Goal: Transaction & Acquisition: Book appointment/travel/reservation

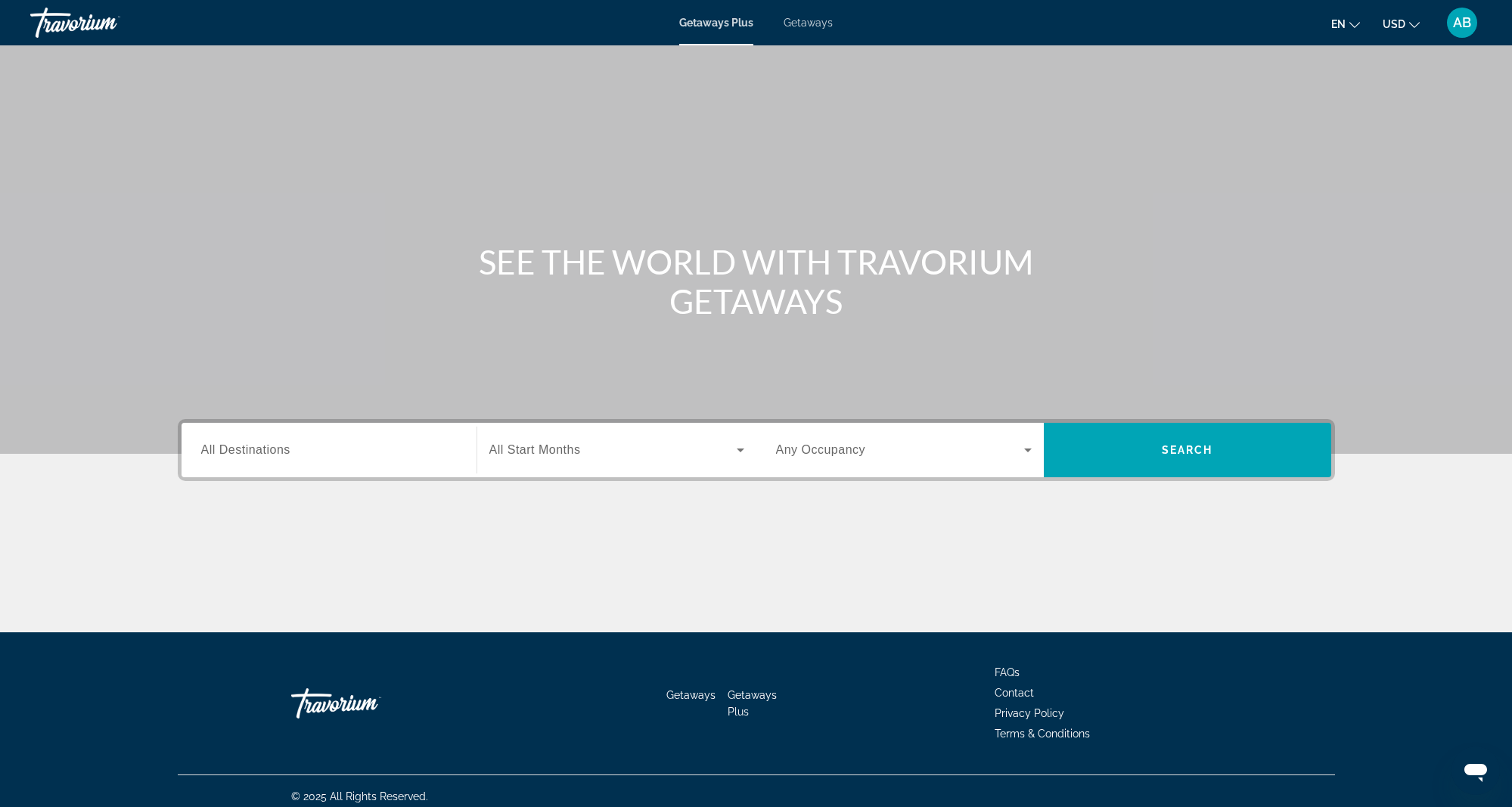
click at [211, 456] on span "All Destinations" at bounding box center [246, 450] width 89 height 13
click at [211, 456] on input "Destination All Destinations" at bounding box center [329, 450] width 256 height 18
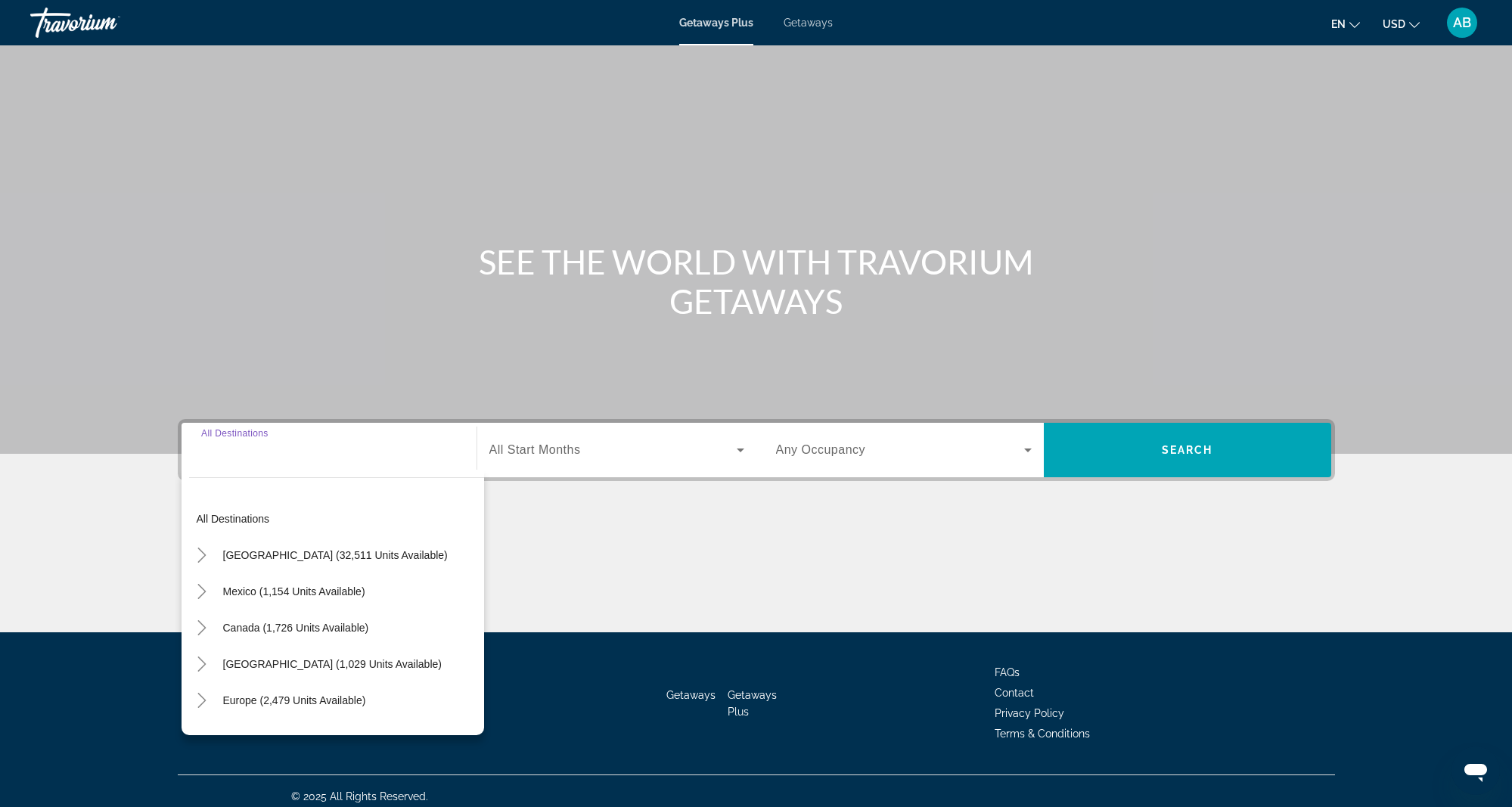
scroll to position [10, 0]
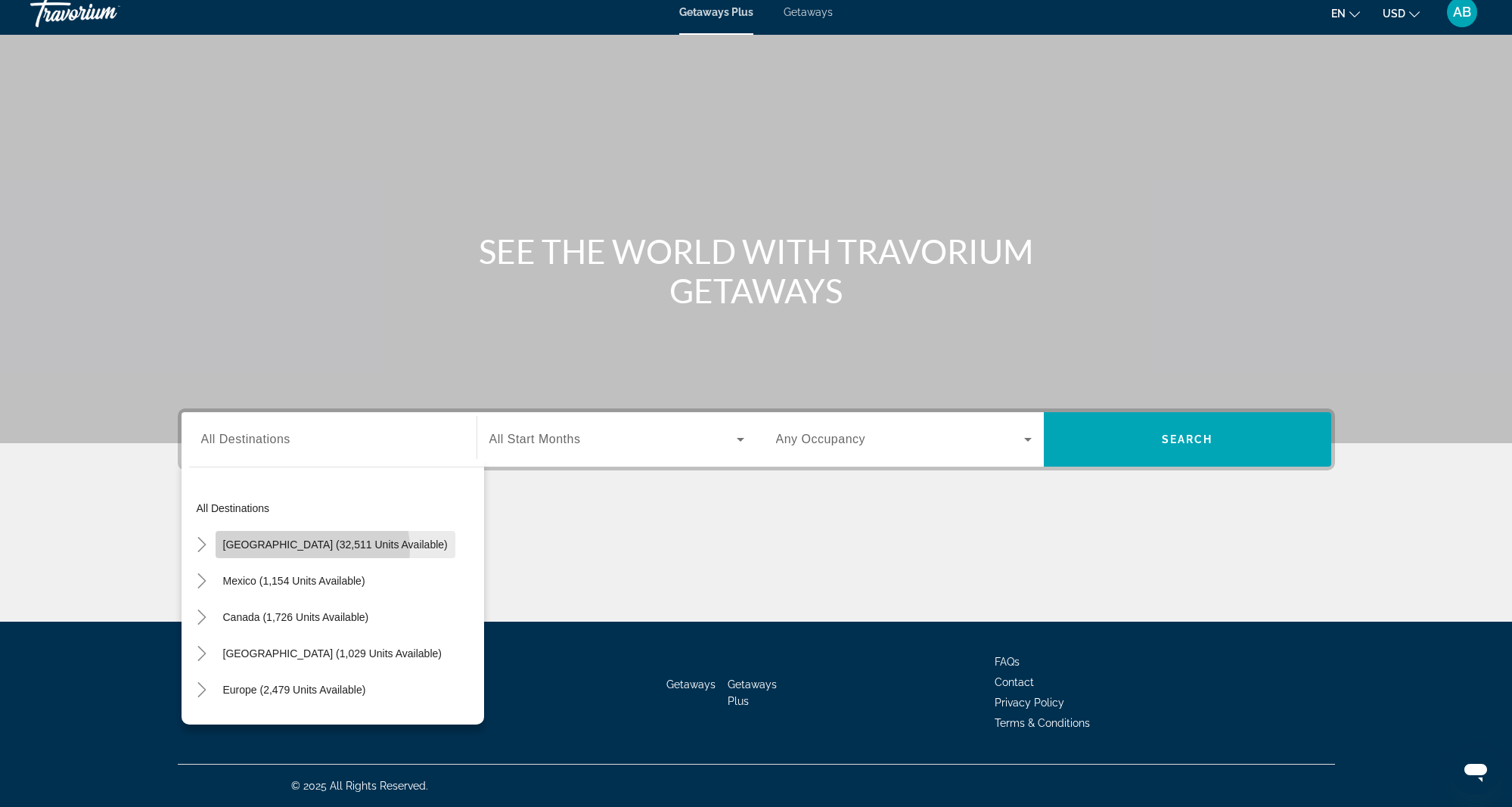
click at [301, 550] on span "[GEOGRAPHIC_DATA] (32,511 units available)" at bounding box center [335, 544] width 224 height 12
type input "**********"
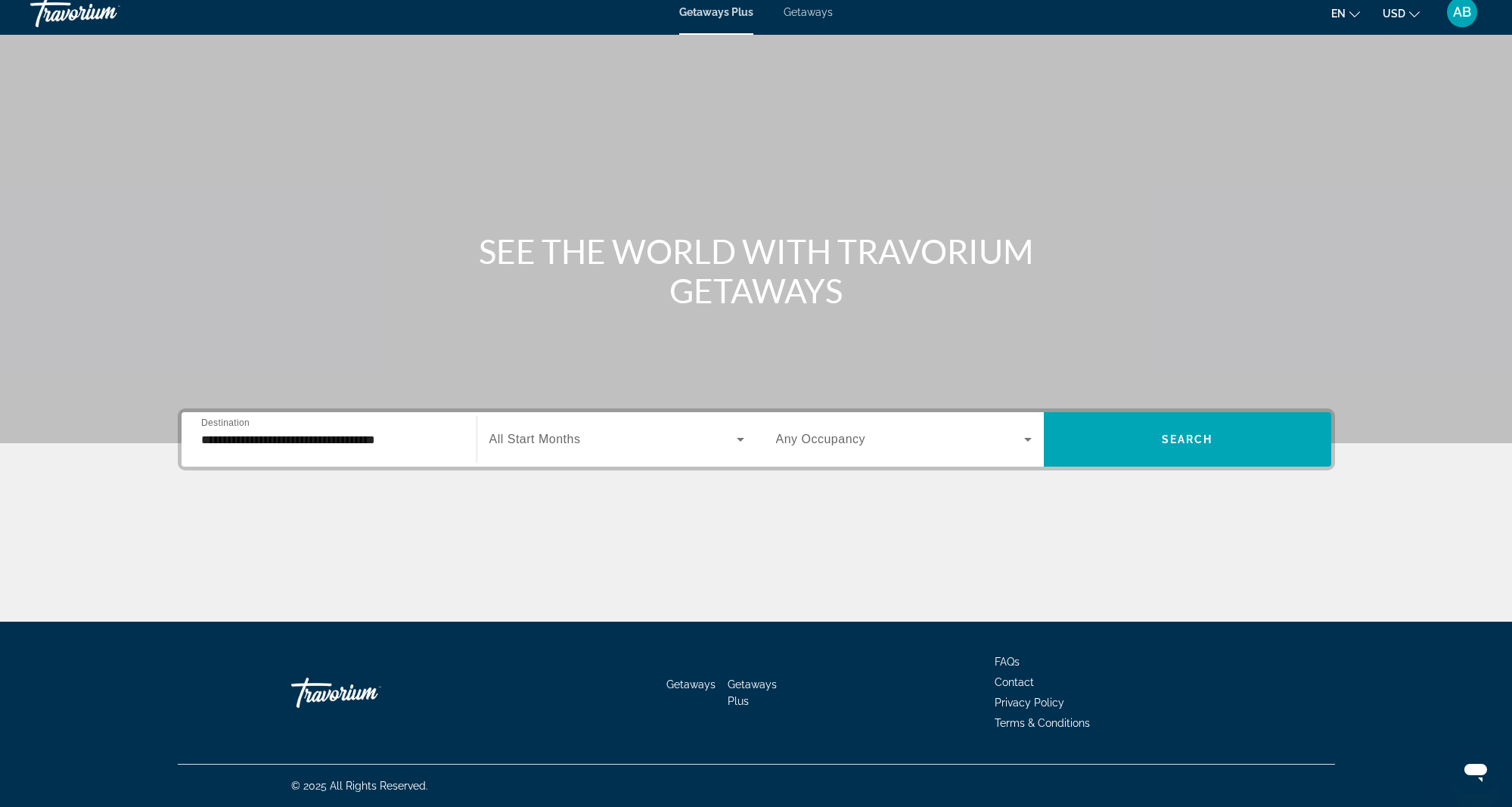
click at [493, 441] on span "All Start Months" at bounding box center [535, 439] width 91 height 13
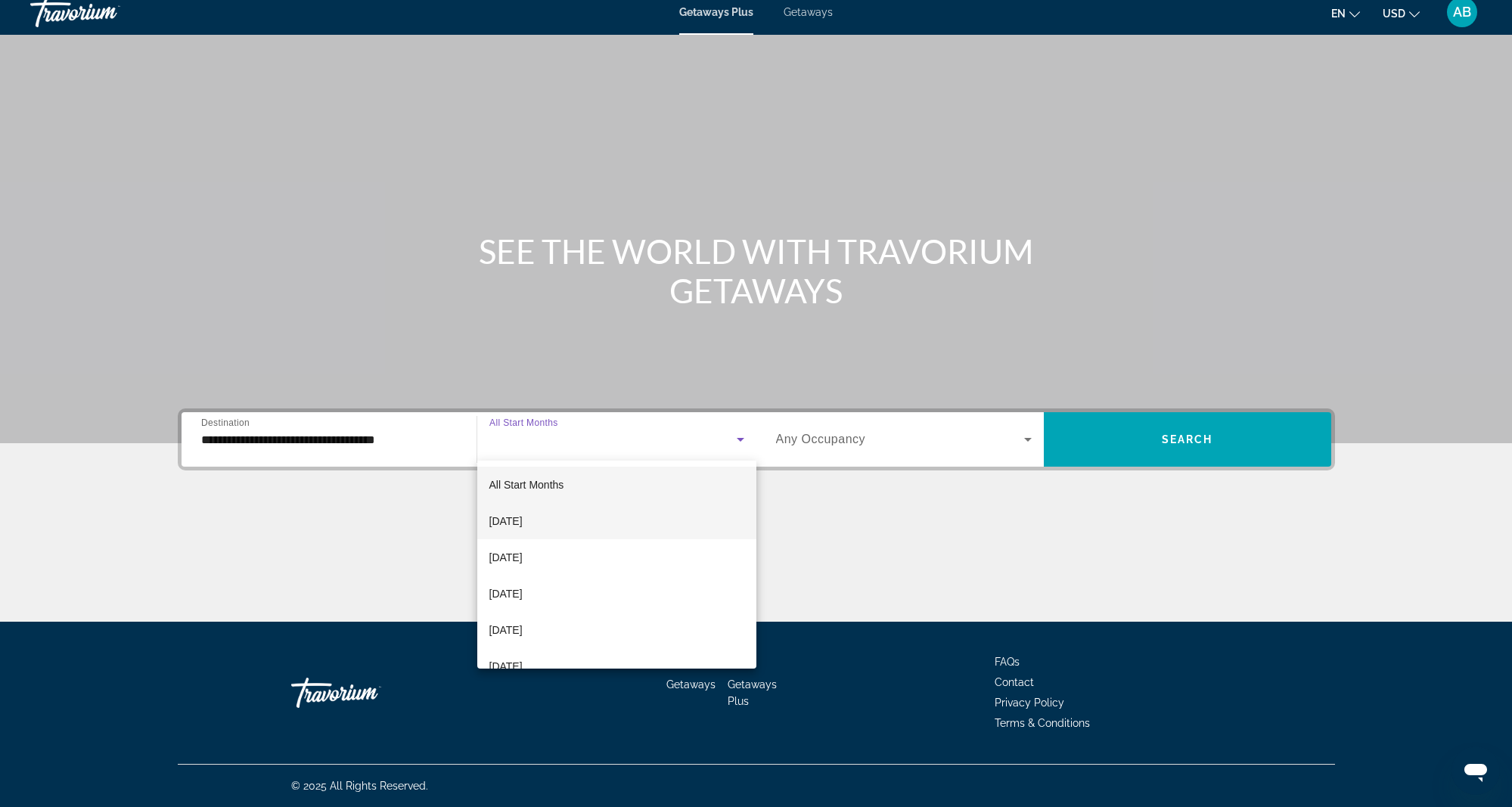
drag, startPoint x: 555, startPoint y: 522, endPoint x: 584, endPoint y: 518, distance: 29.3
click at [522, 522] on span "[DATE]" at bounding box center [506, 520] width 34 height 18
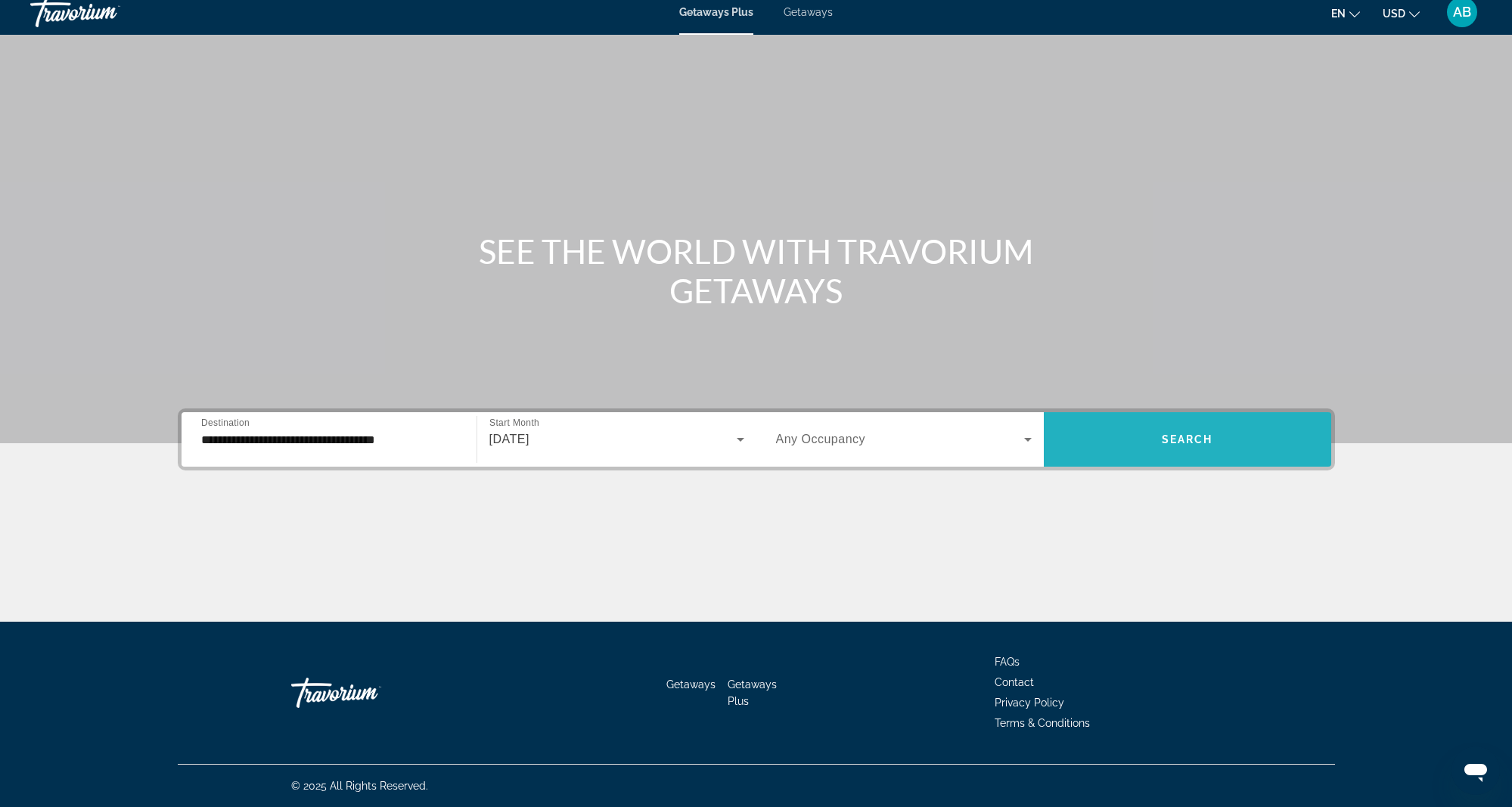
click at [1151, 445] on span "Search widget" at bounding box center [1187, 439] width 288 height 36
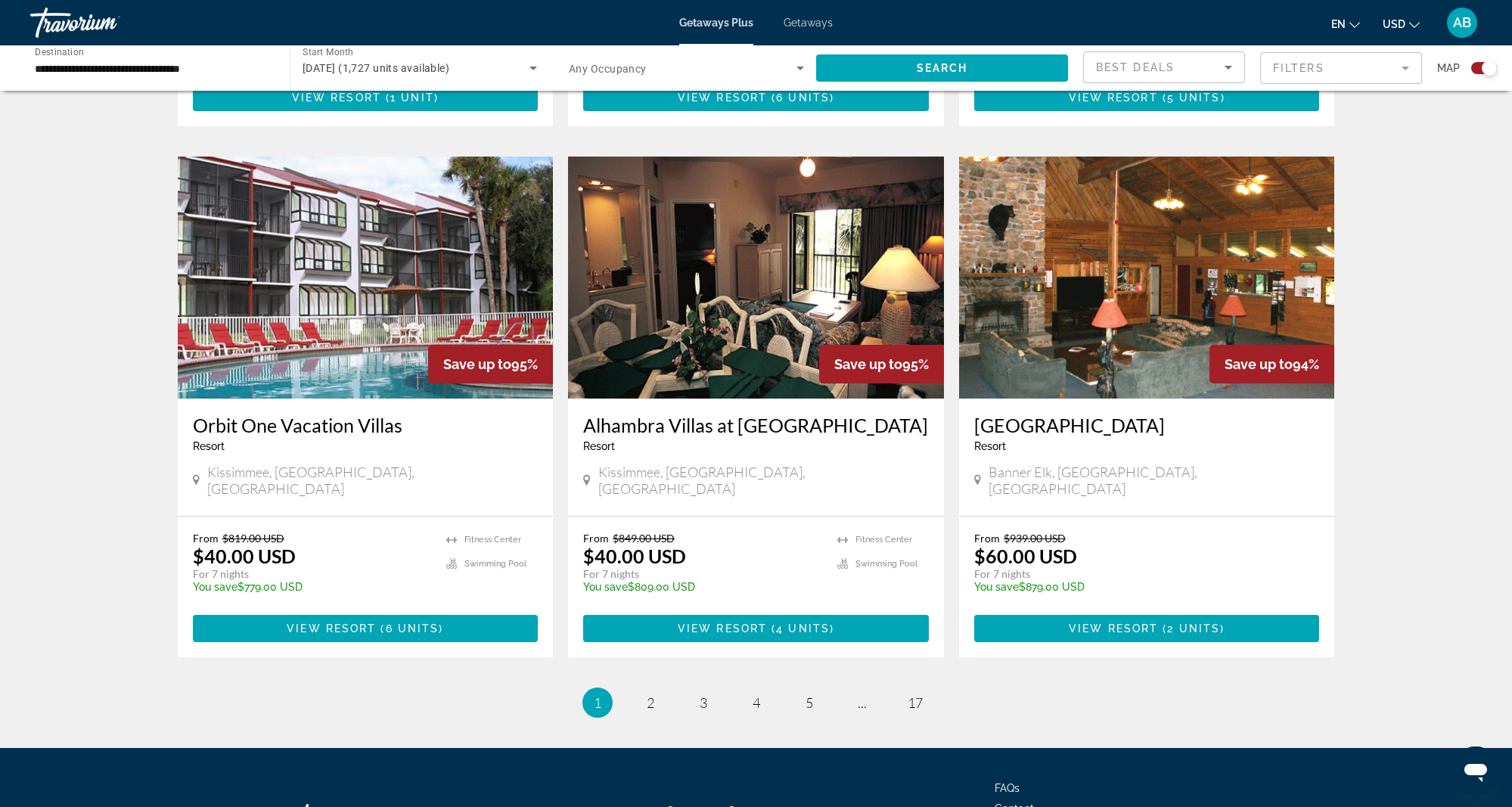
scroll to position [2091, 0]
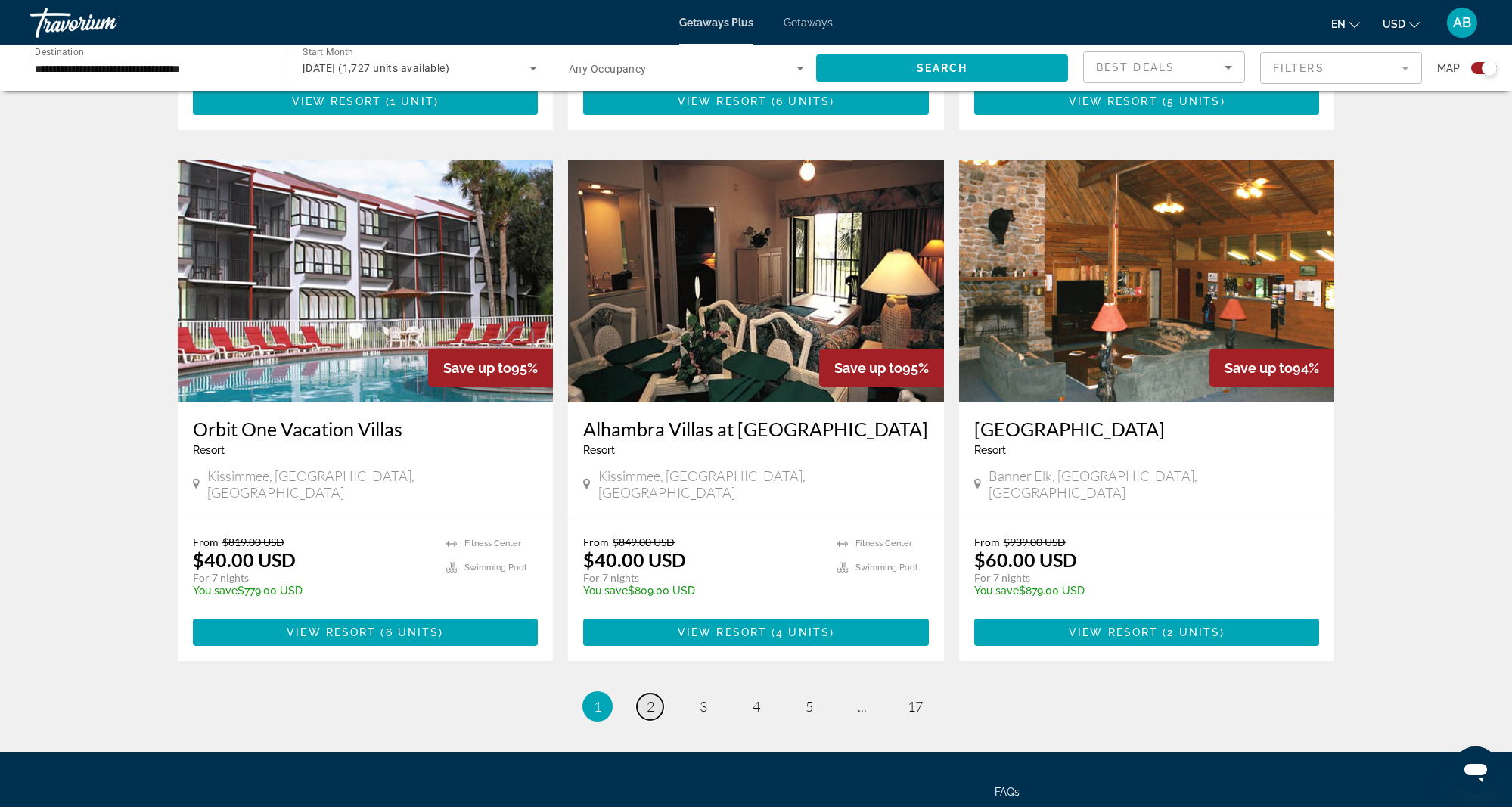
click at [649, 698] on span "2" at bounding box center [651, 706] width 7 height 17
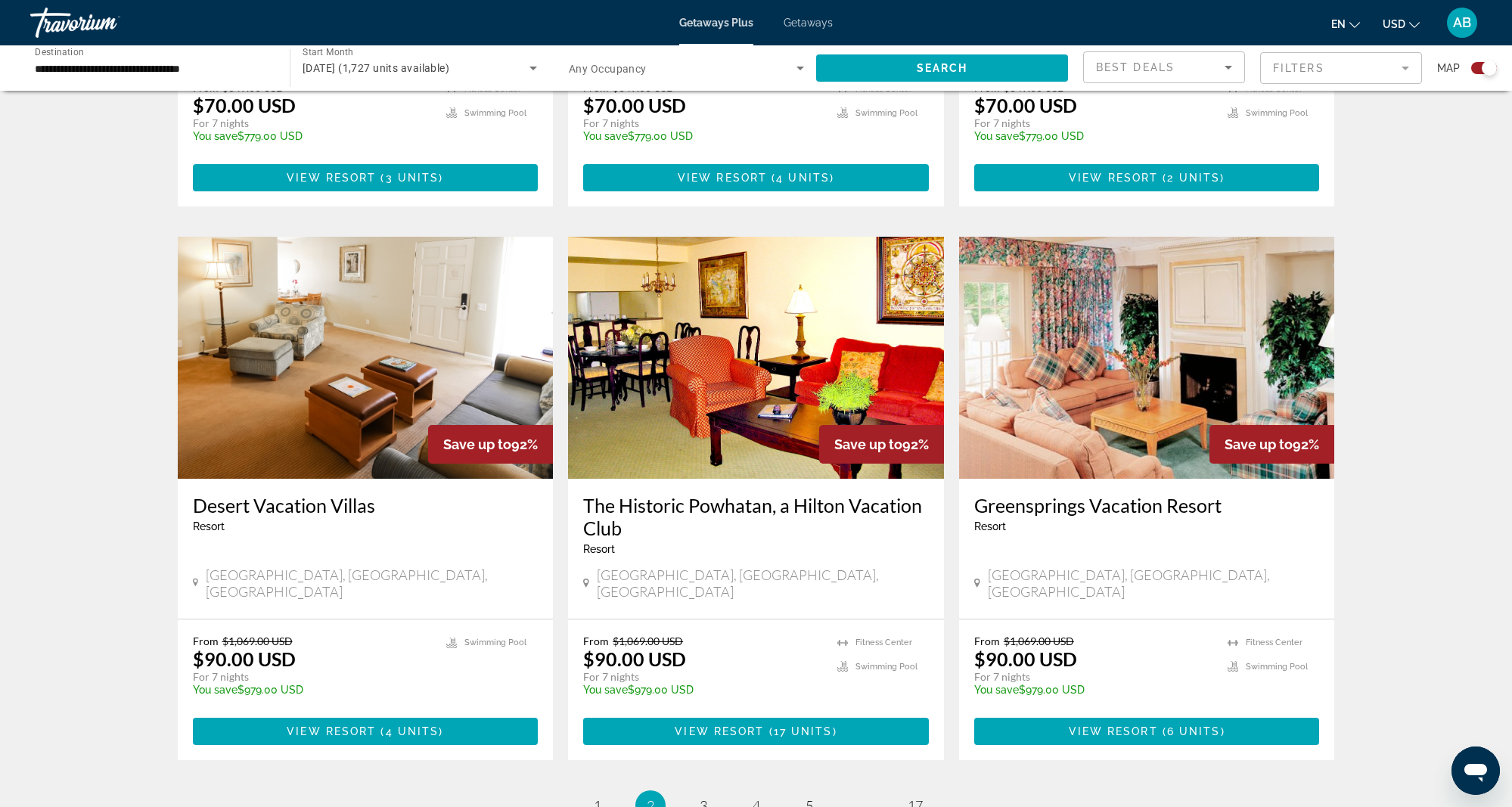
scroll to position [2018, 0]
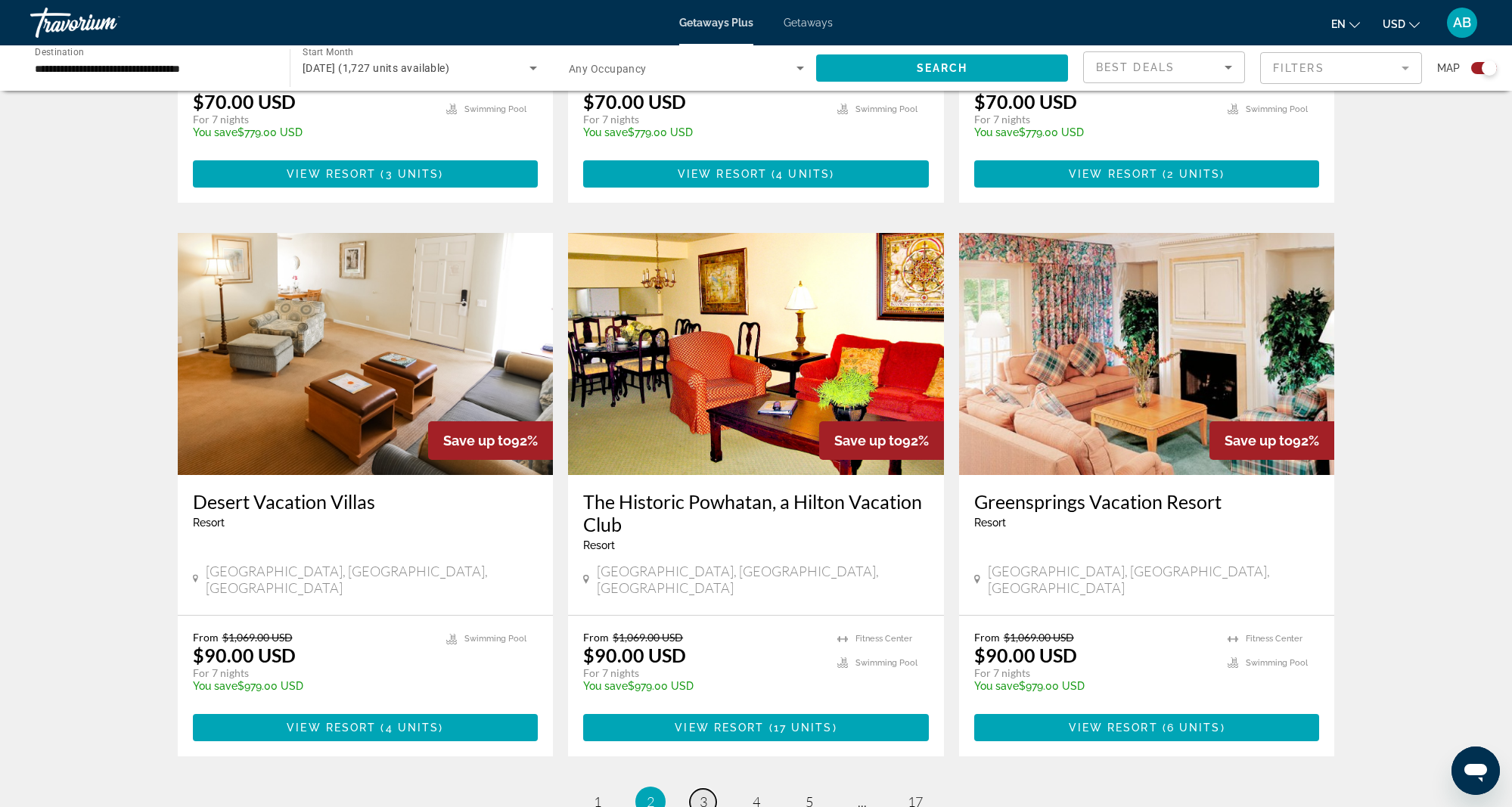
click at [703, 793] on span "3" at bounding box center [704, 801] width 7 height 17
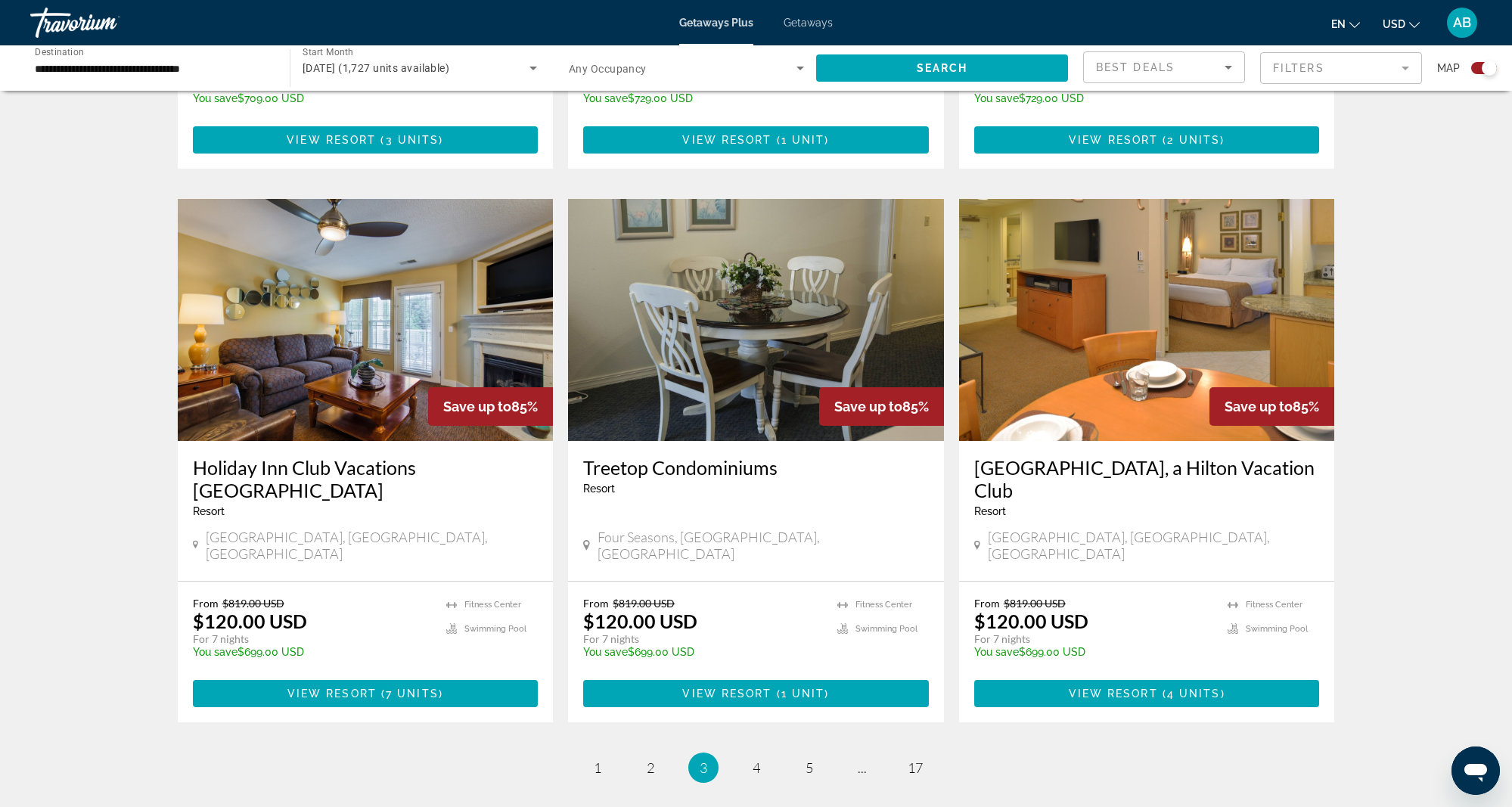
scroll to position [2077, 0]
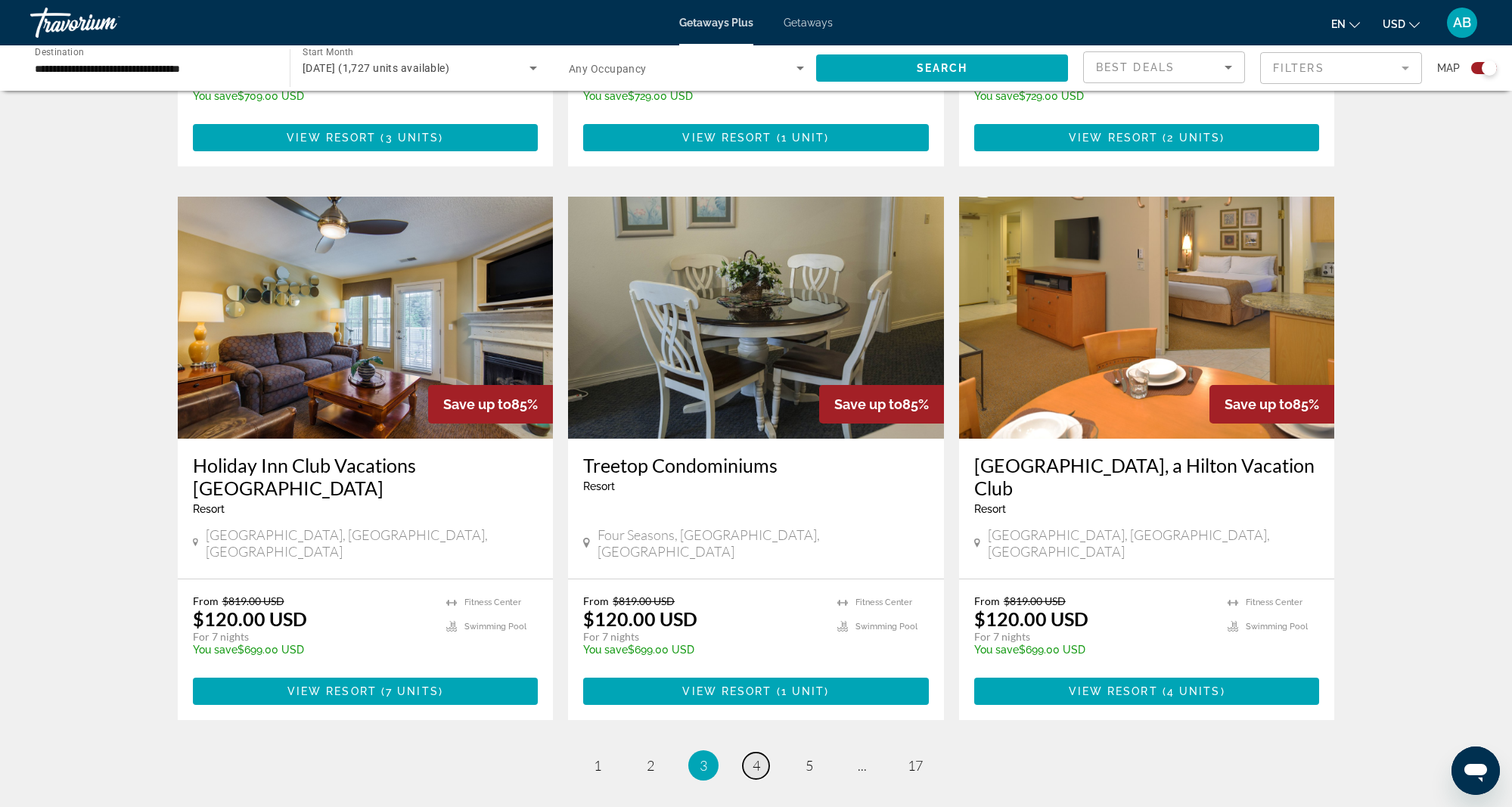
click at [759, 757] on span "4" at bounding box center [756, 765] width 7 height 17
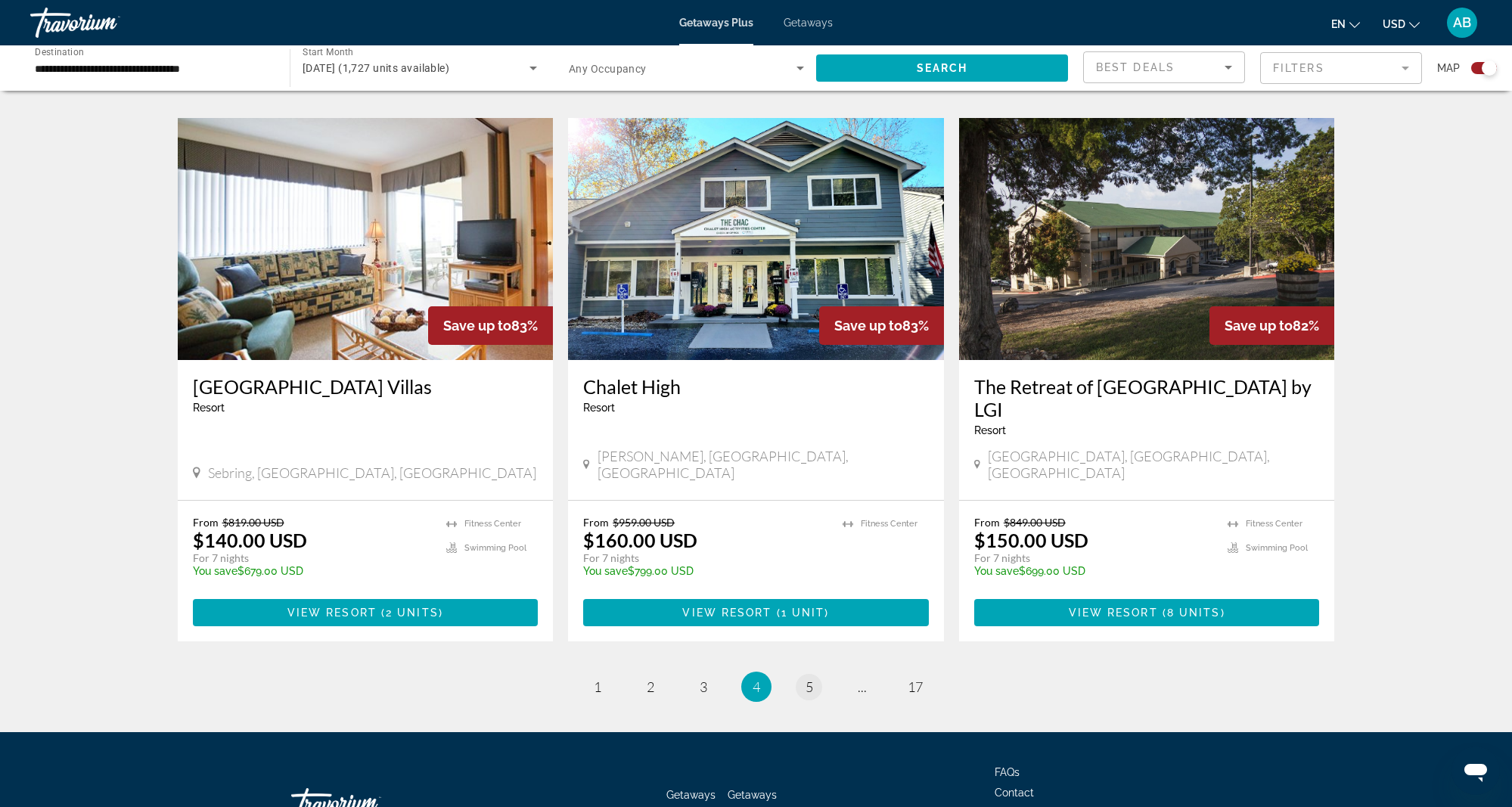
scroll to position [2109, 0]
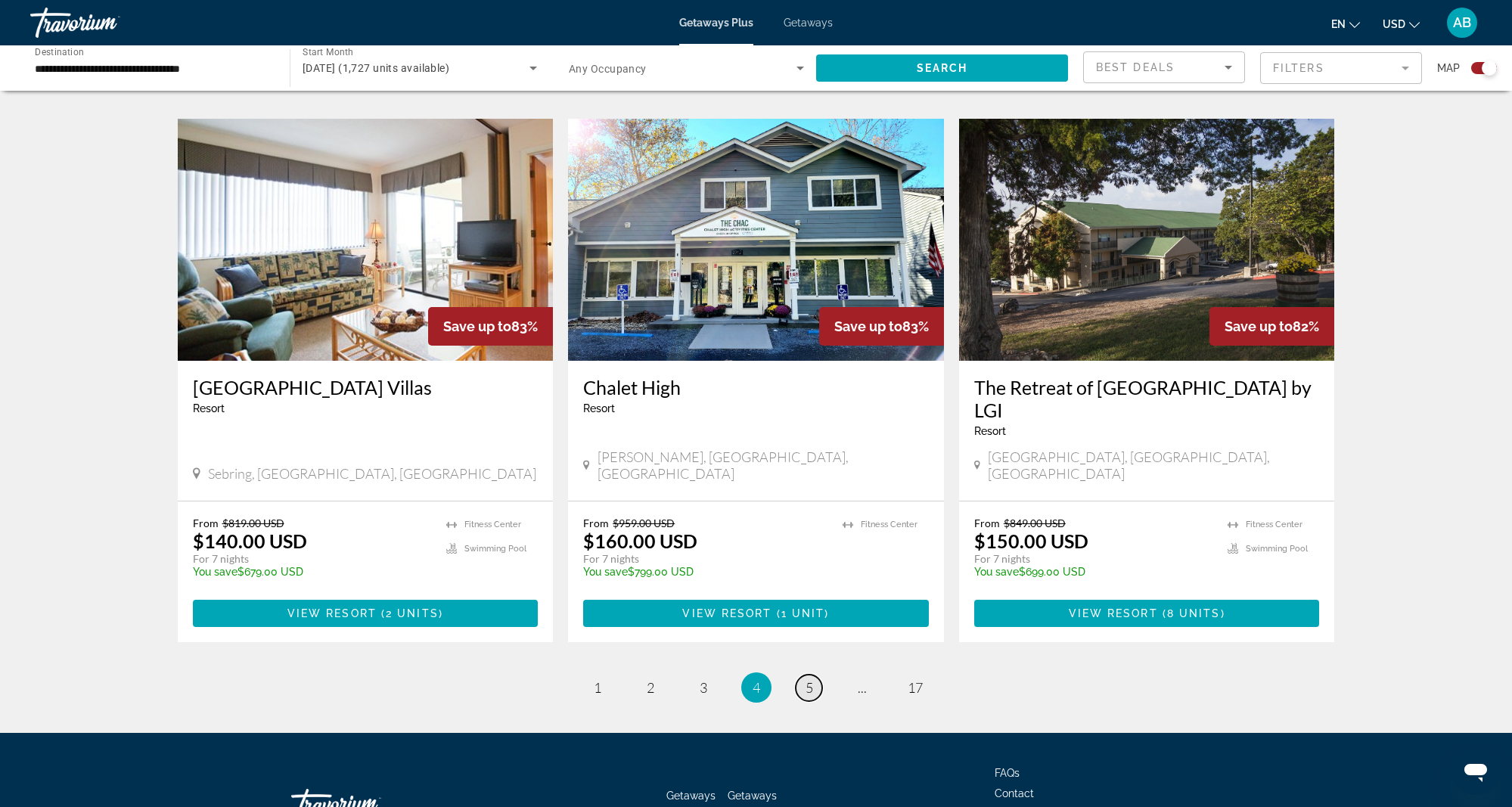
click at [811, 679] on span "5" at bounding box center [809, 688] width 7 height 17
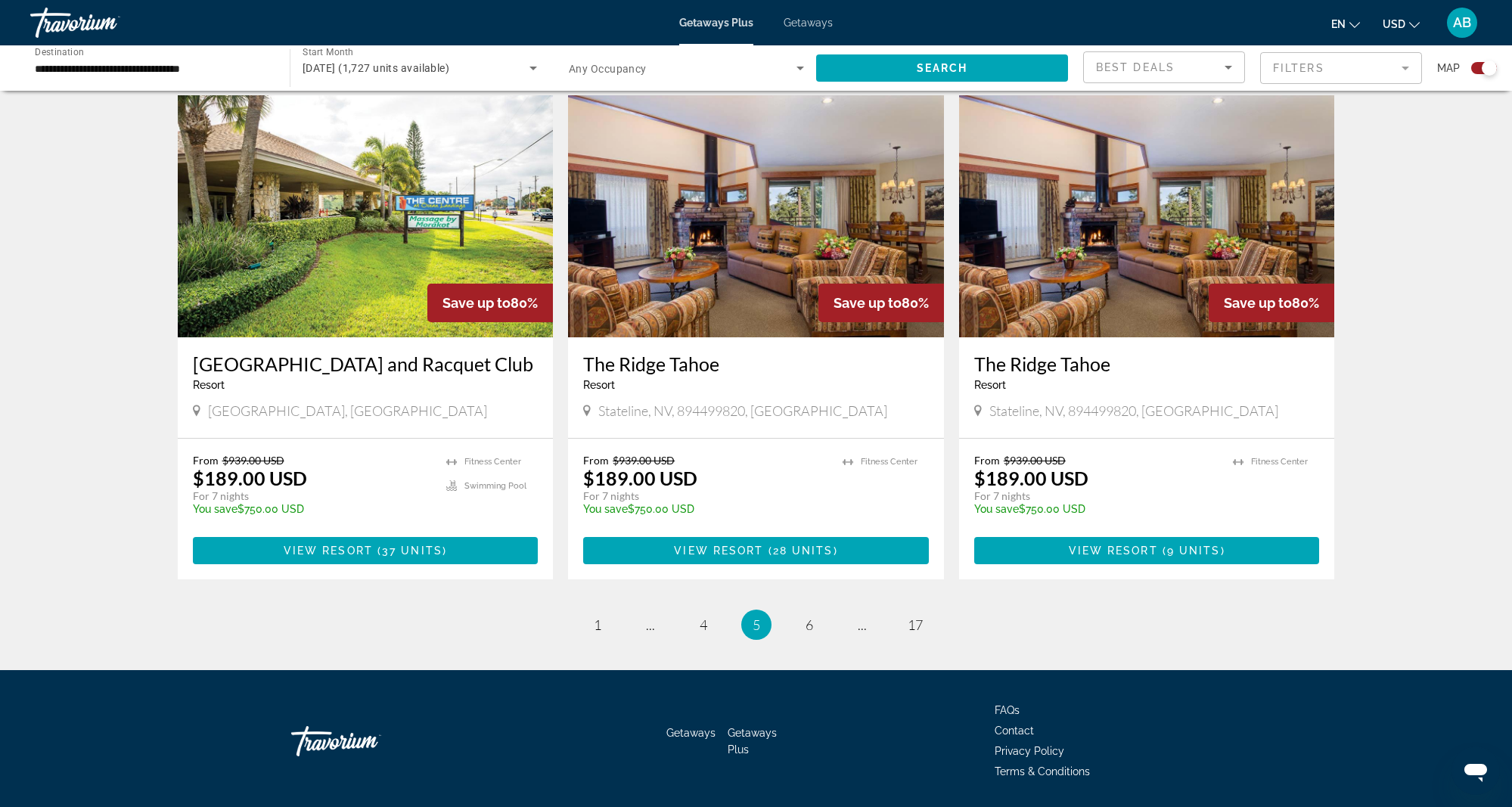
scroll to position [2109, 0]
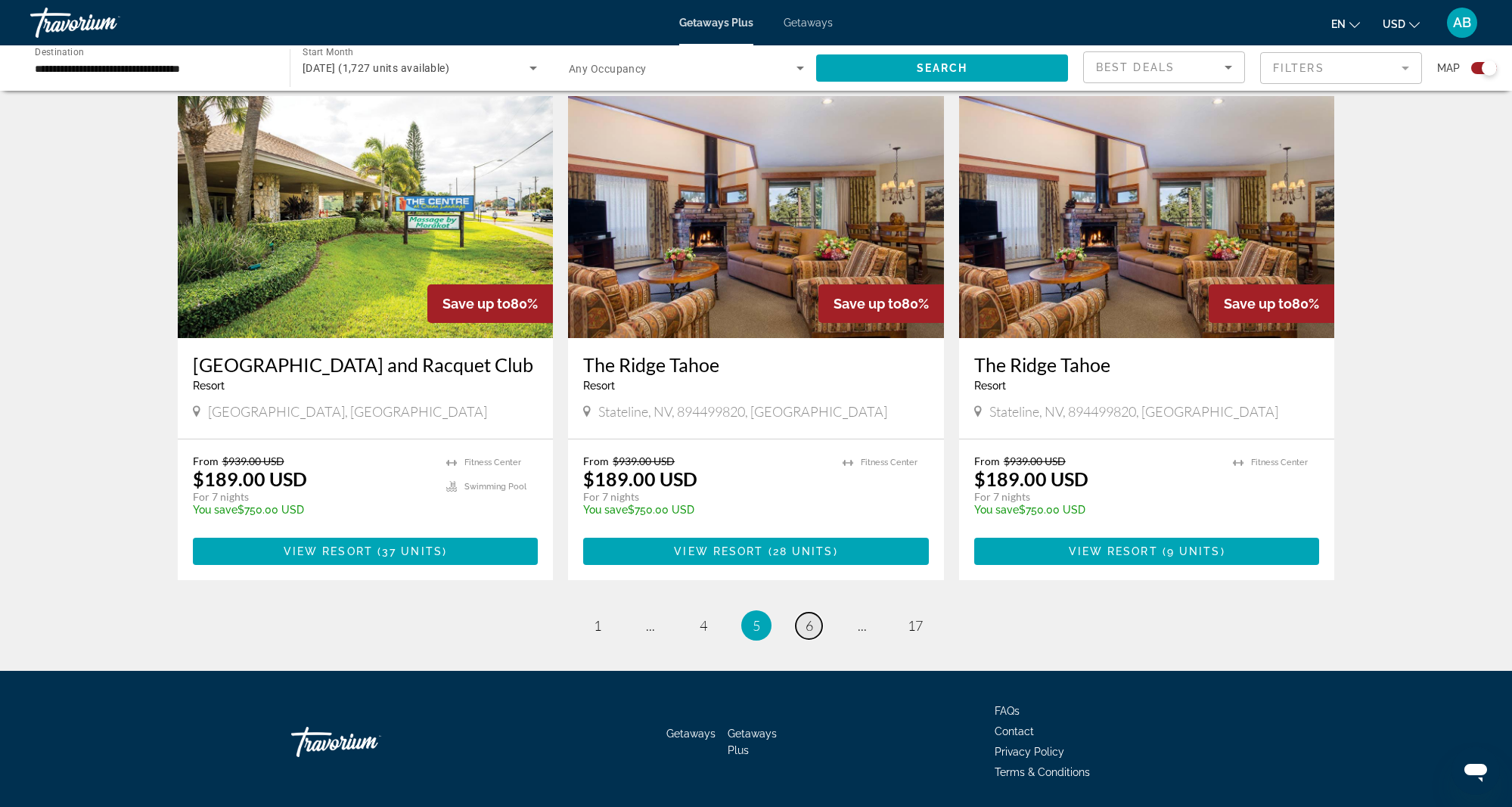
click at [809, 617] on span "6" at bounding box center [809, 625] width 7 height 17
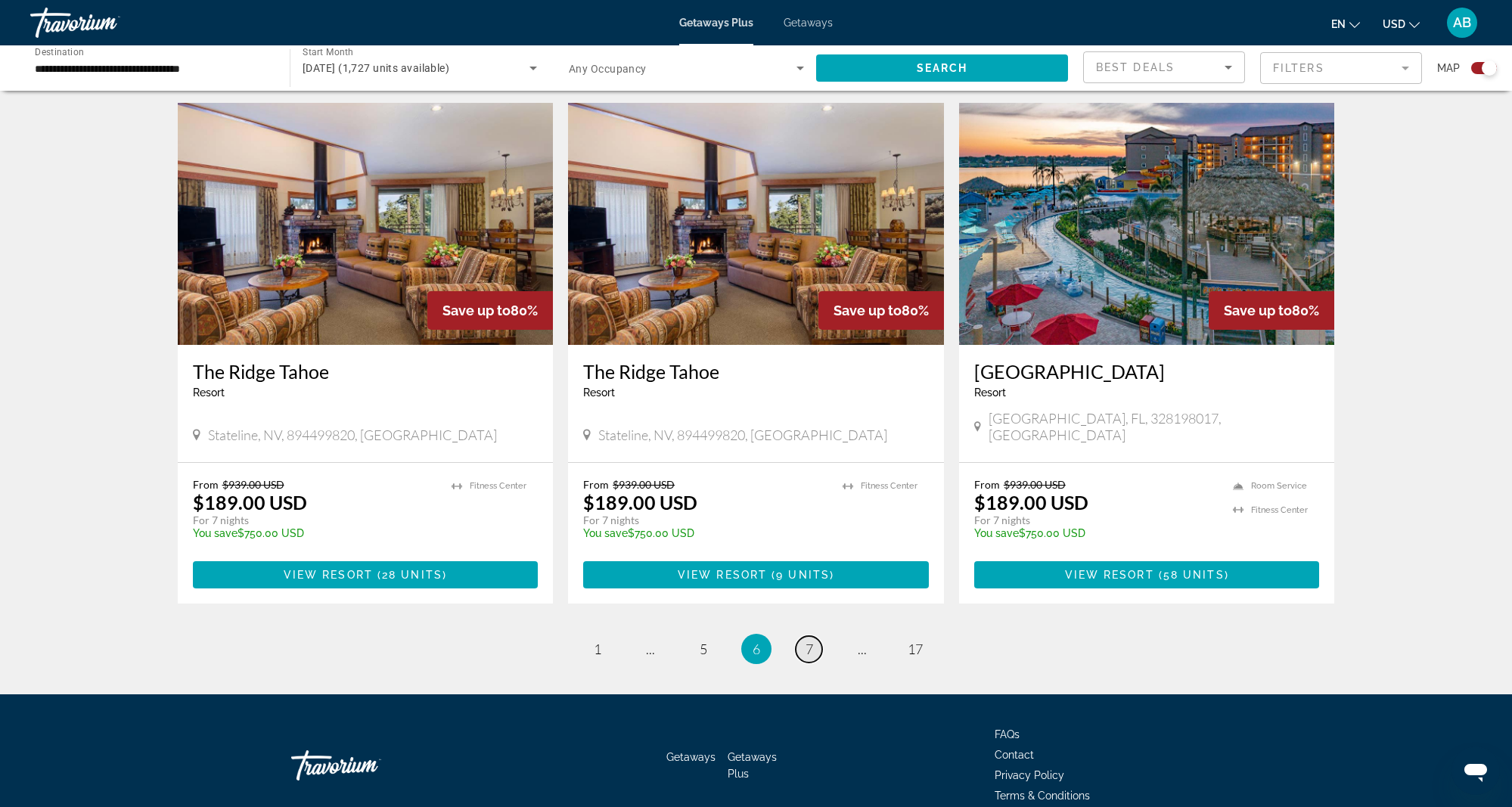
scroll to position [2101, 1]
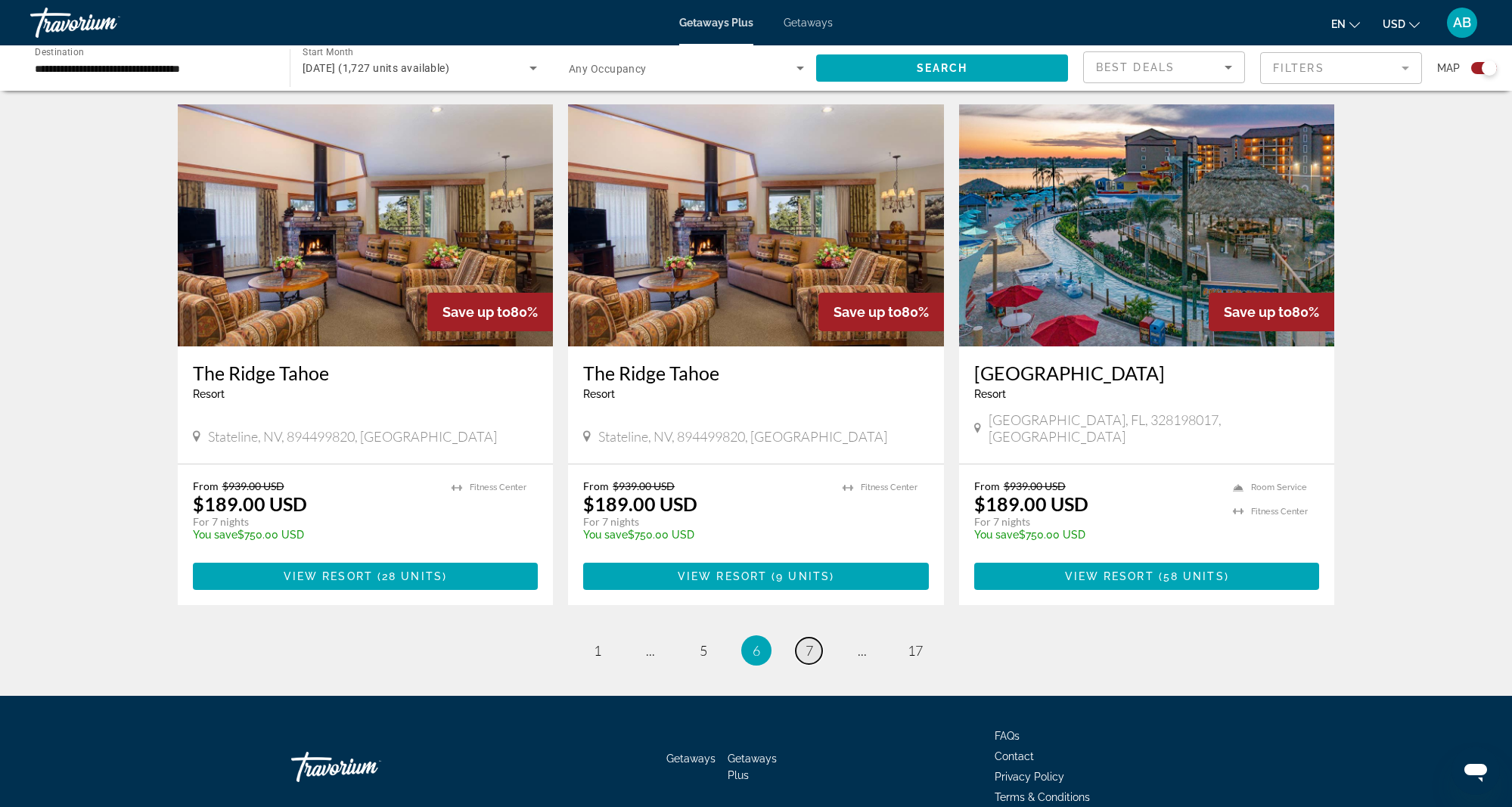
click at [810, 642] on span "7" at bounding box center [809, 651] width 7 height 17
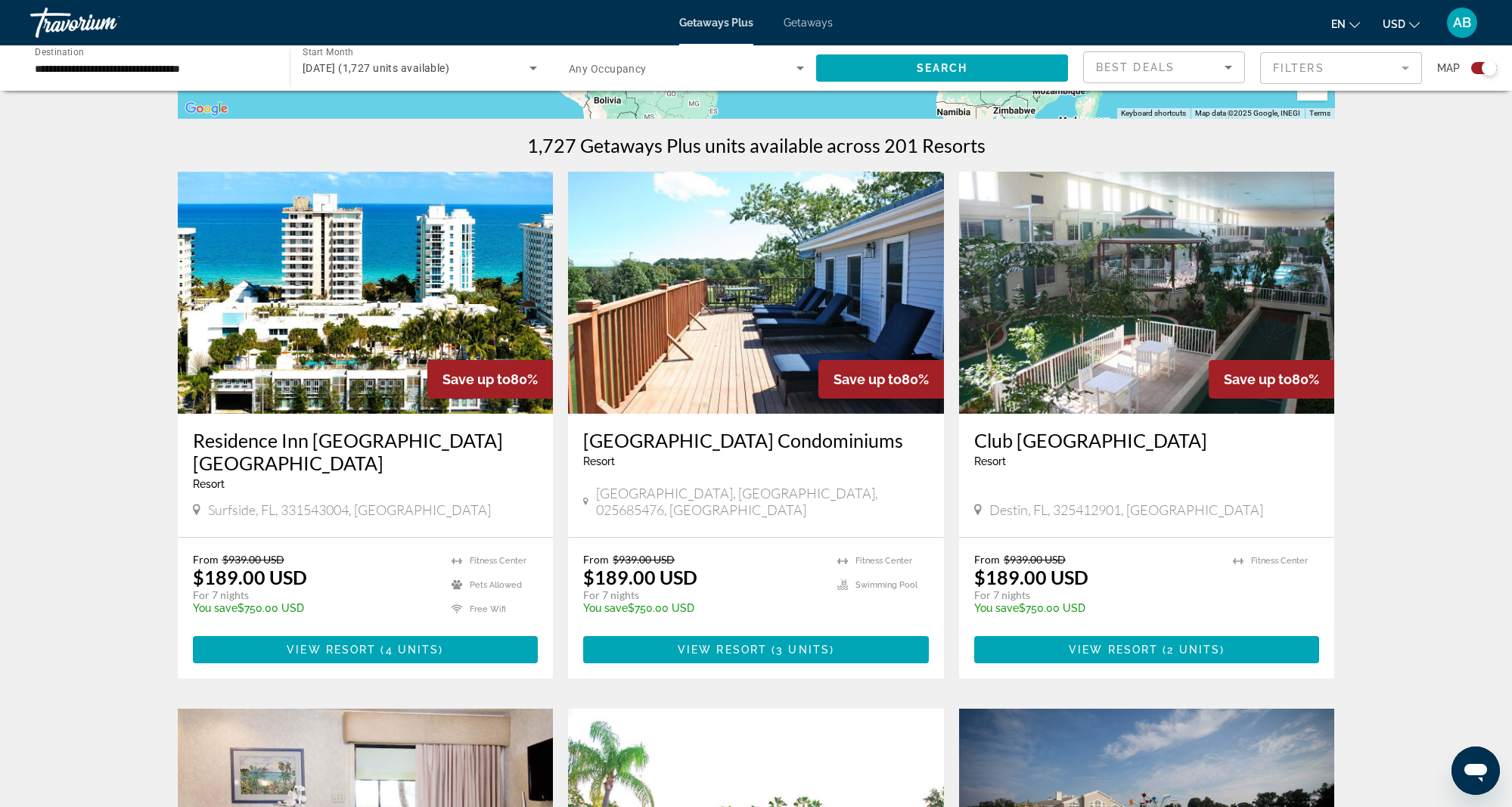
scroll to position [441, 0]
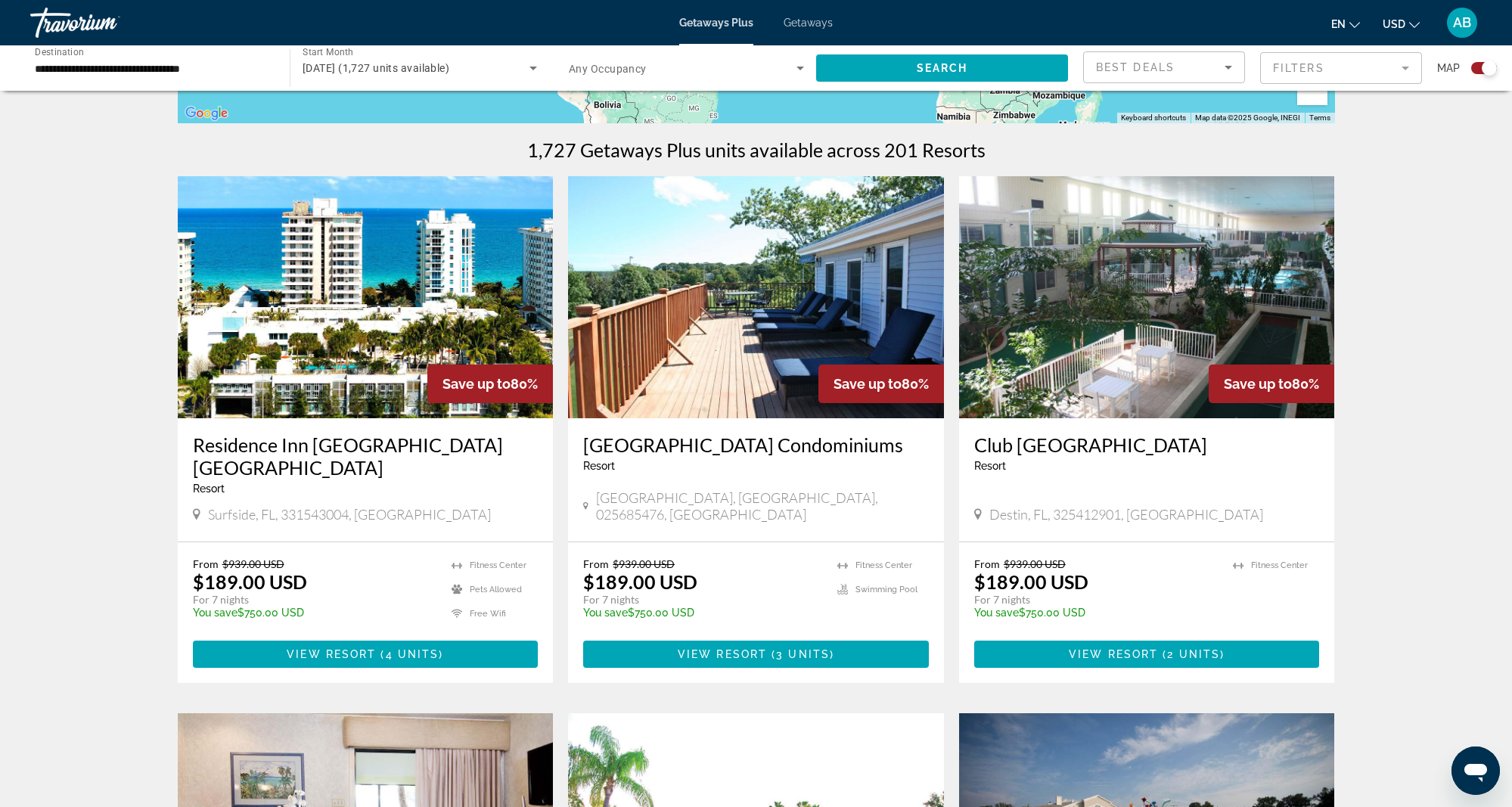
click at [732, 441] on h3 "[GEOGRAPHIC_DATA] Condominiums" at bounding box center [755, 445] width 345 height 22
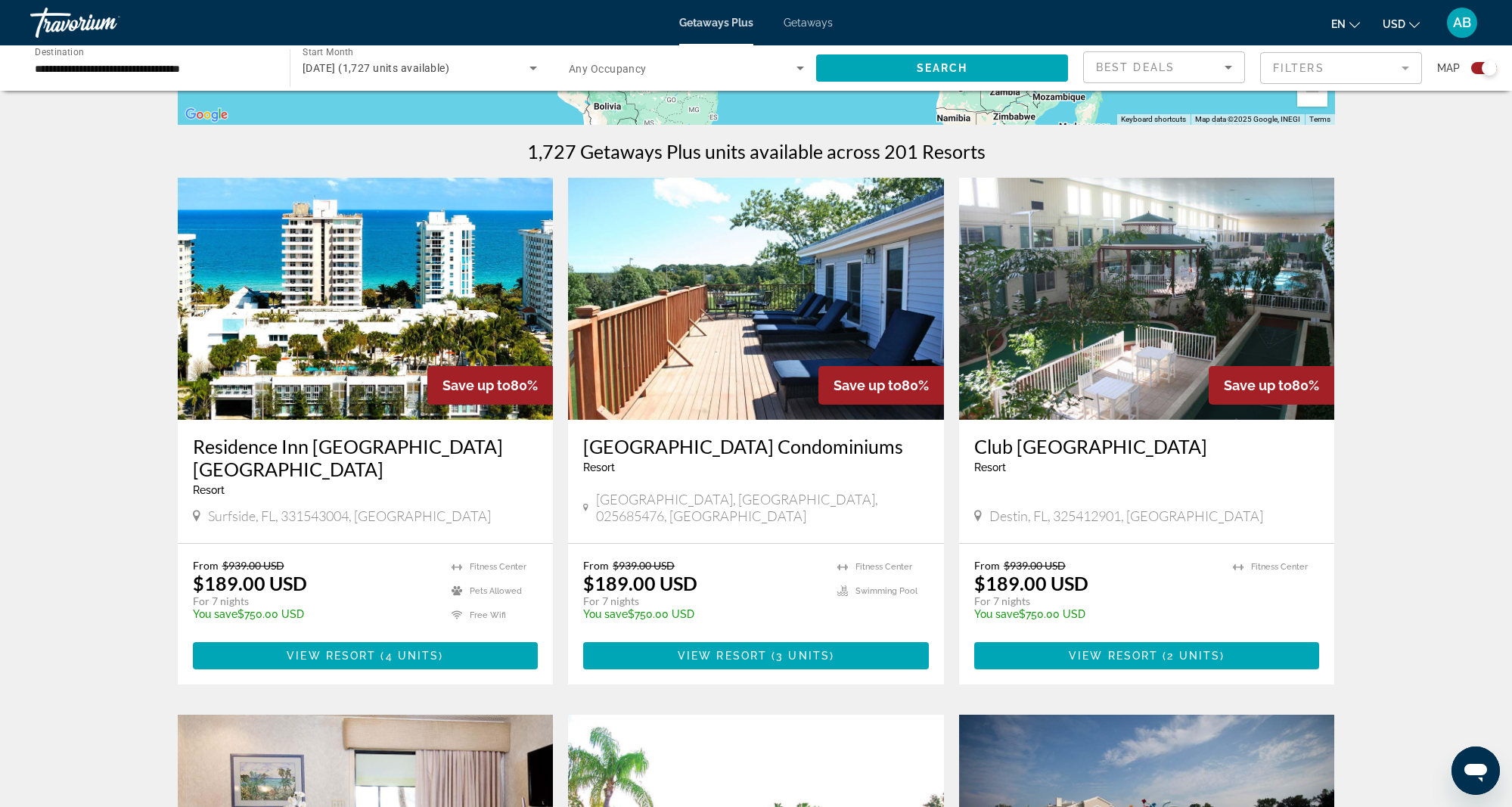
scroll to position [435, 0]
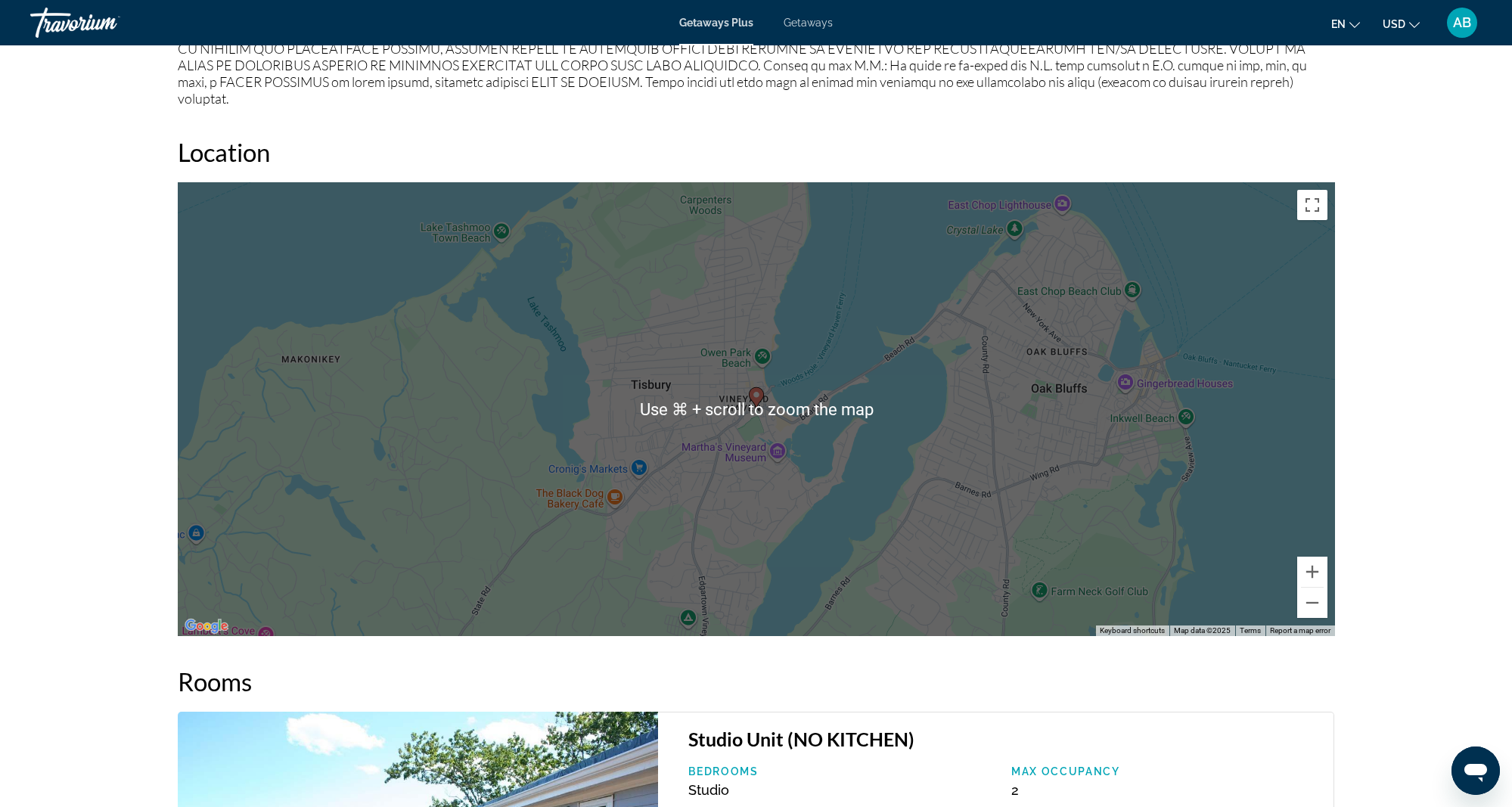
scroll to position [1744, 0]
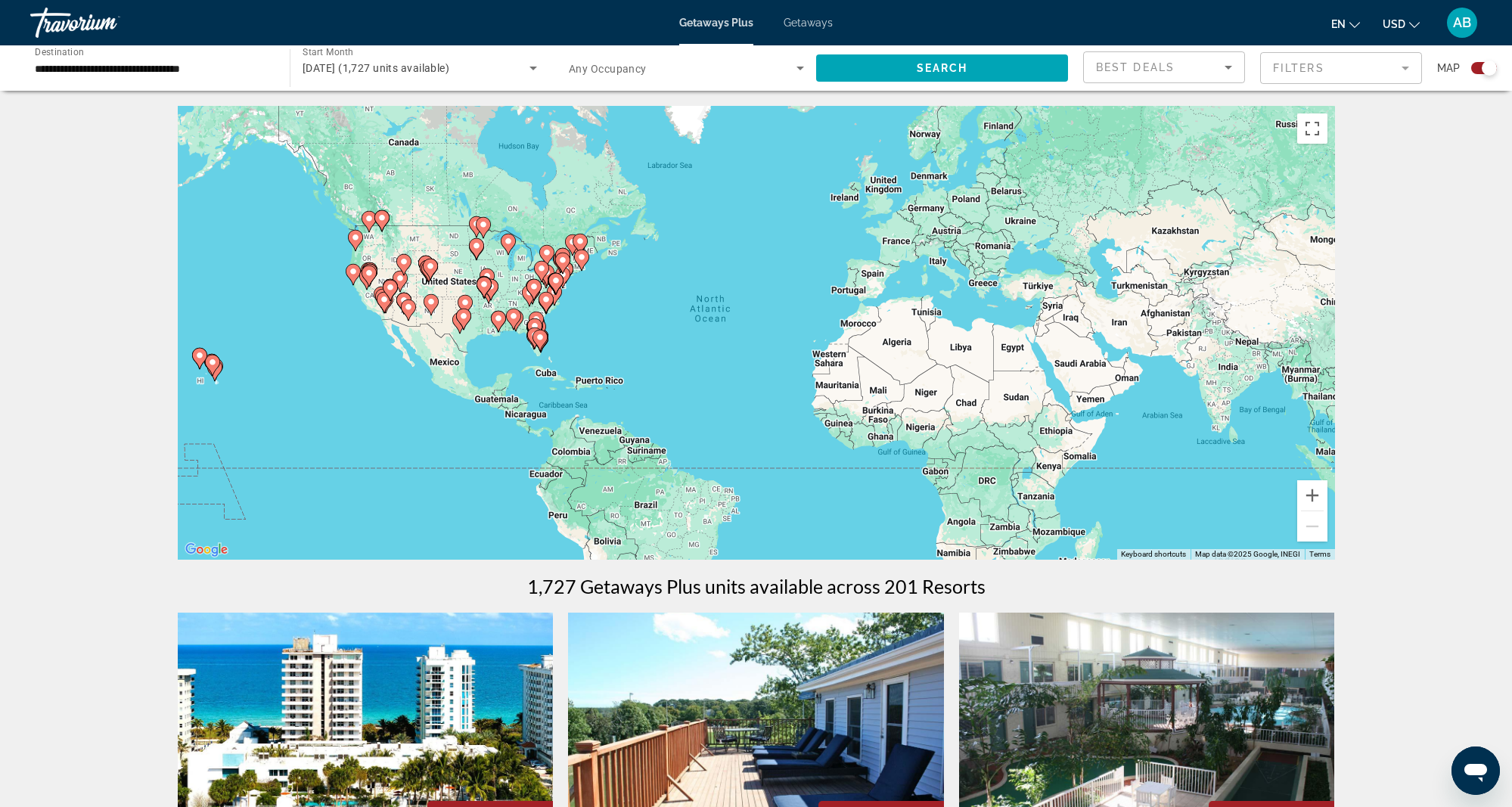
click at [575, 241] on image "Main content" at bounding box center [580, 241] width 9 height 9
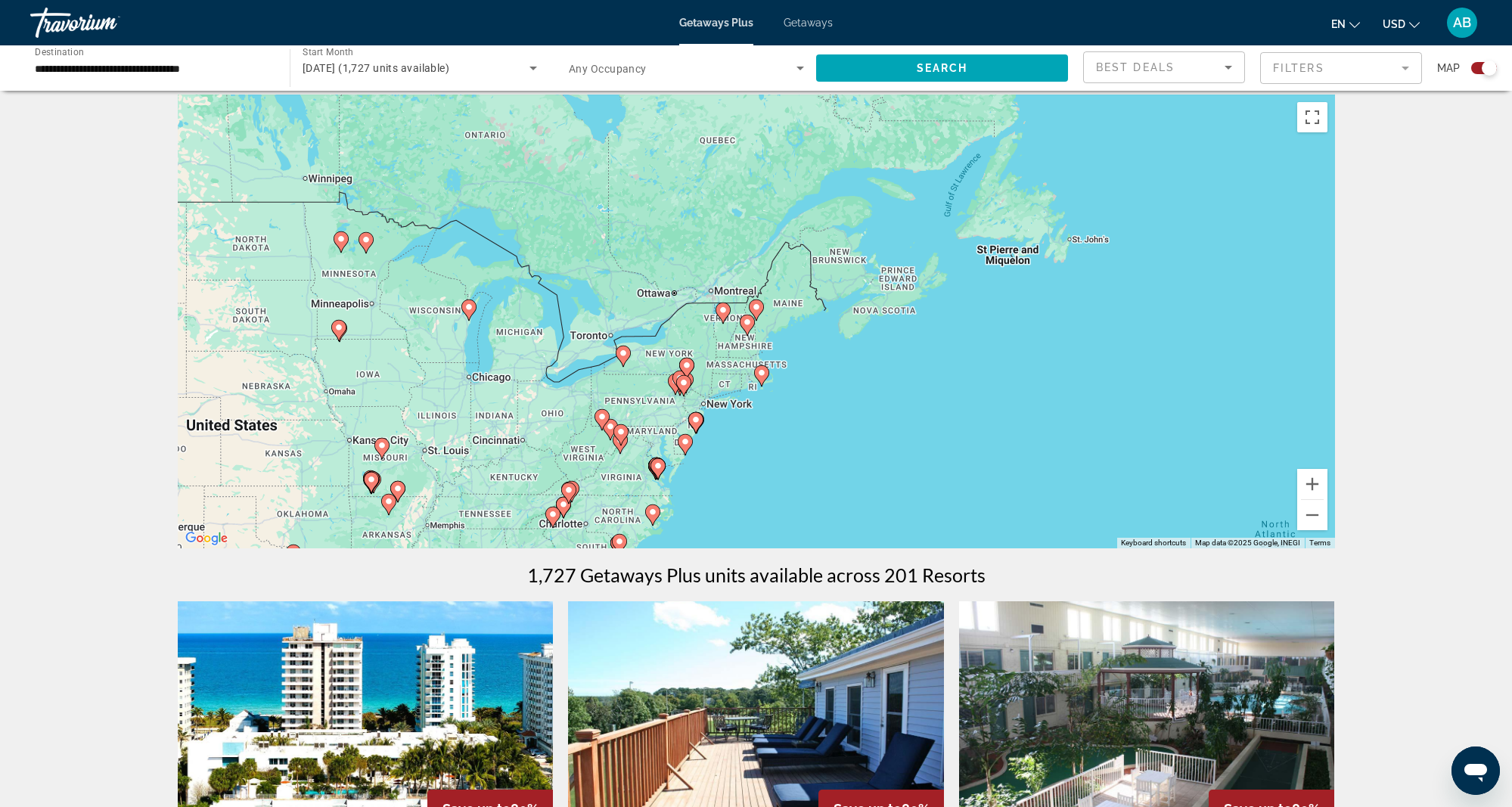
scroll to position [4, 0]
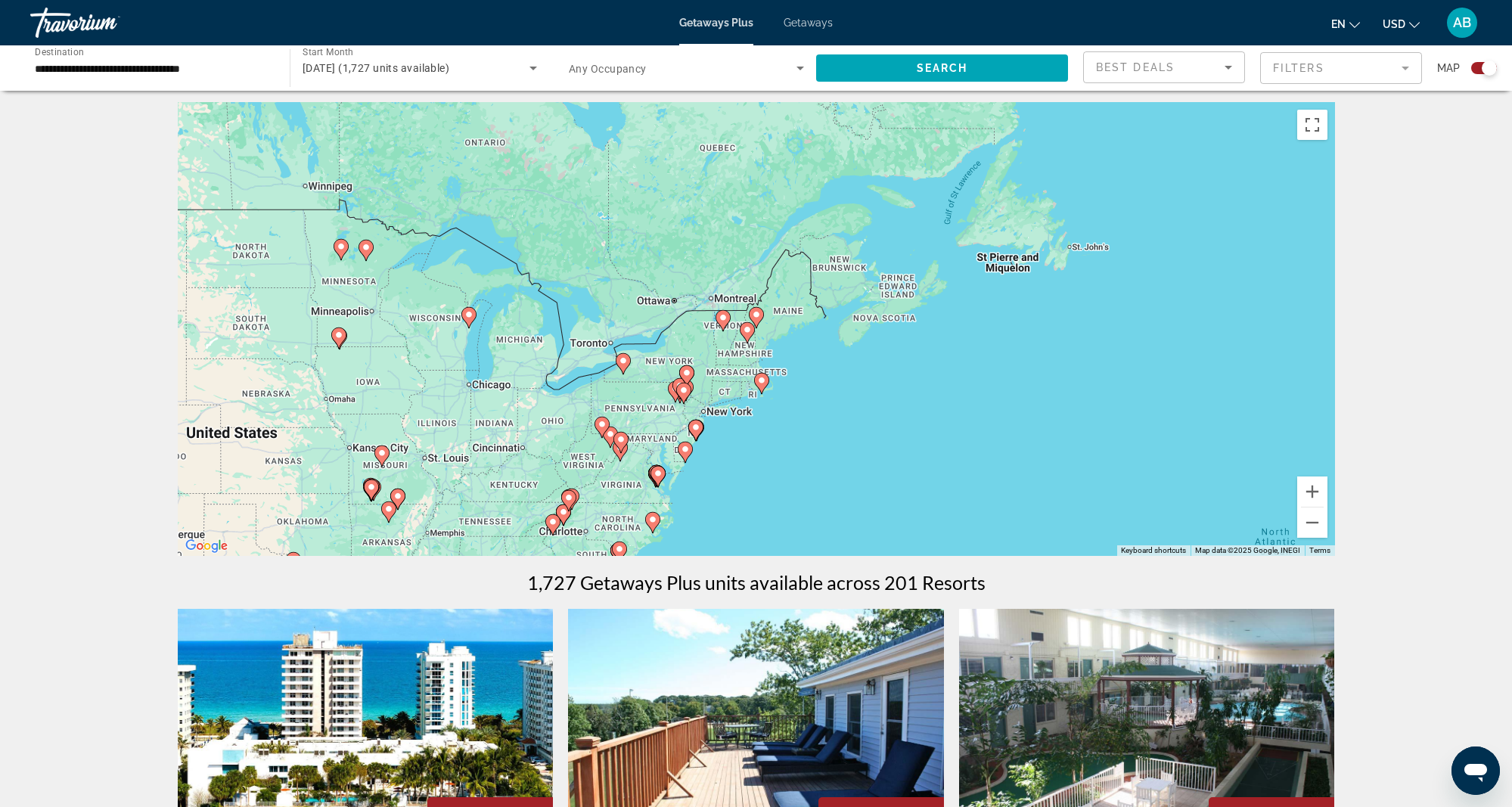
click at [687, 365] on gmp-advanced-marker "Main content" at bounding box center [687, 376] width 15 height 22
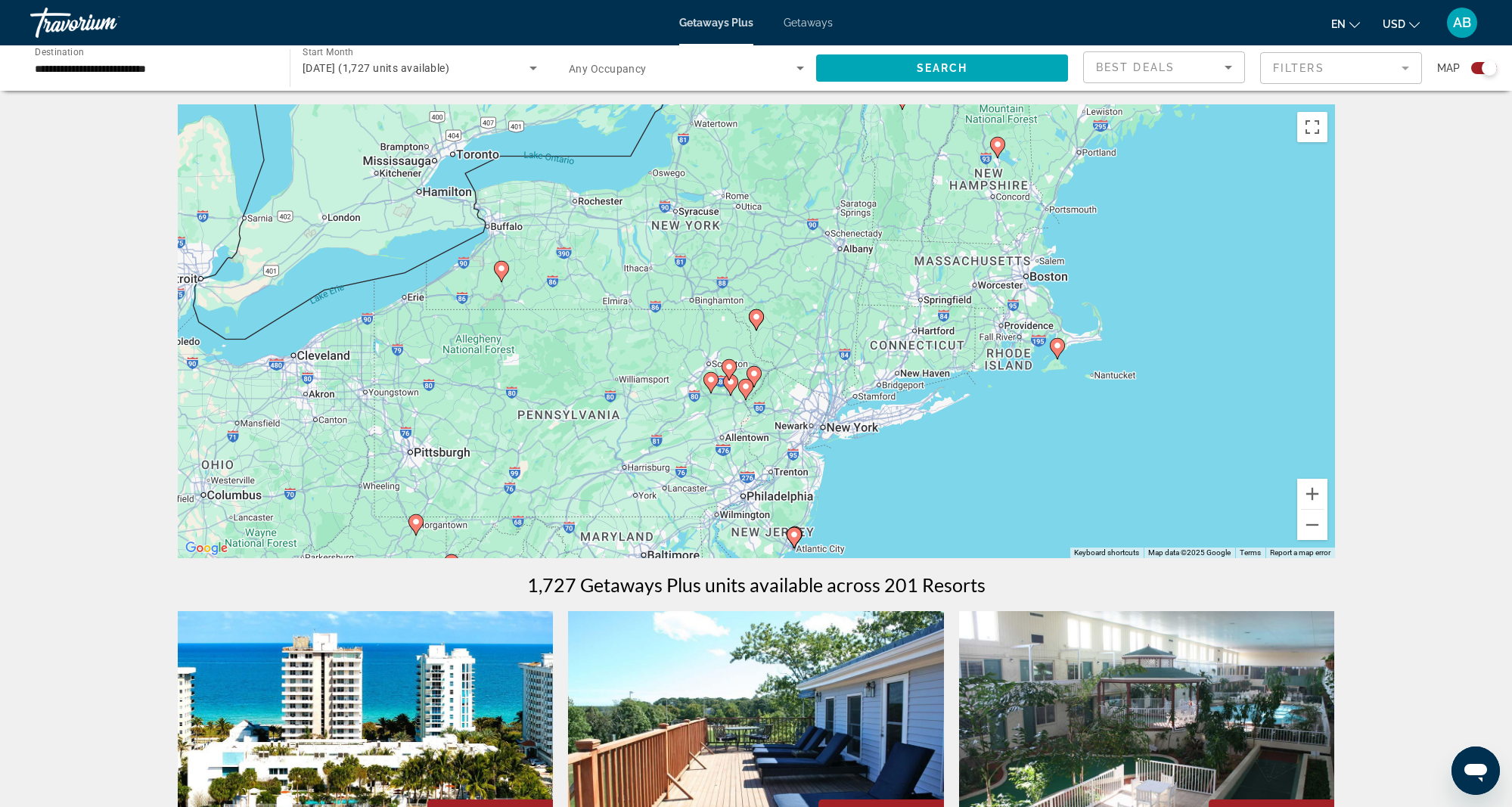
scroll to position [0, 0]
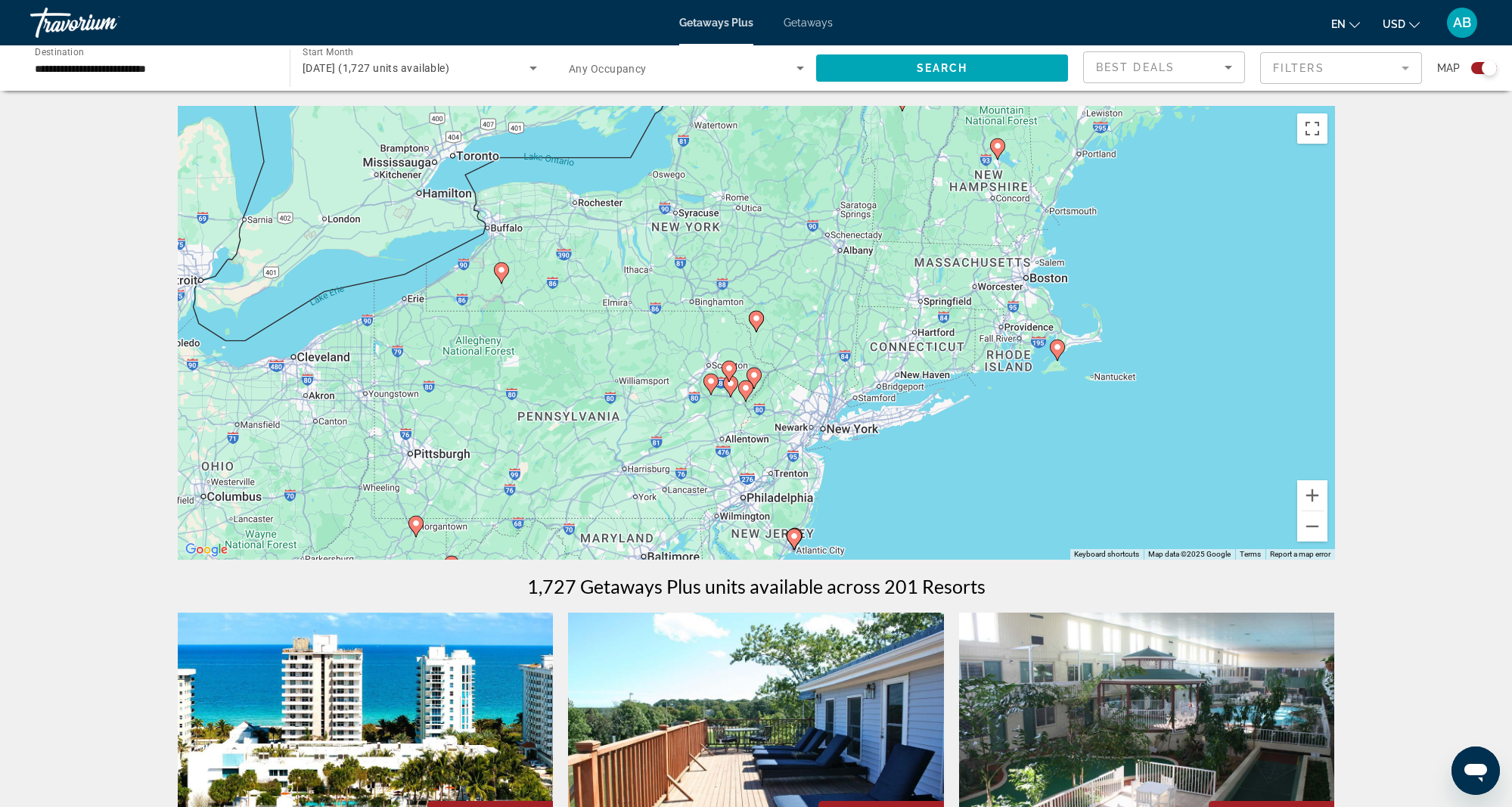
click at [998, 142] on image "Main content" at bounding box center [998, 146] width 9 height 9
type input "**********"
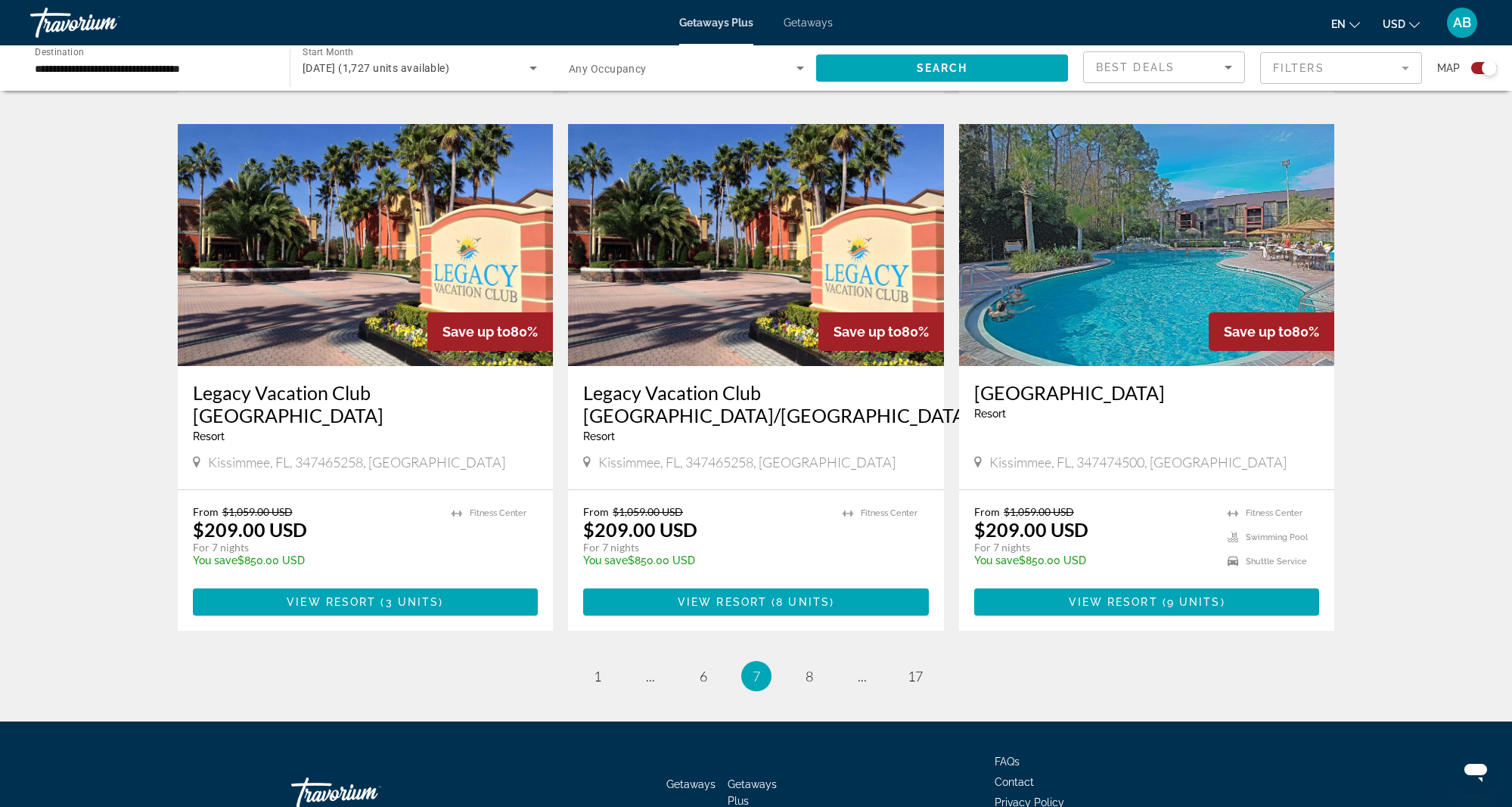
scroll to position [2109, 0]
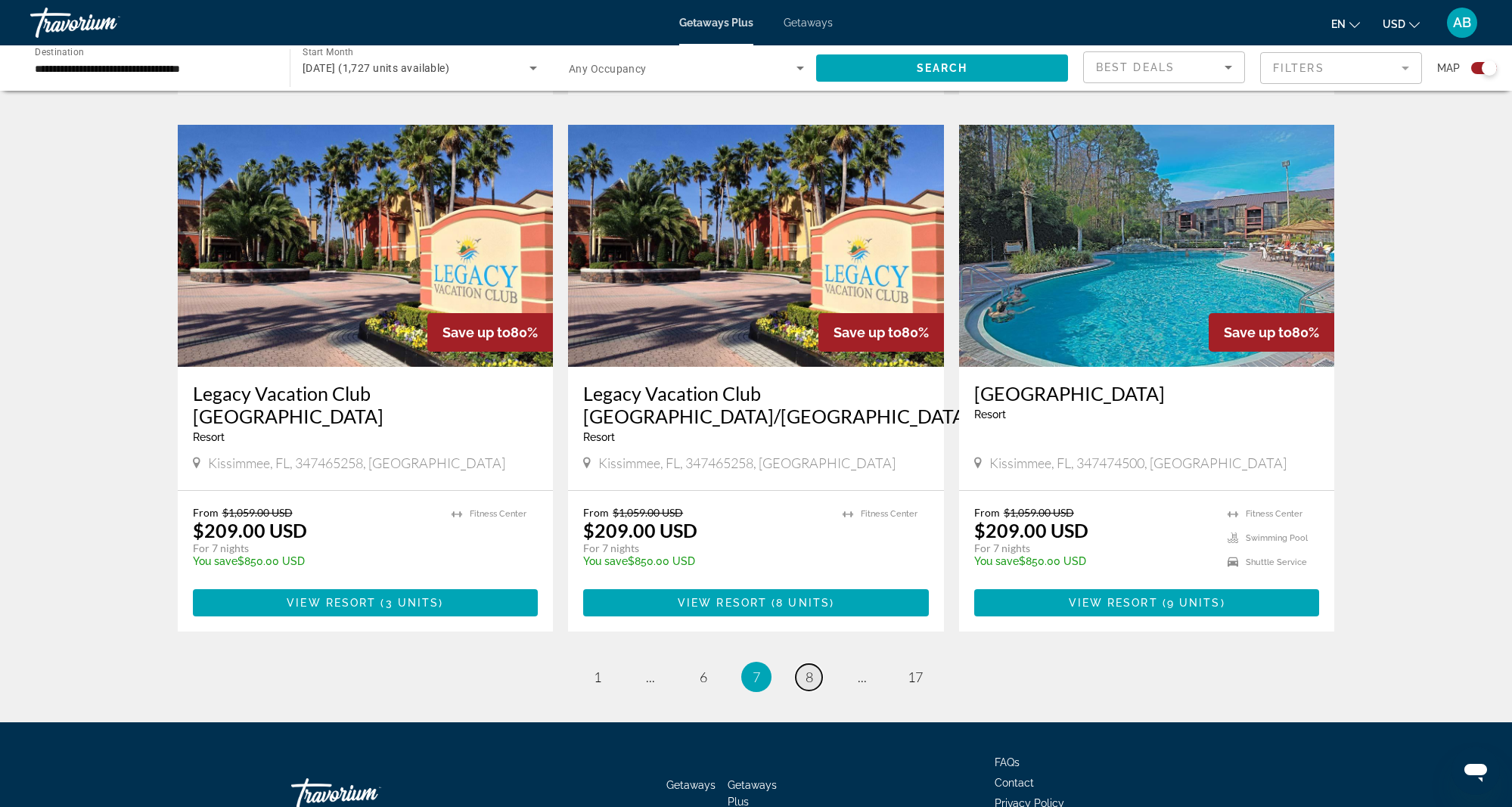
click at [807, 668] on span "8" at bounding box center [809, 677] width 7 height 17
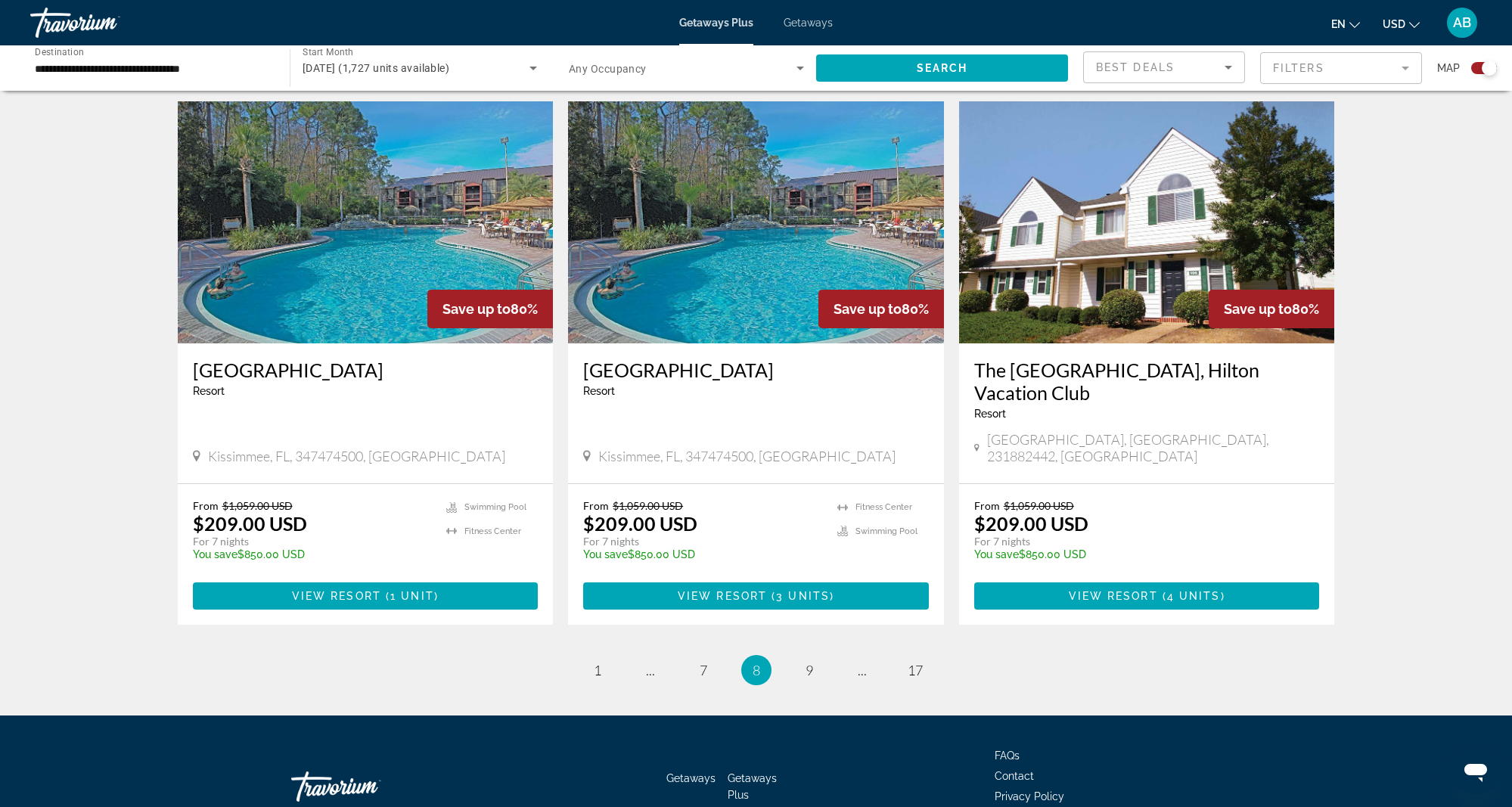
scroll to position [2132, 0]
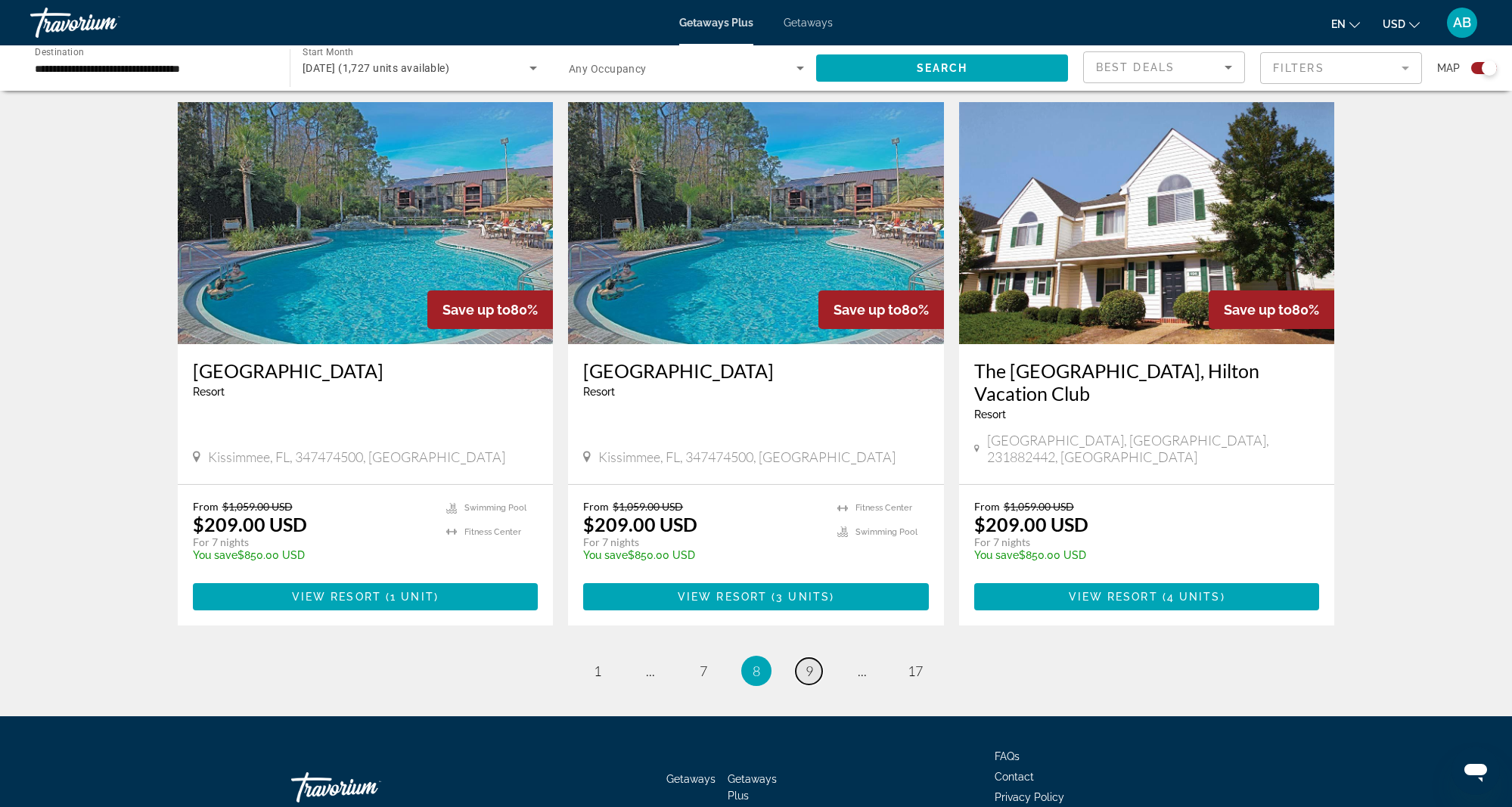
click at [806, 663] on span "9" at bounding box center [809, 671] width 7 height 17
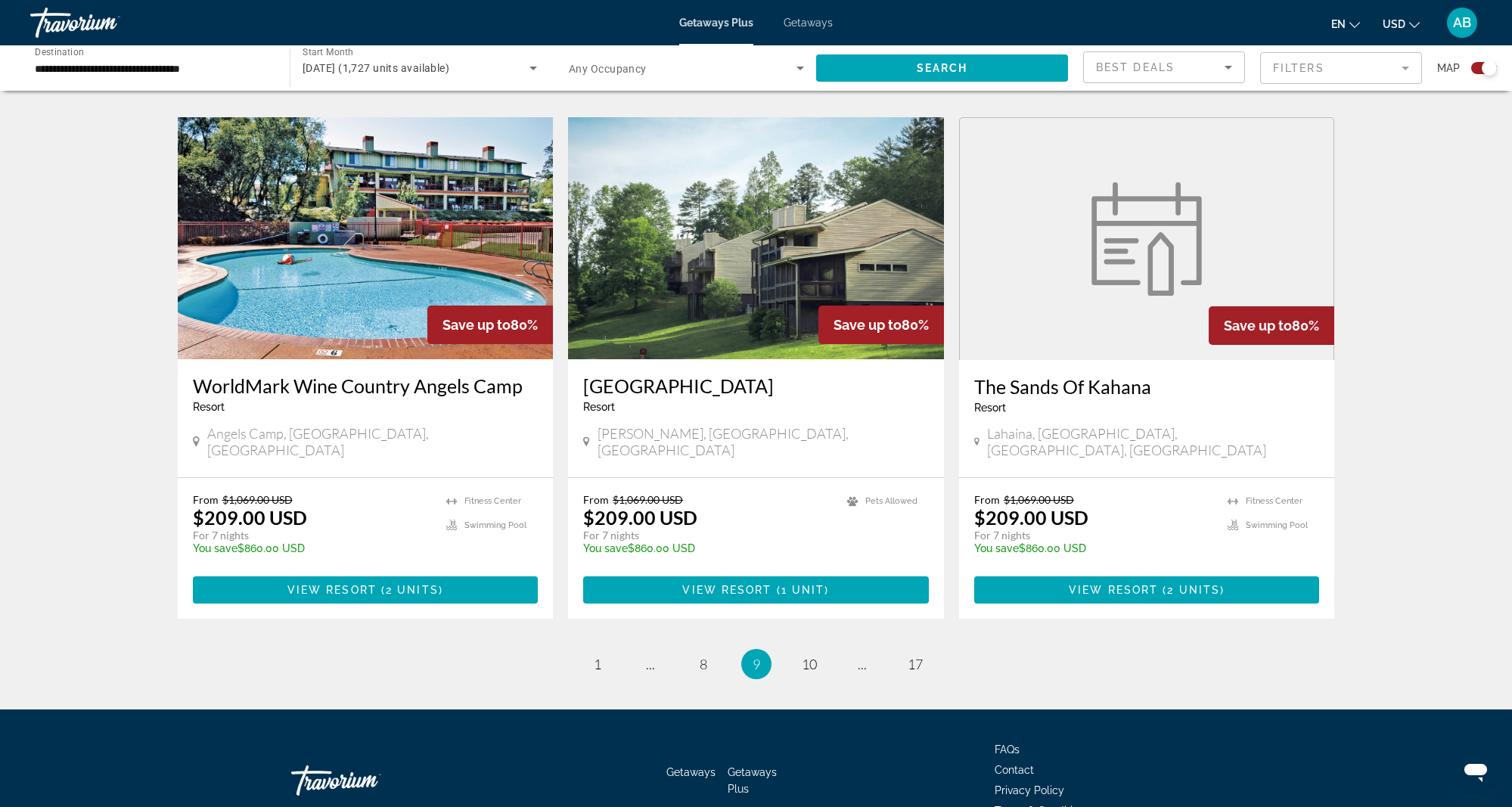
scroll to position [2132, 0]
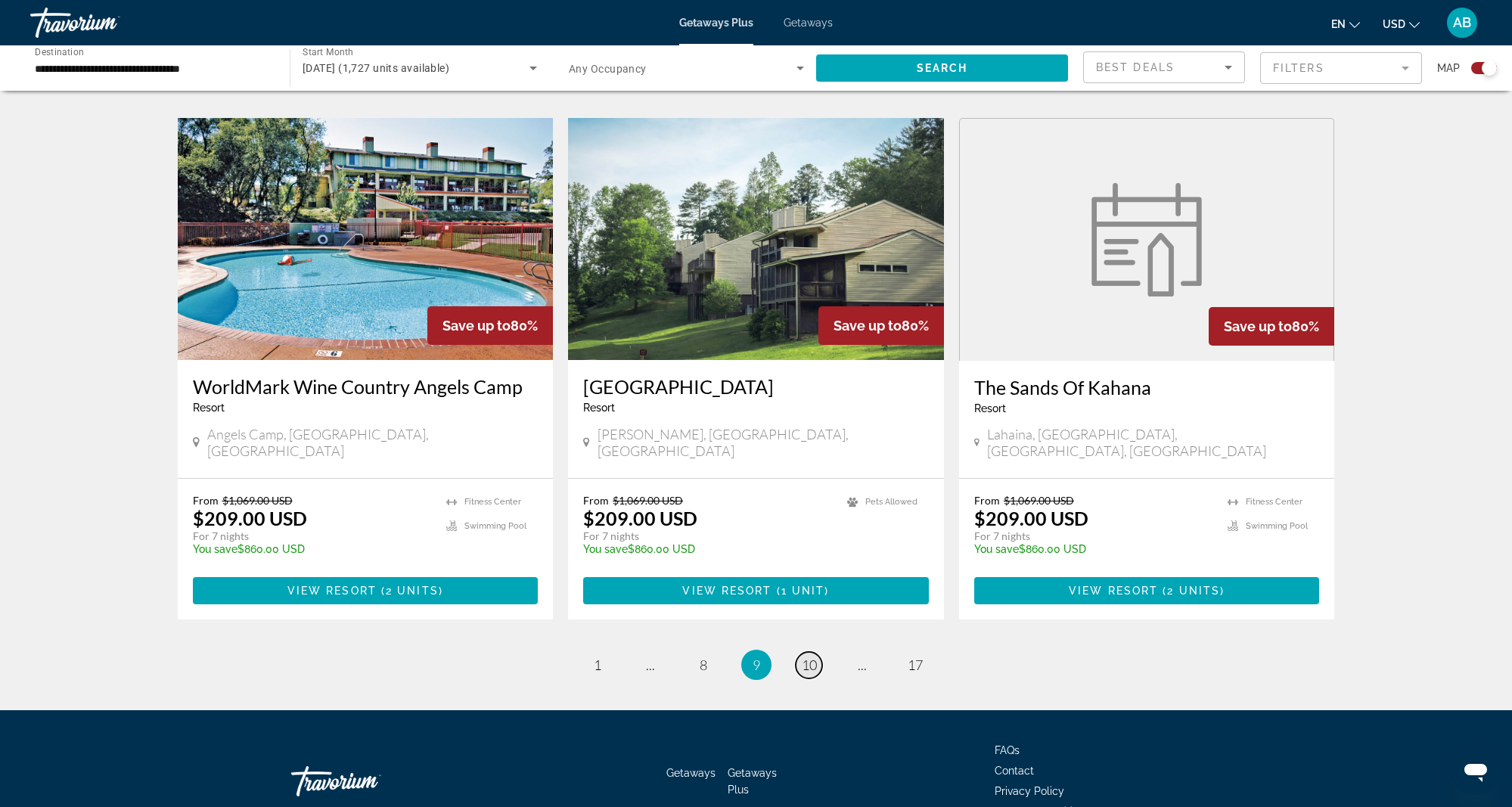
click at [809, 656] on span "10" at bounding box center [809, 665] width 15 height 17
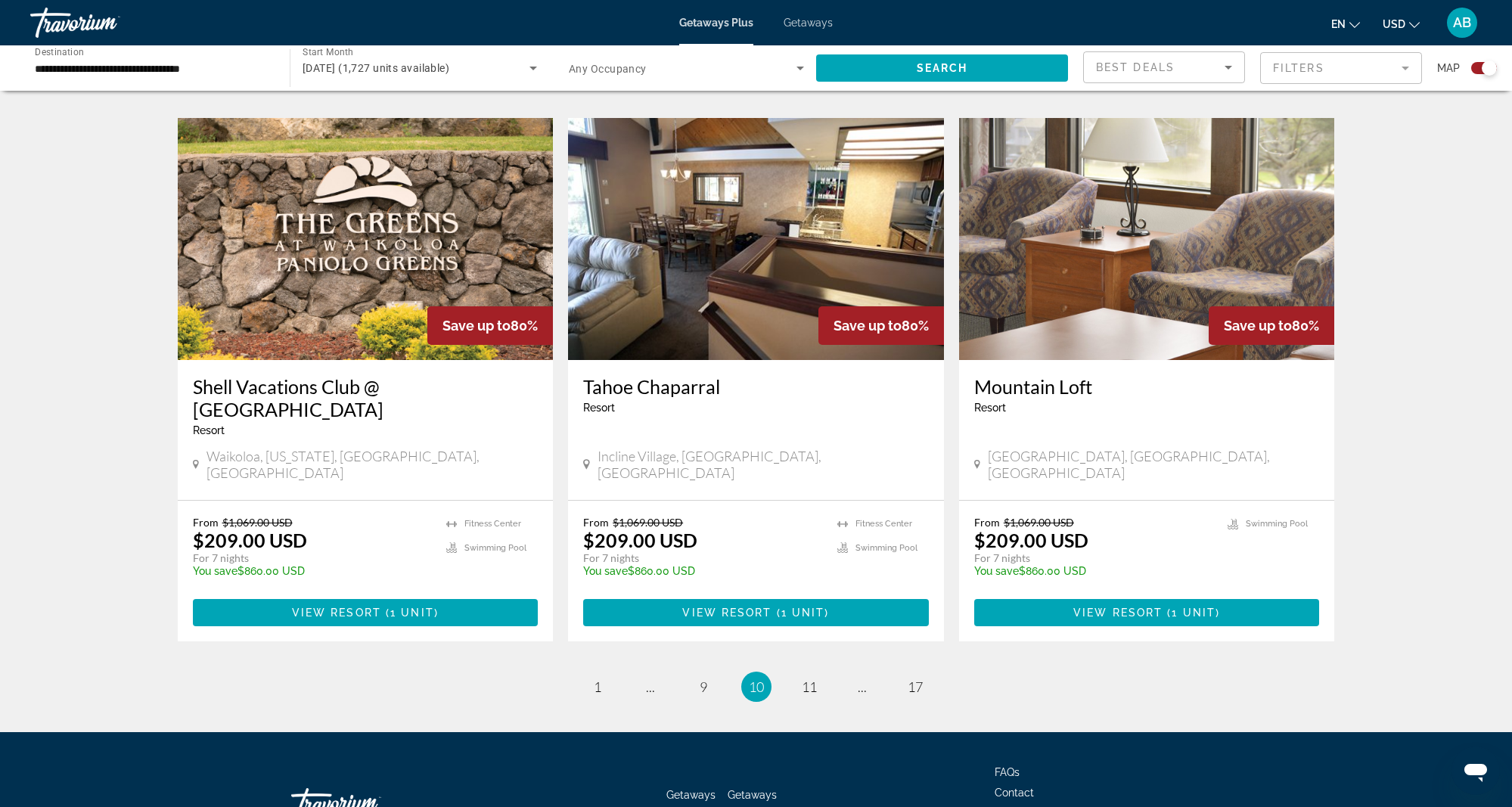
scroll to position [2132, 0]
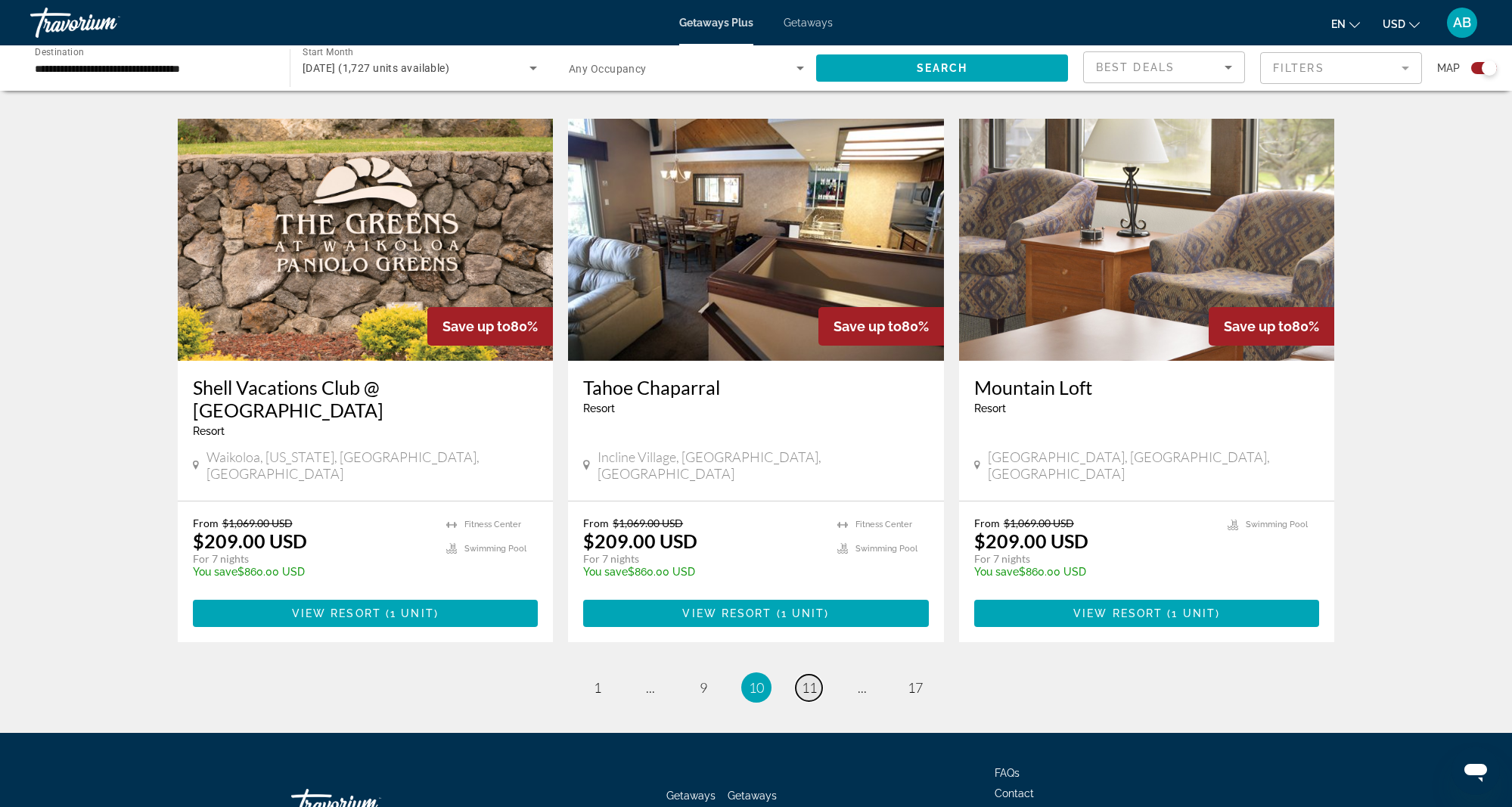
click at [812, 679] on span "11" at bounding box center [809, 688] width 15 height 17
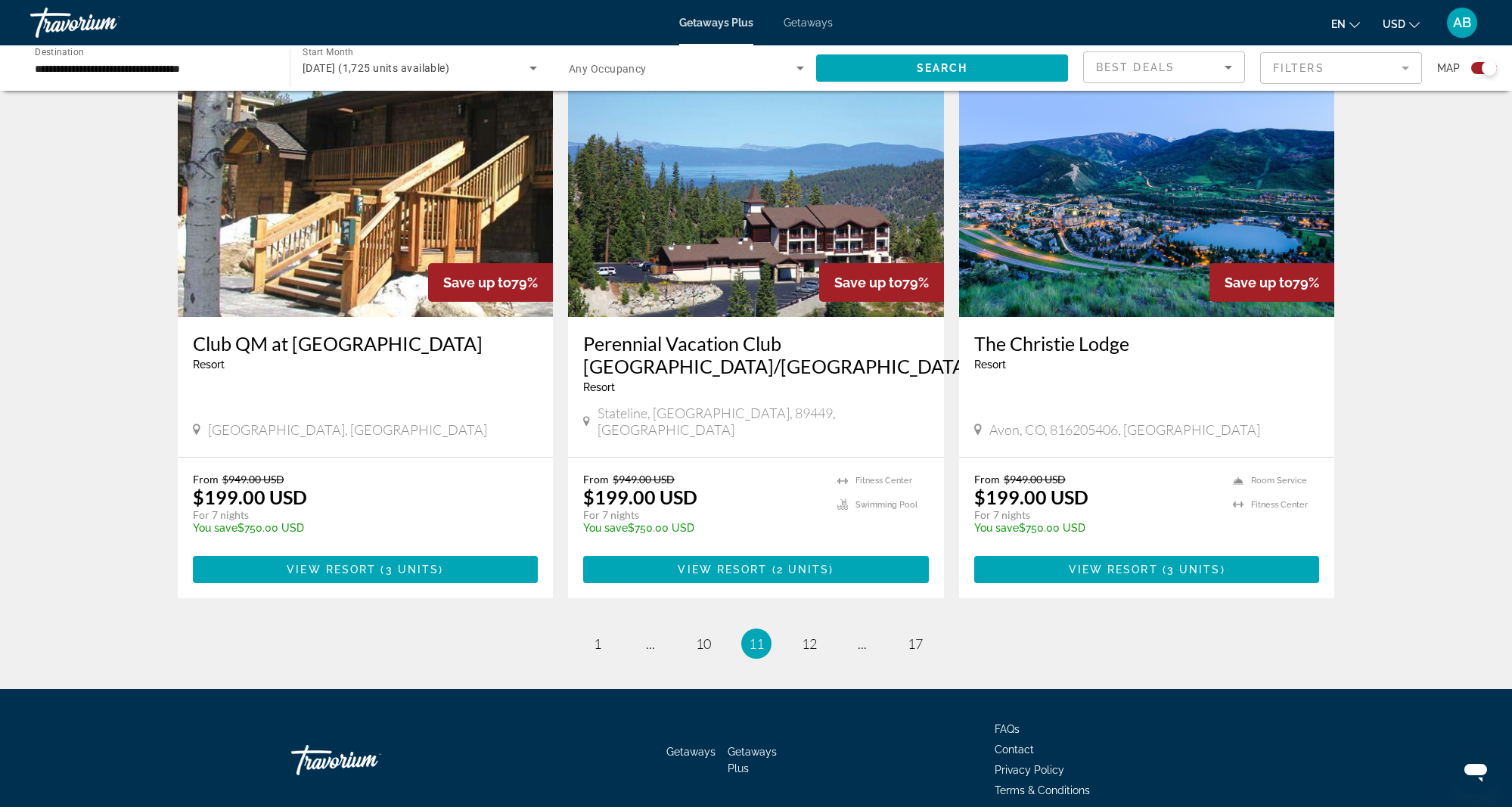
scroll to position [2120, 0]
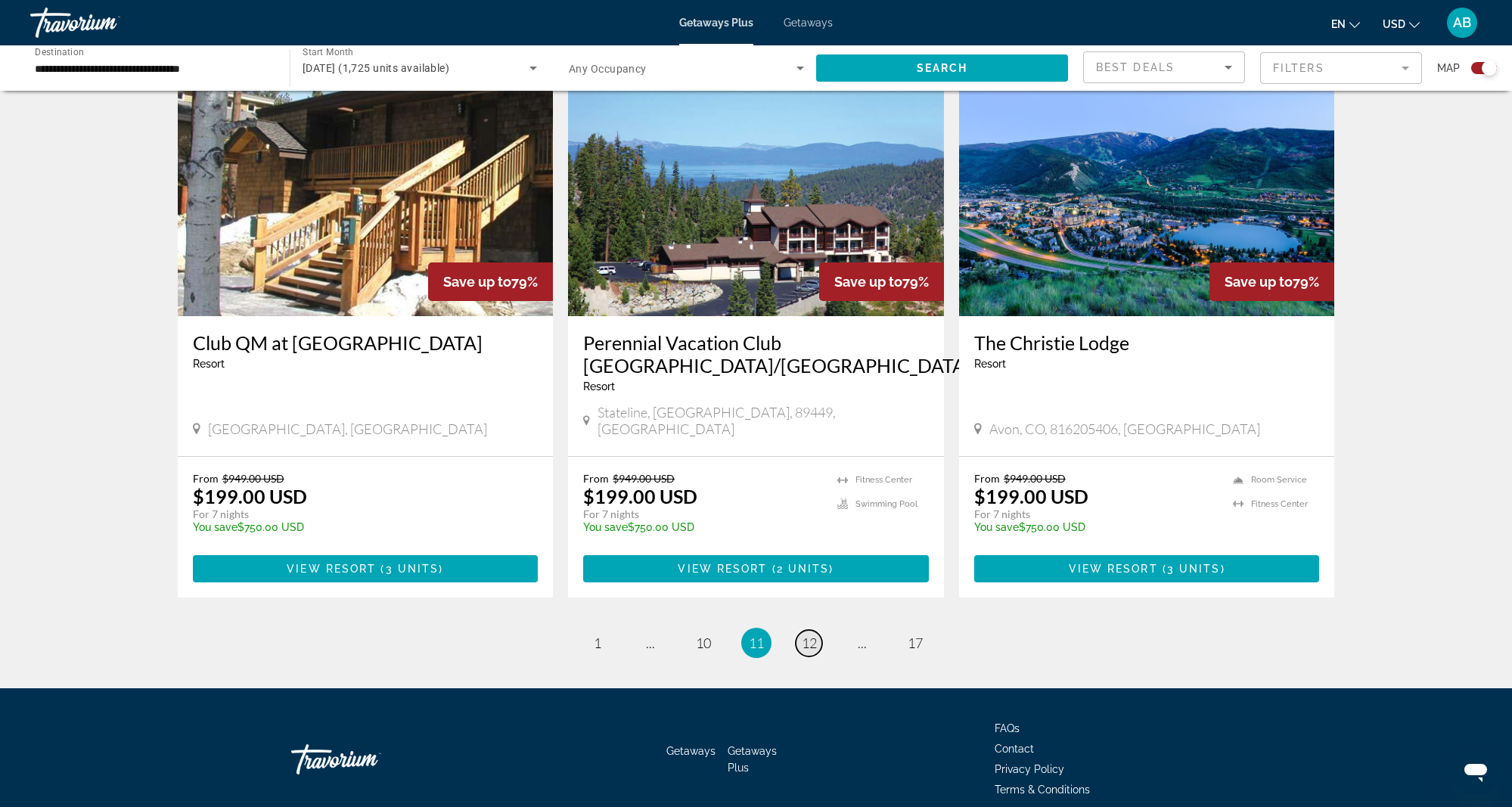
click at [809, 635] on span "12" at bounding box center [809, 643] width 15 height 17
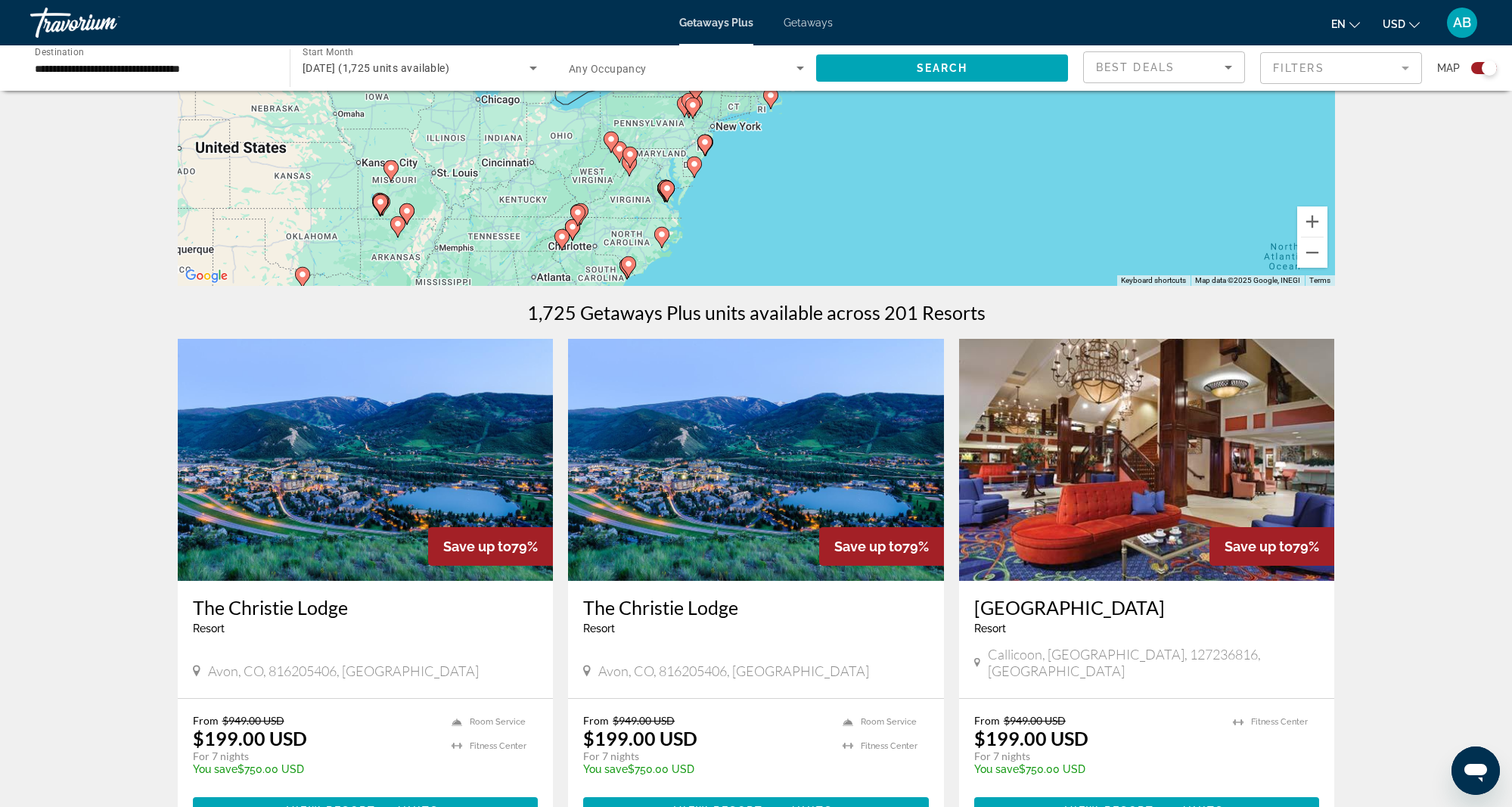
scroll to position [275, 0]
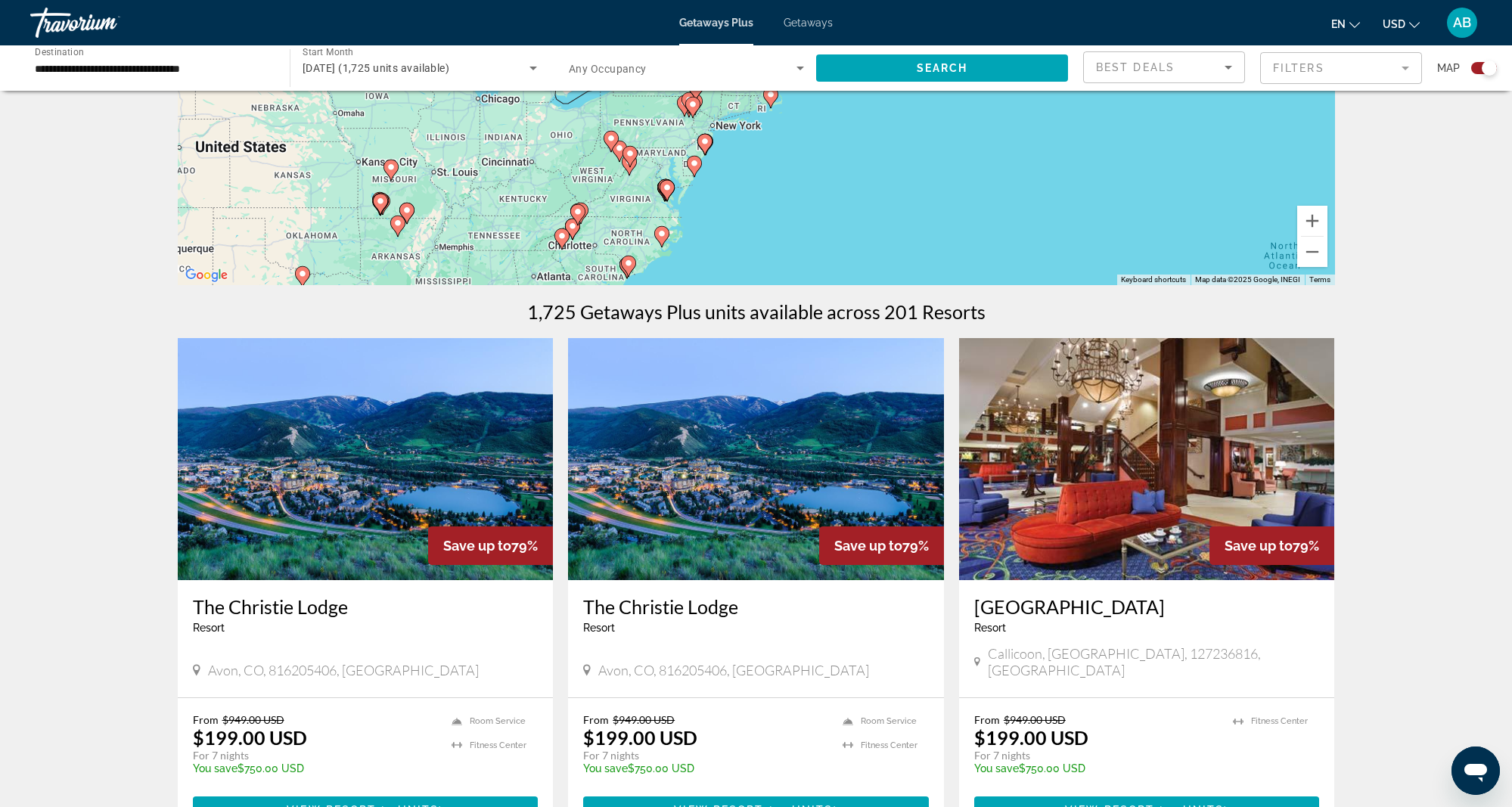
click at [1115, 541] on img "Main content" at bounding box center [1147, 459] width 376 height 242
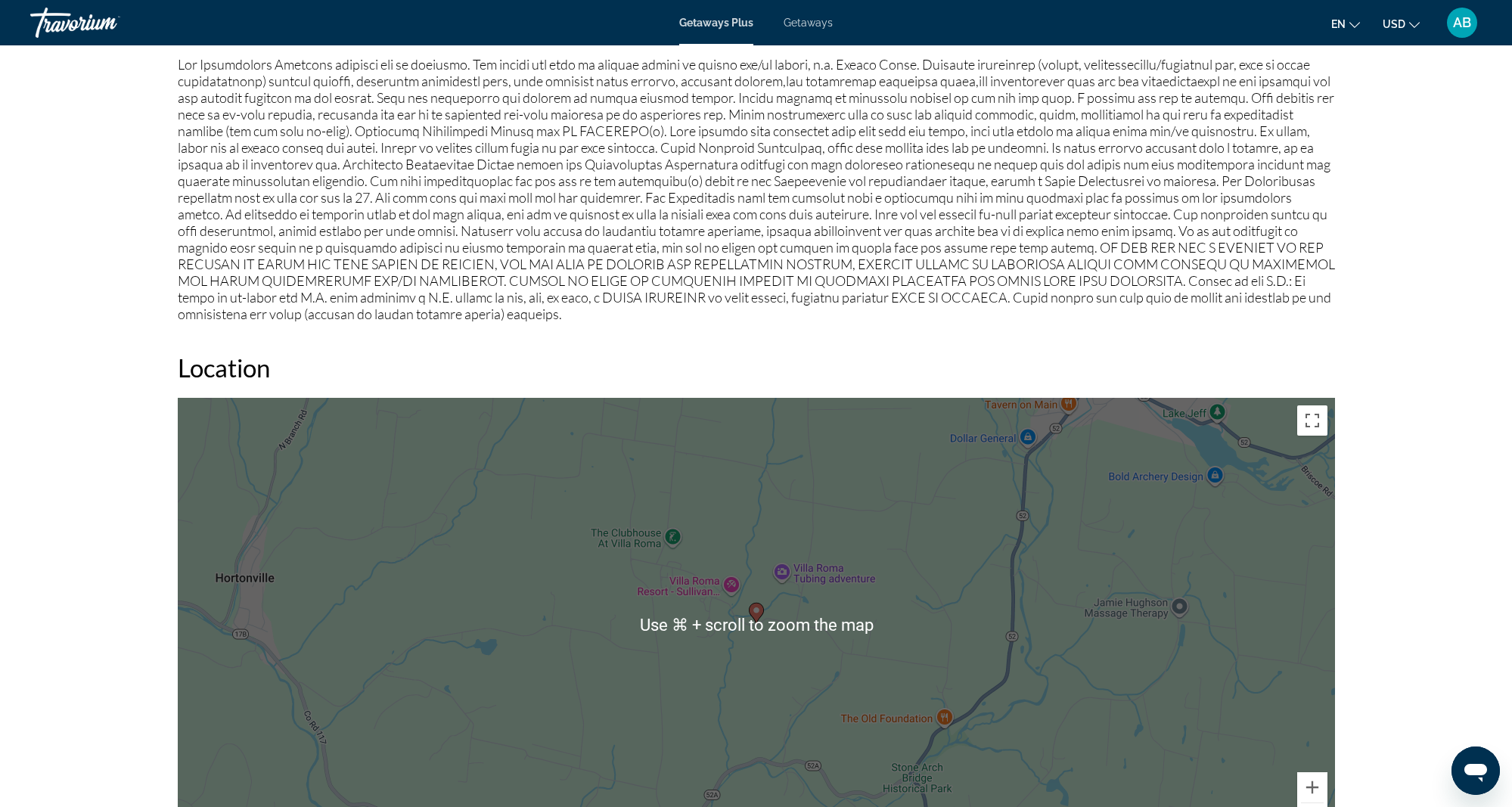
scroll to position [1357, 0]
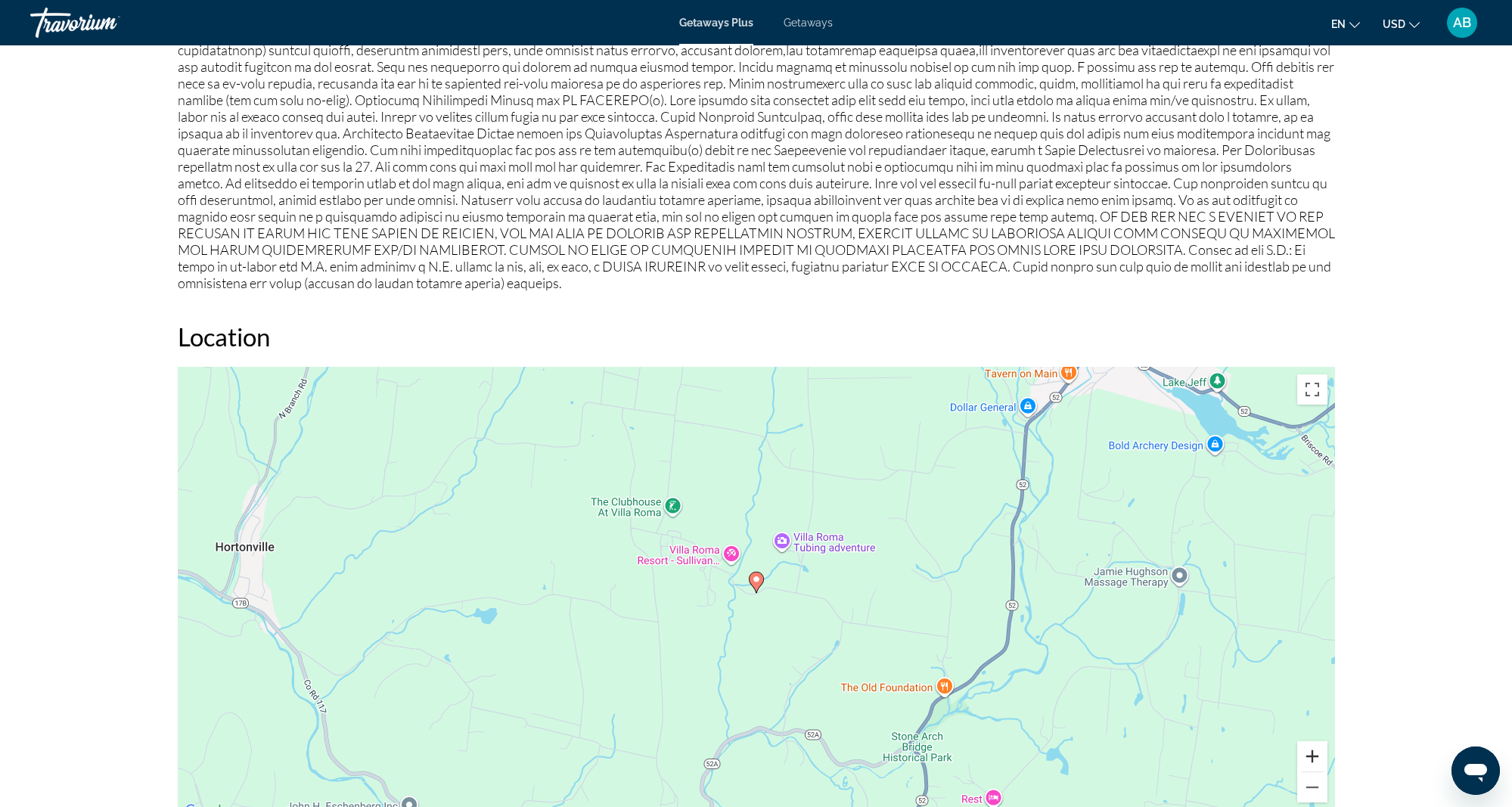
click at [1309, 741] on button "Zoom in" at bounding box center [1312, 756] width 30 height 30
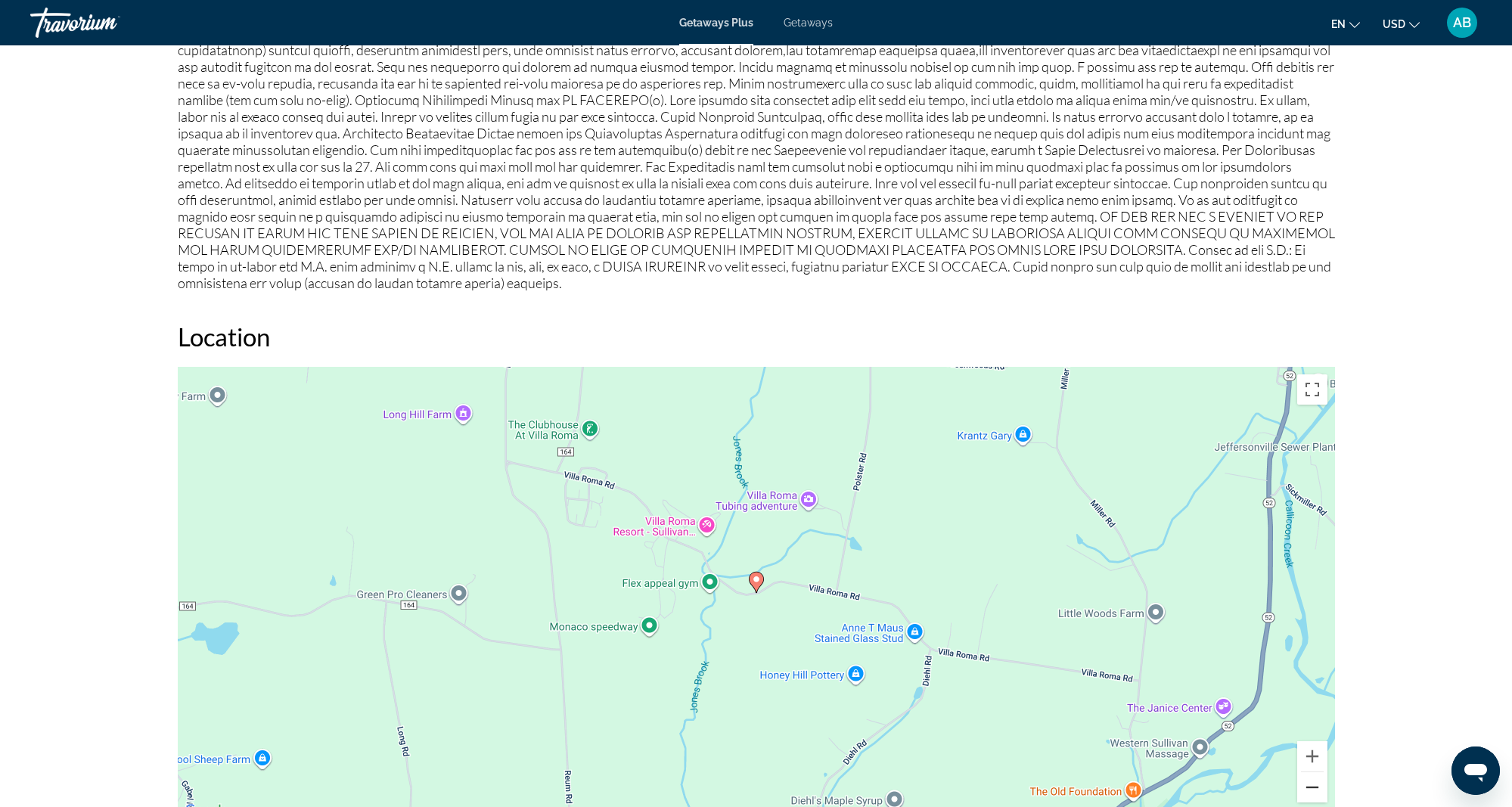
click at [1311, 776] on button "Zoom out" at bounding box center [1312, 787] width 30 height 30
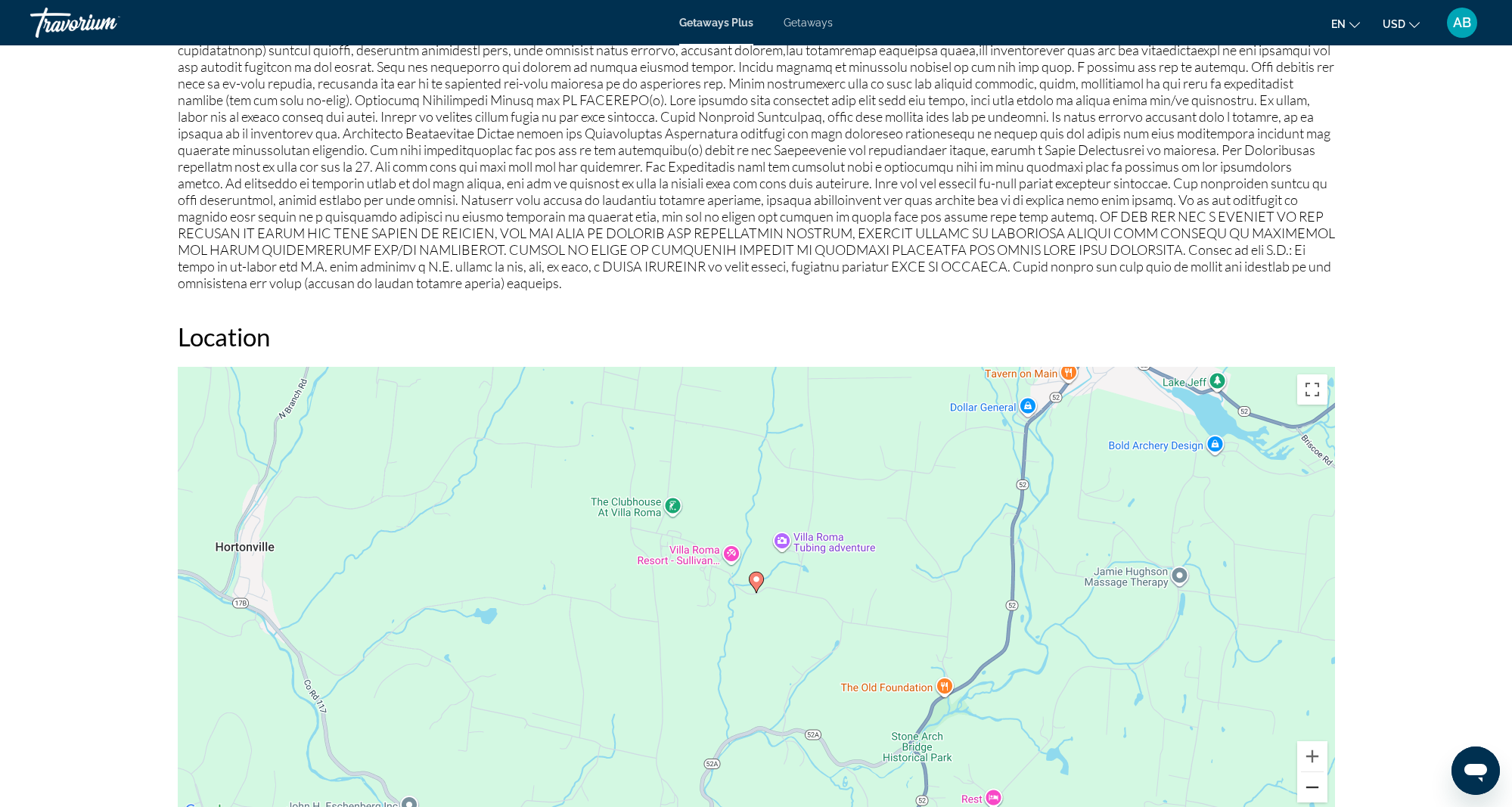
click at [1311, 776] on button "Zoom out" at bounding box center [1312, 787] width 30 height 30
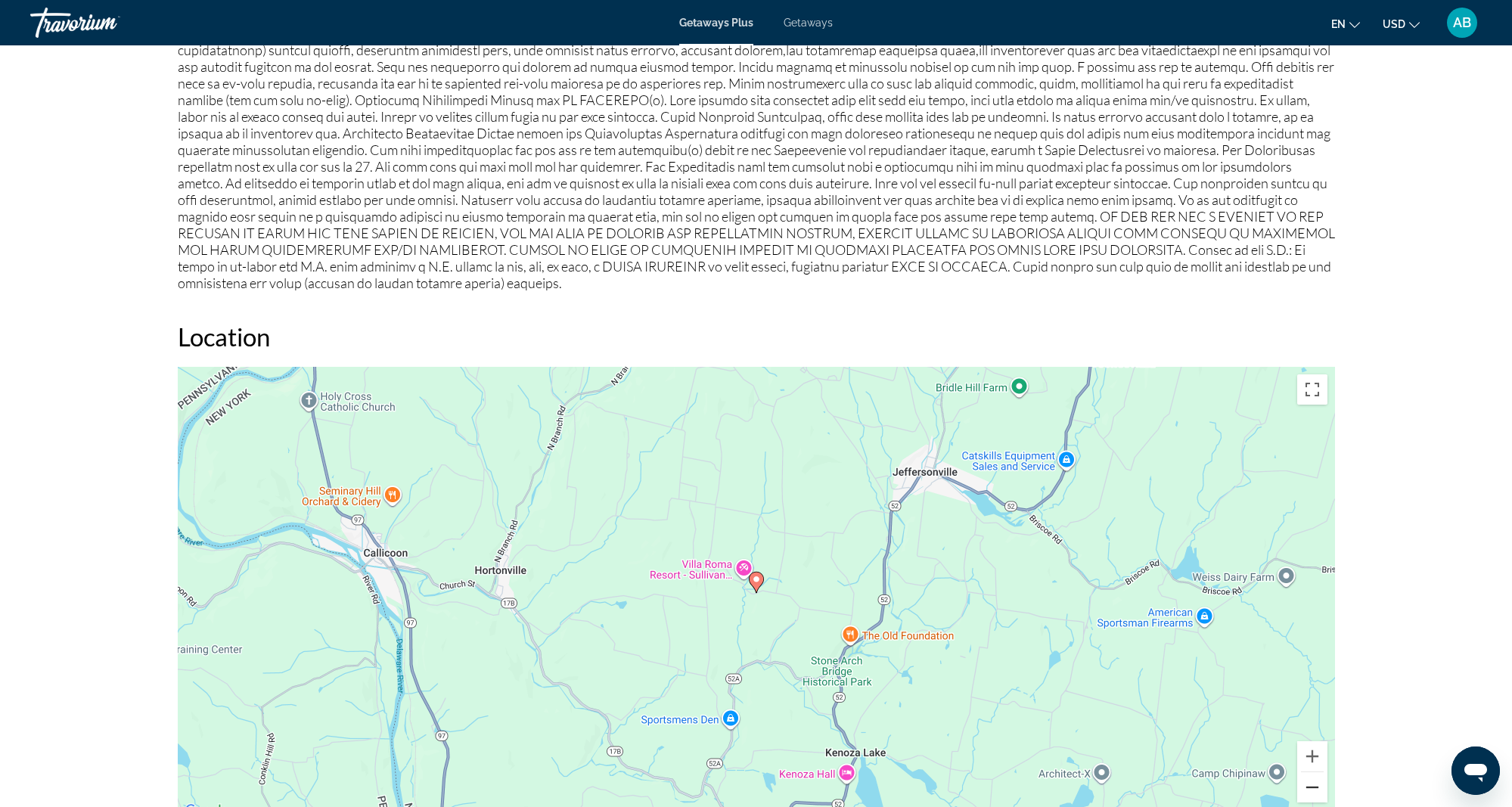
click at [1311, 776] on button "Zoom out" at bounding box center [1312, 787] width 30 height 30
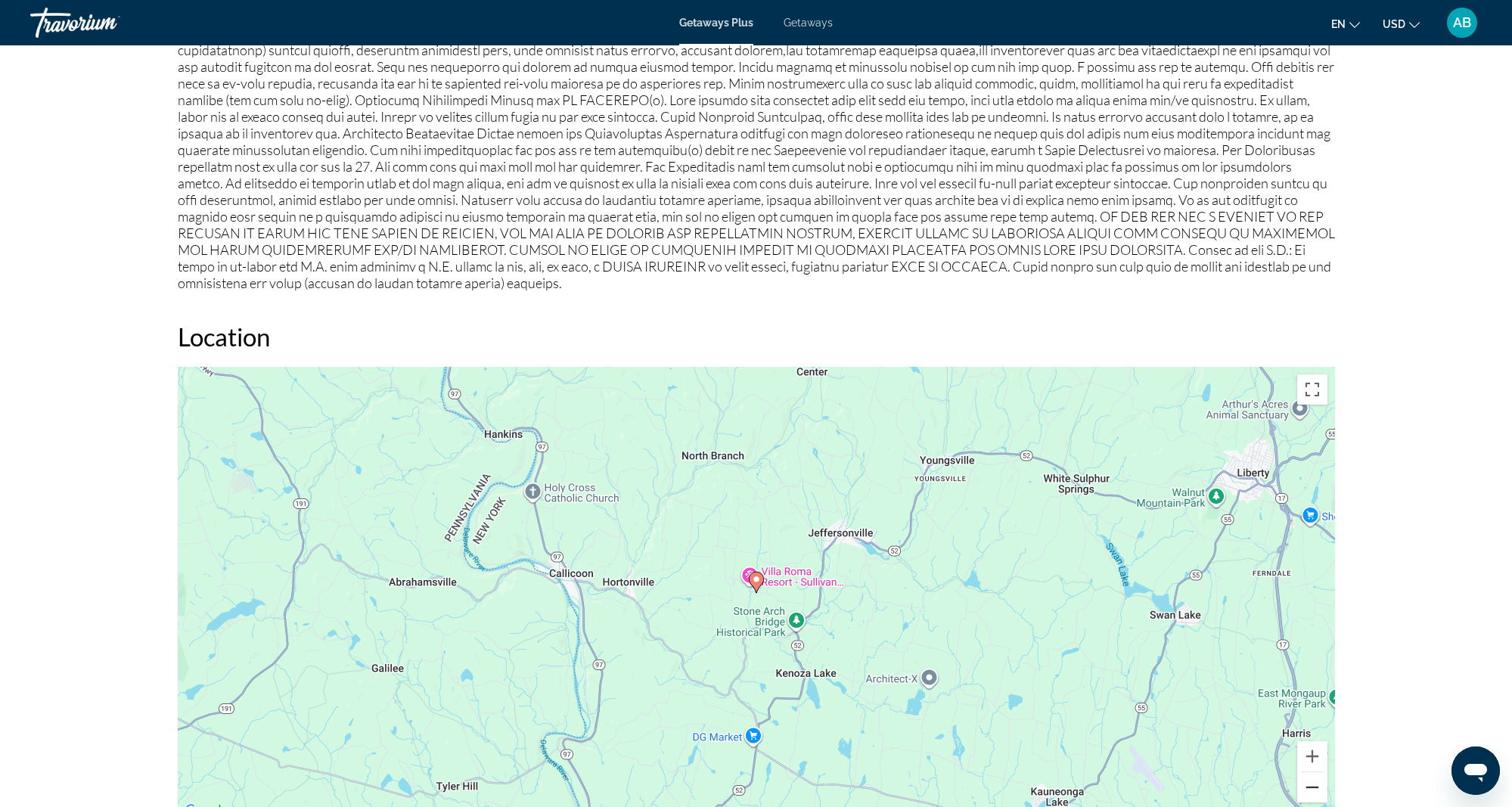
click at [1311, 776] on button "Zoom out" at bounding box center [1312, 787] width 30 height 30
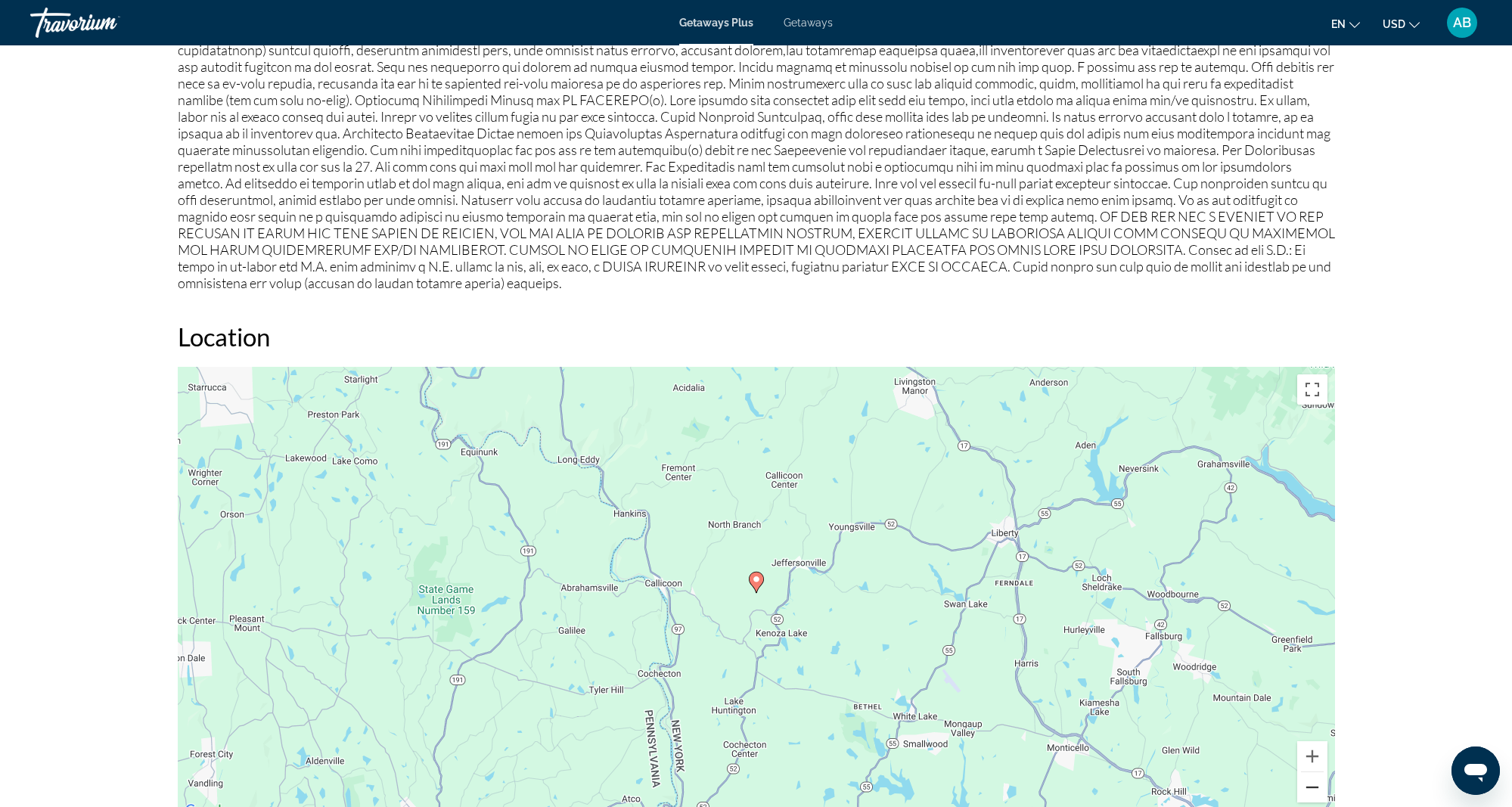
click at [1311, 776] on button "Zoom out" at bounding box center [1312, 787] width 30 height 30
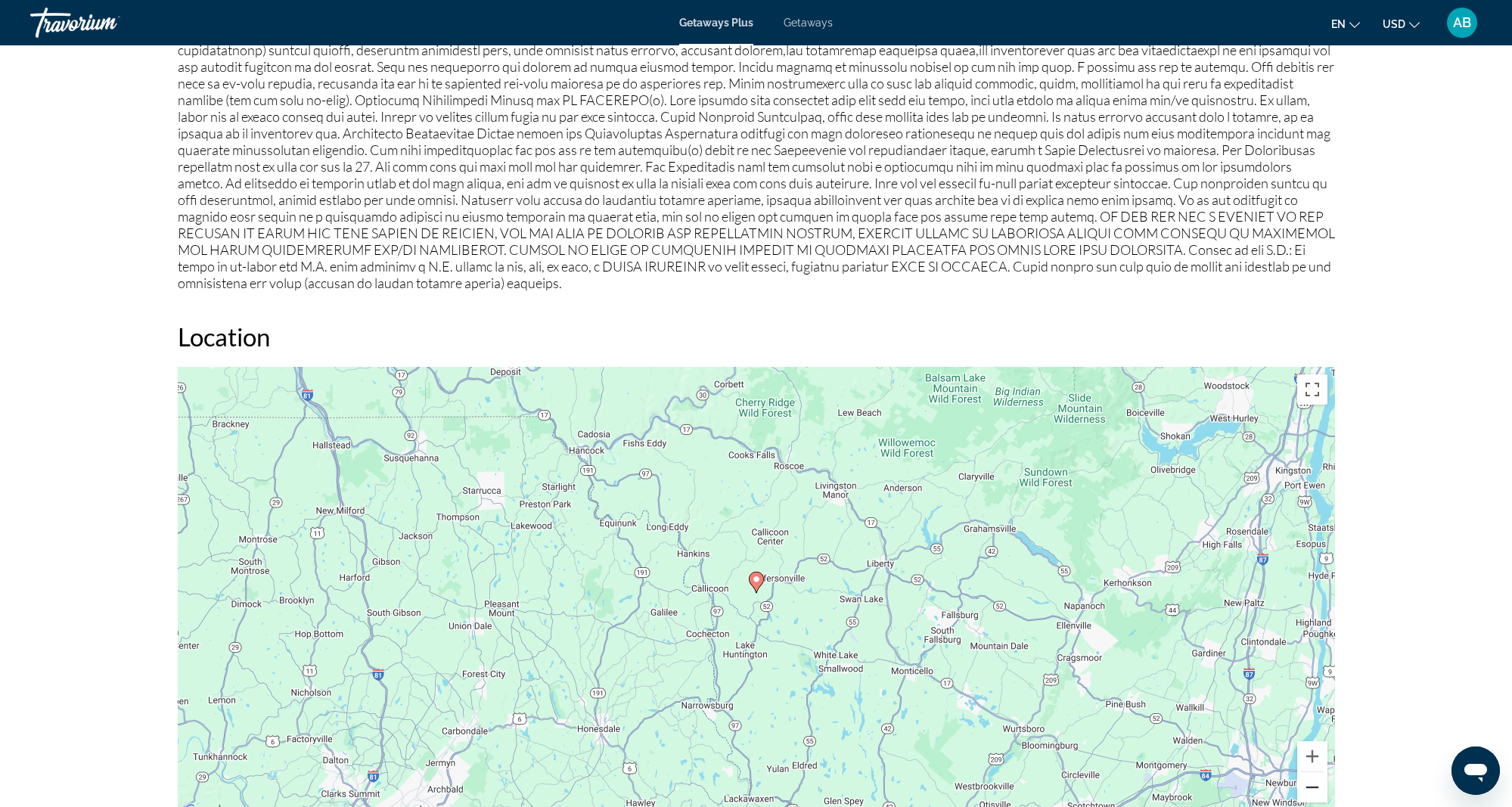
click at [1311, 776] on button "Zoom out" at bounding box center [1312, 787] width 30 height 30
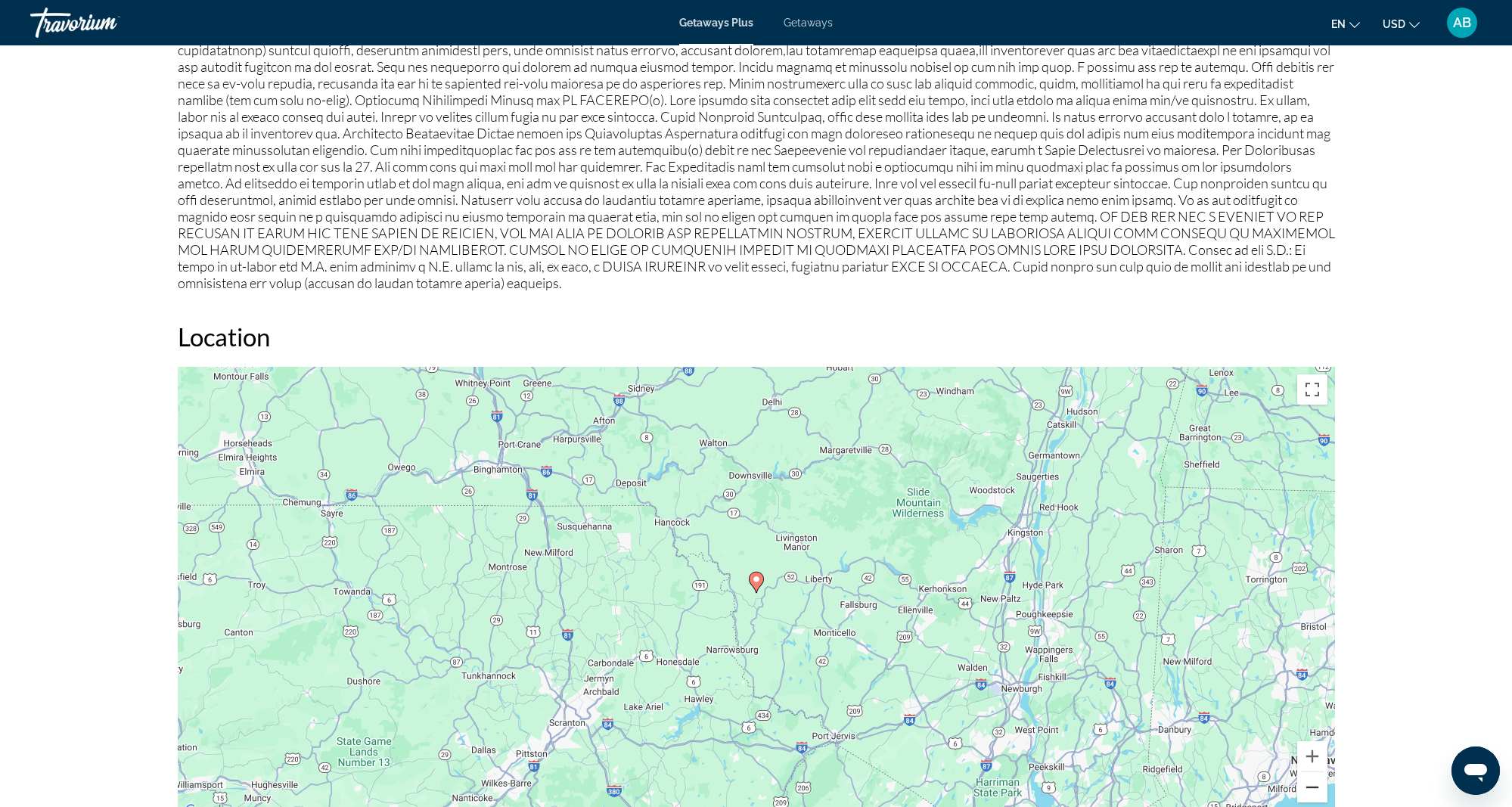
click at [1316, 776] on button "Zoom out" at bounding box center [1312, 787] width 30 height 30
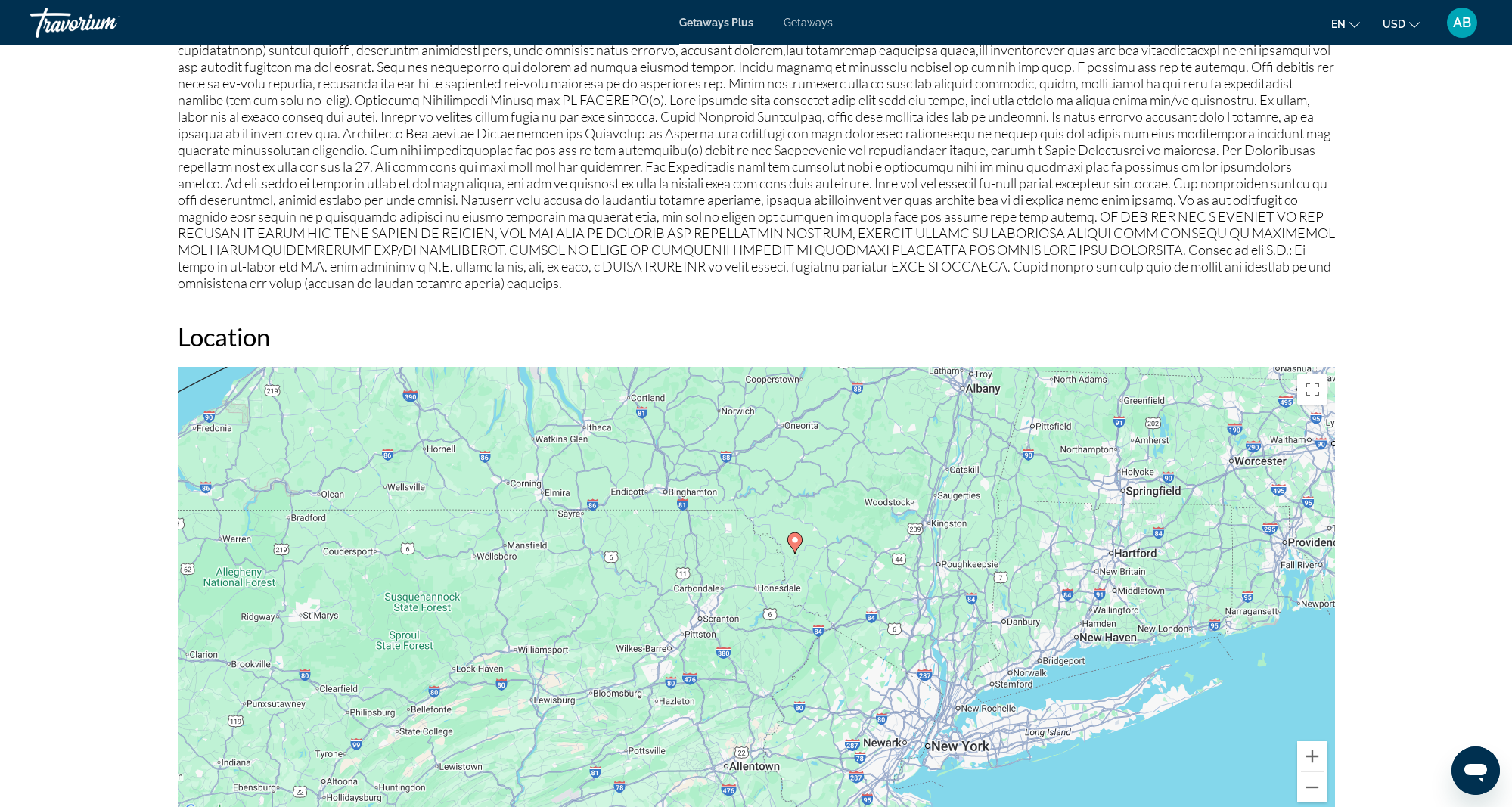
drag, startPoint x: 526, startPoint y: 604, endPoint x: 591, endPoint y: 549, distance: 85.1
click at [589, 550] on div "To activate drag with keyboard, press Alt + Enter. Once in keyboard drag state,…" at bounding box center [756, 593] width 1157 height 453
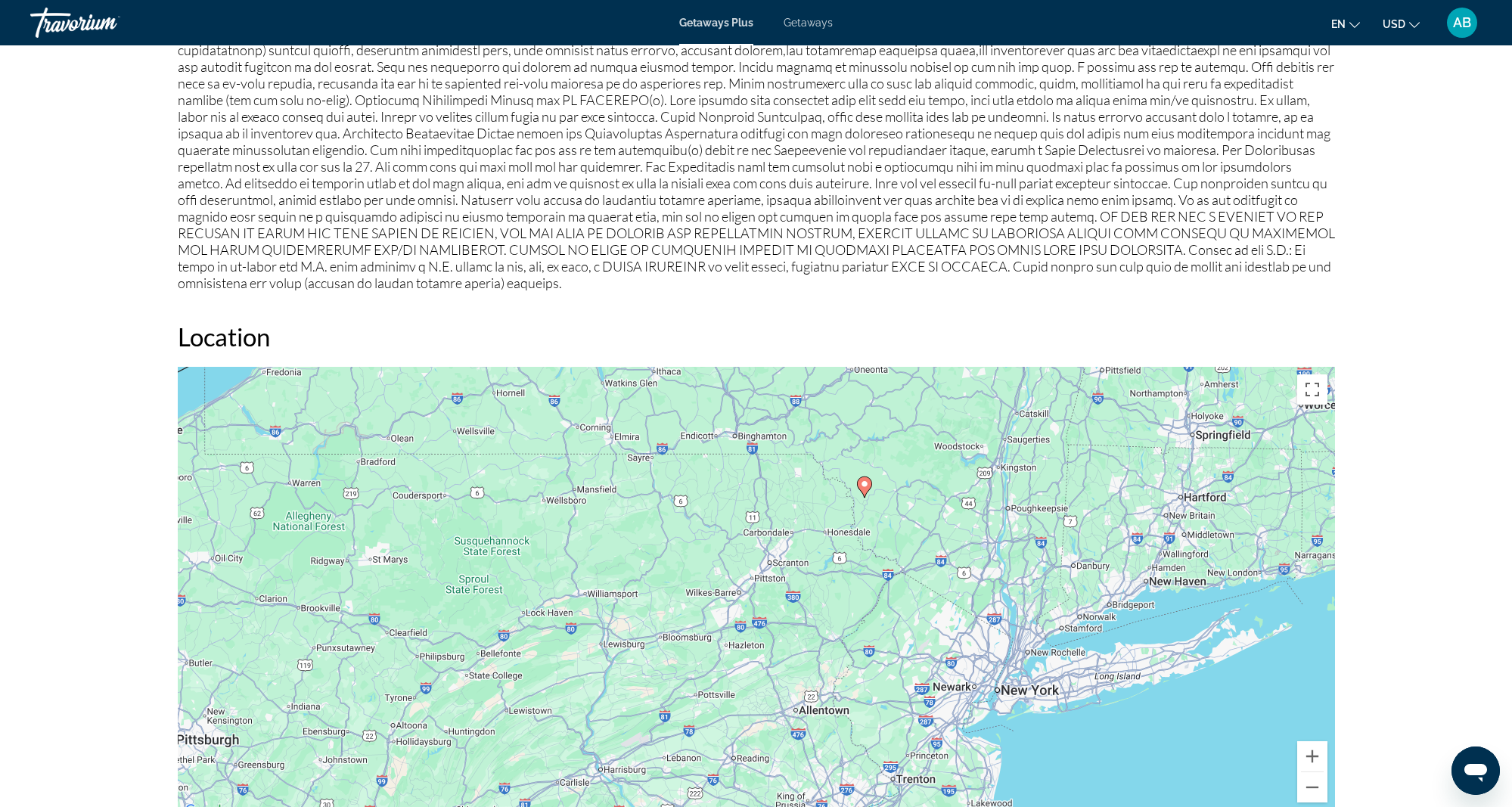
drag, startPoint x: 519, startPoint y: 622, endPoint x: 573, endPoint y: 557, distance: 84.5
click at [567, 566] on div "To activate drag with keyboard, press Alt + Enter. Once in keyboard drag state,…" at bounding box center [756, 593] width 1157 height 453
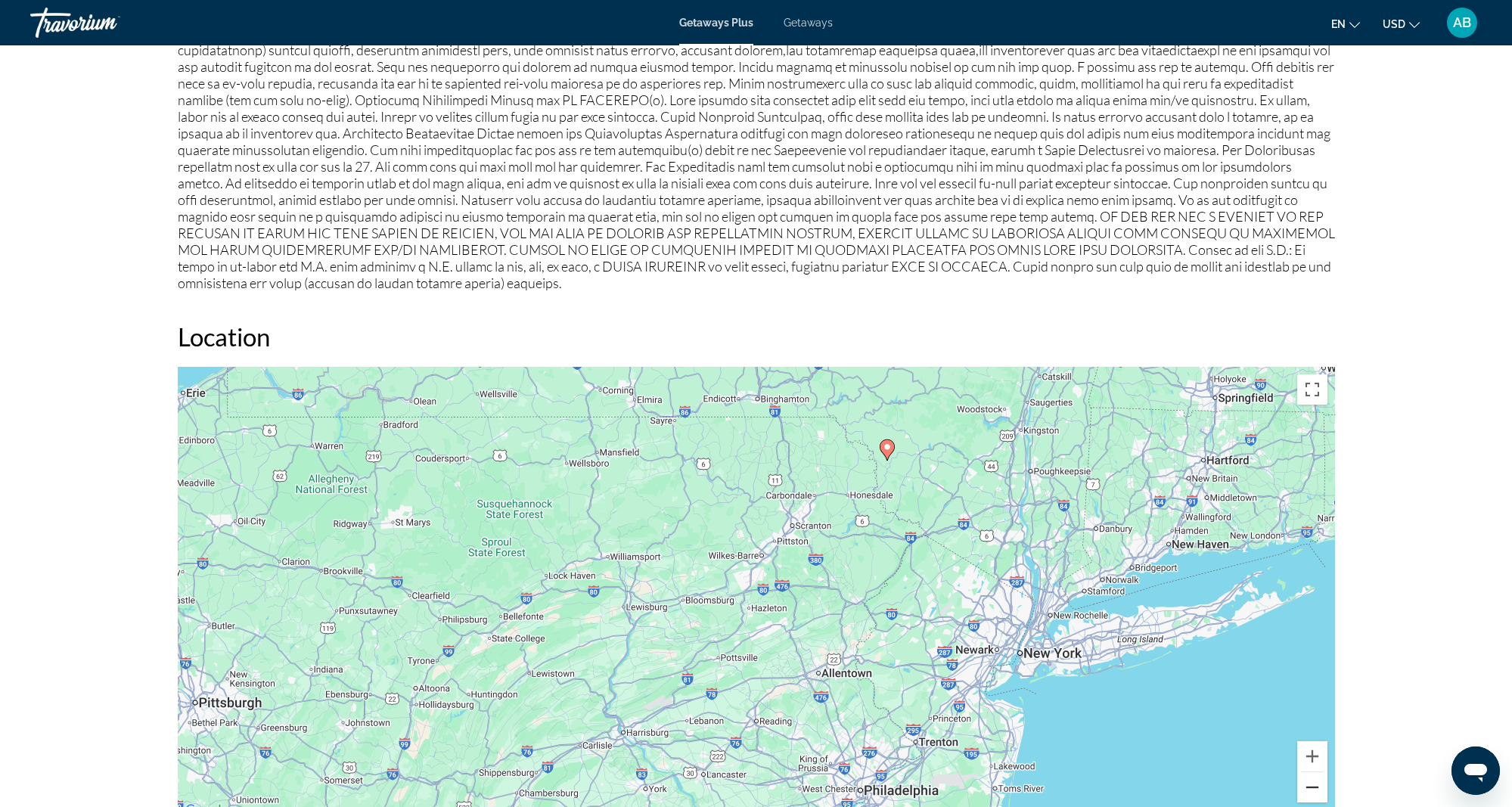
click at [1313, 774] on button "Zoom out" at bounding box center [1312, 787] width 30 height 30
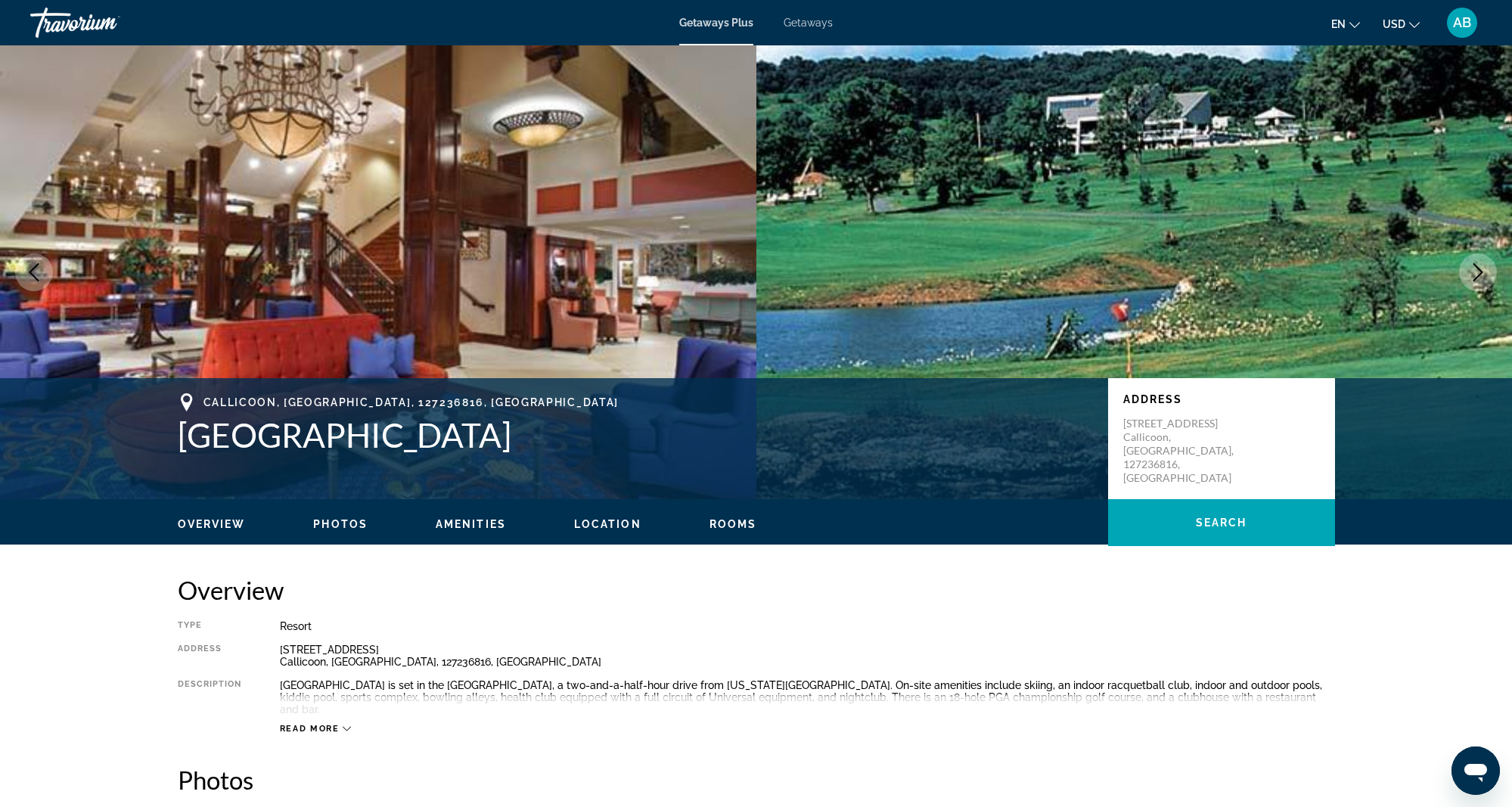
scroll to position [0, 1]
click at [409, 240] on img "Main content" at bounding box center [378, 272] width 756 height 453
click at [1478, 269] on icon "Next image" at bounding box center [1478, 272] width 18 height 18
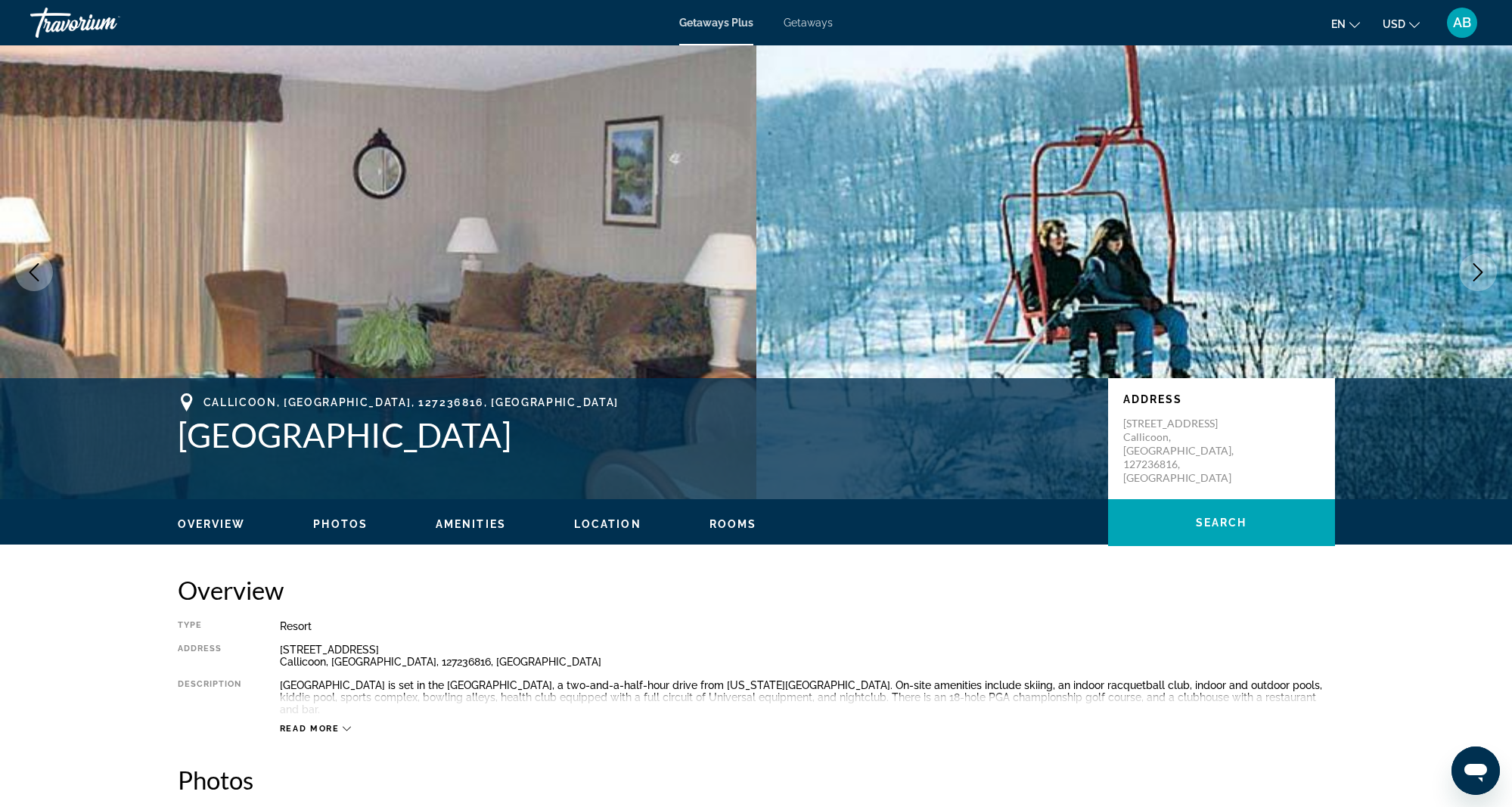
click at [1478, 274] on icon "Next image" at bounding box center [1478, 272] width 18 height 18
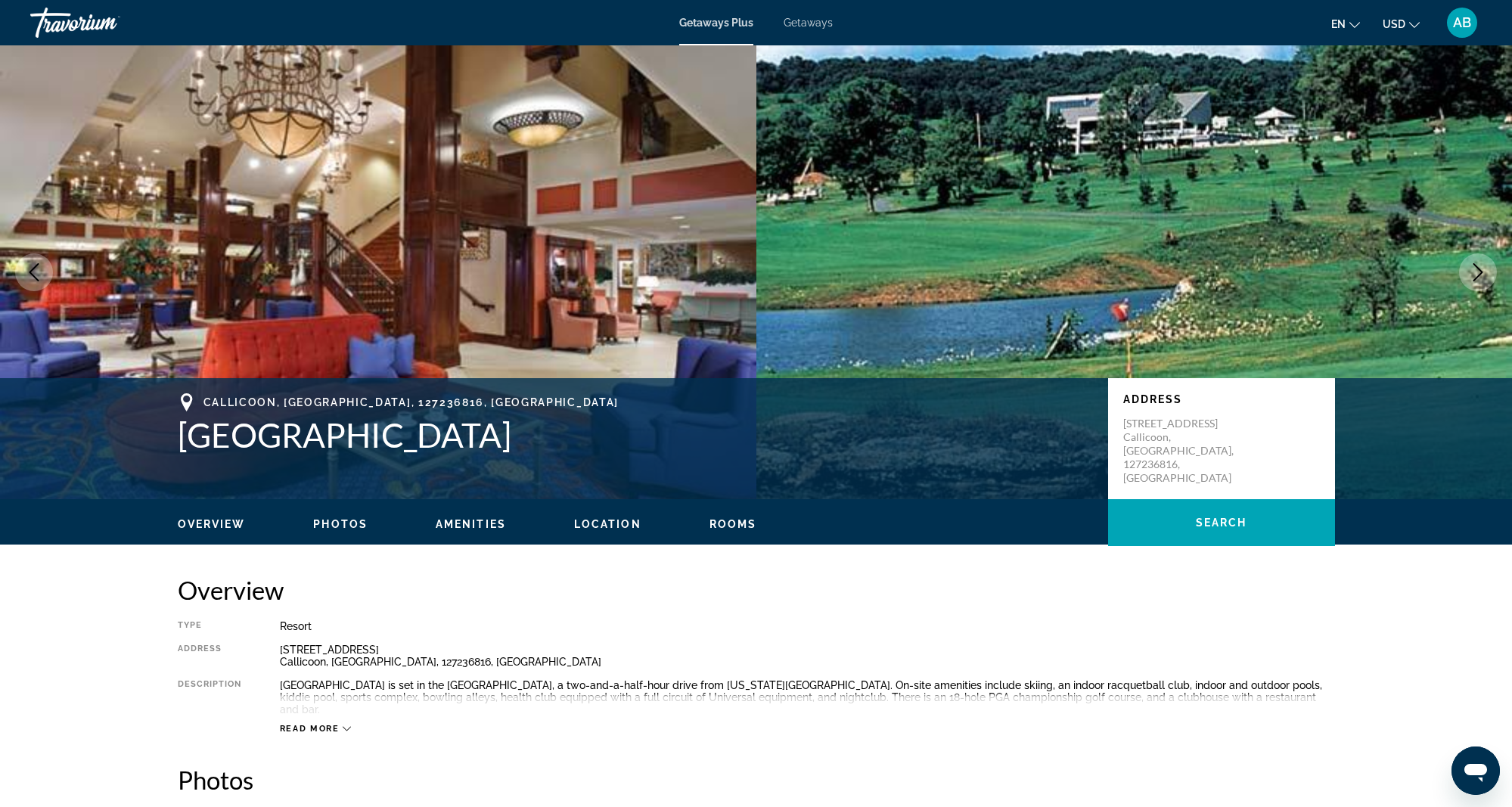
click at [1478, 274] on icon "Next image" at bounding box center [1478, 272] width 18 height 18
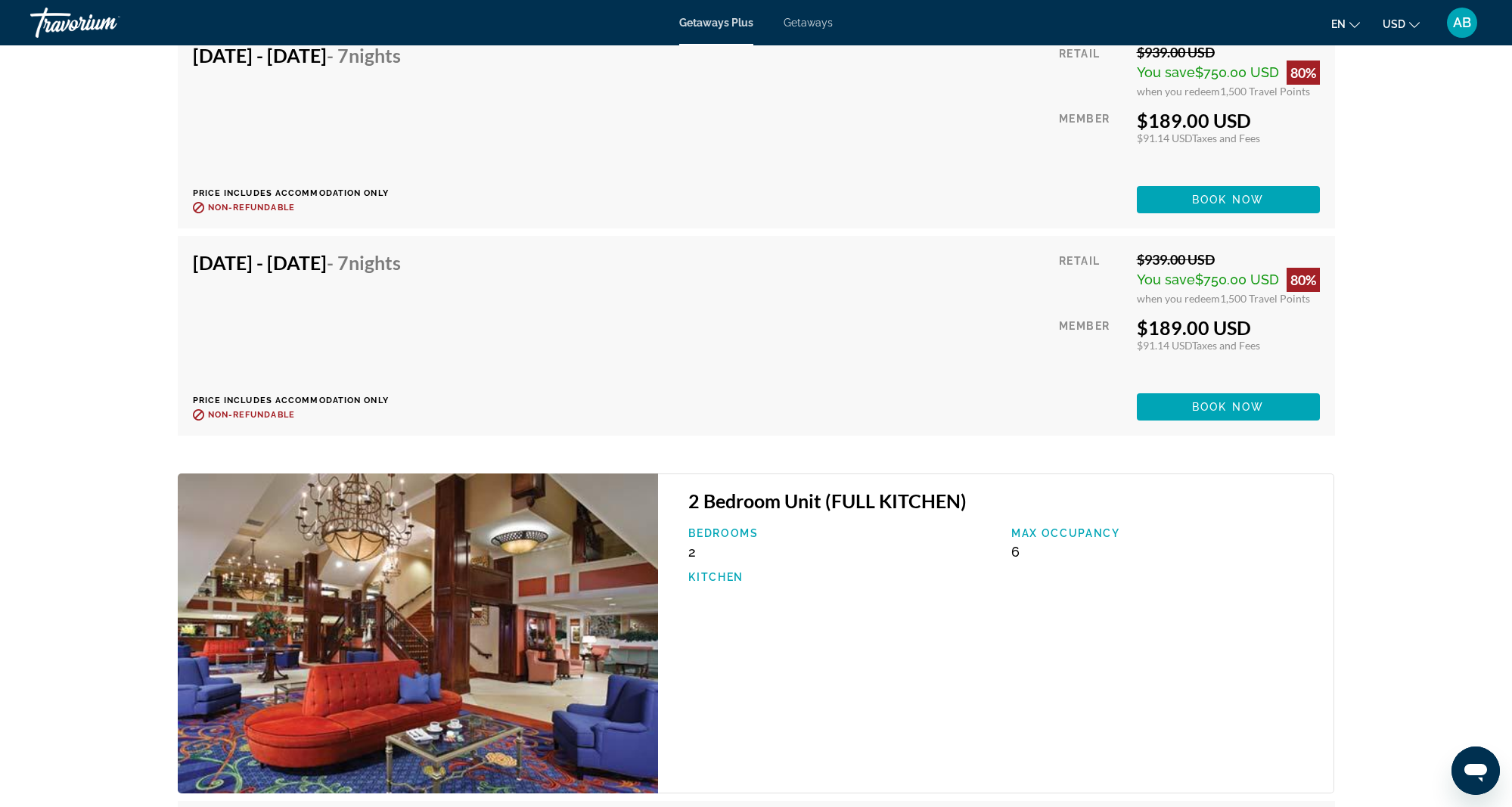
scroll to position [2688, 0]
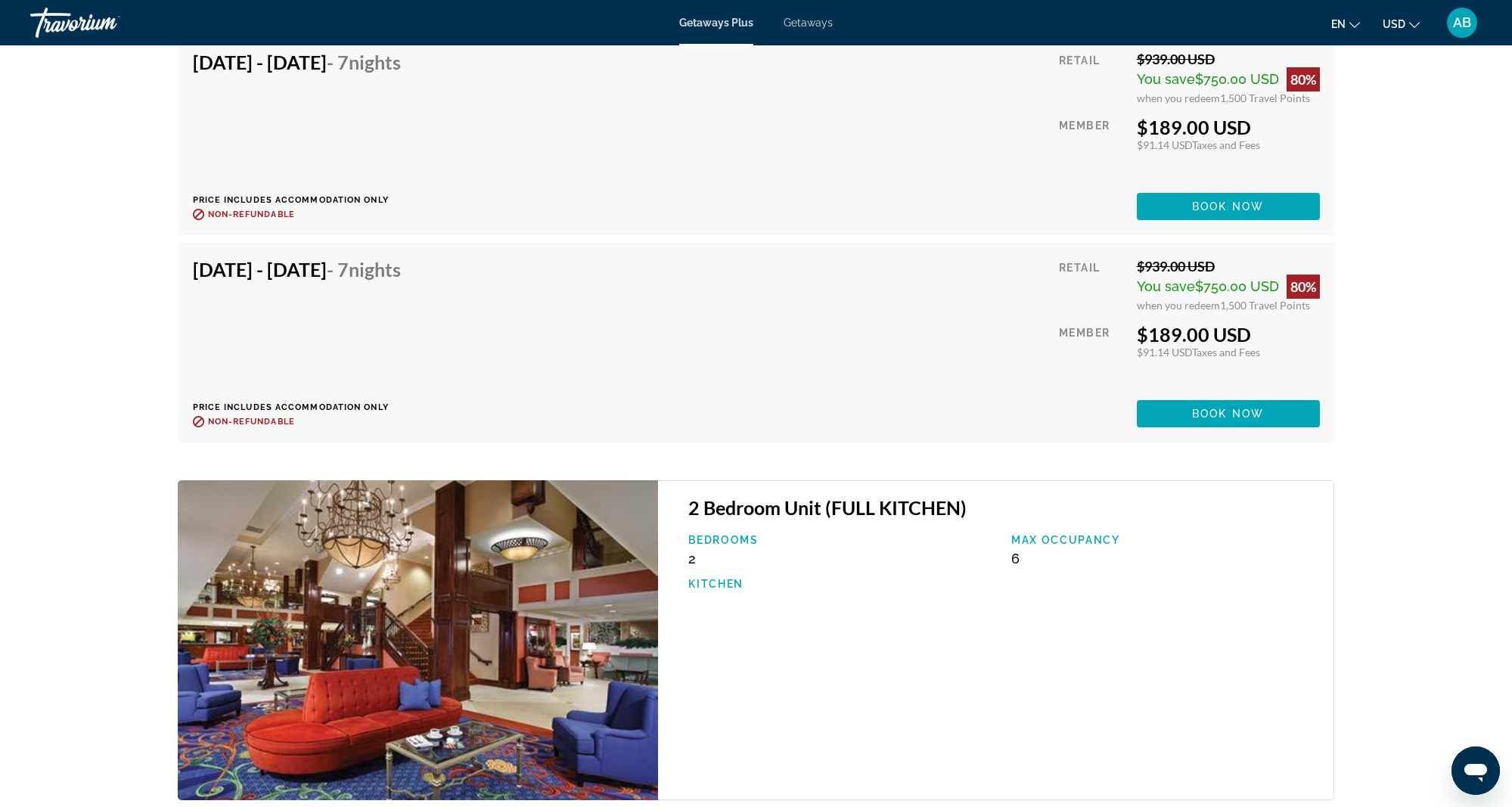
click at [854, 555] on div "Bedrooms 2 Max Occupancy 6 Kitchen" at bounding box center [1003, 570] width 645 height 71
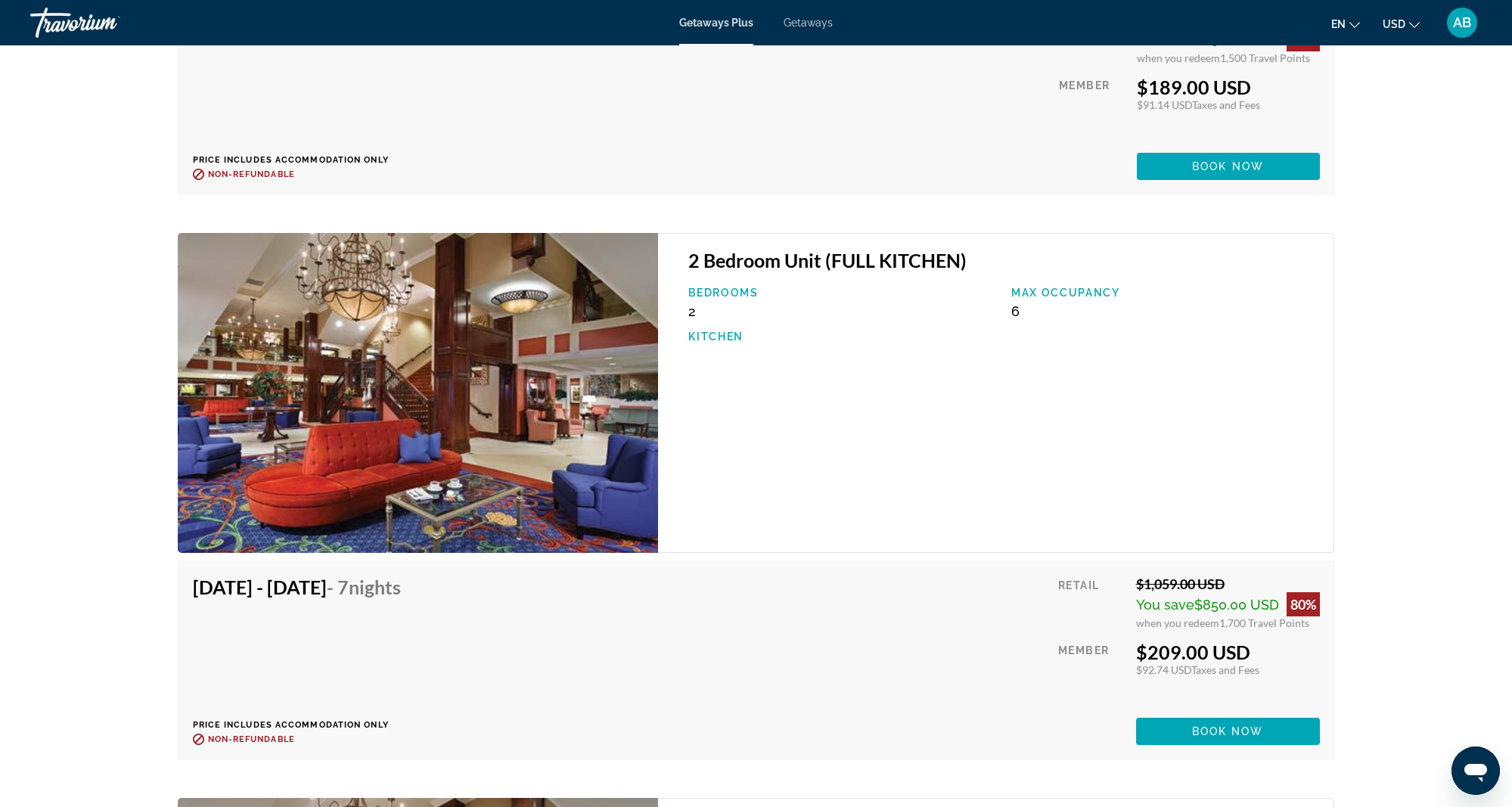
scroll to position [2932, 0]
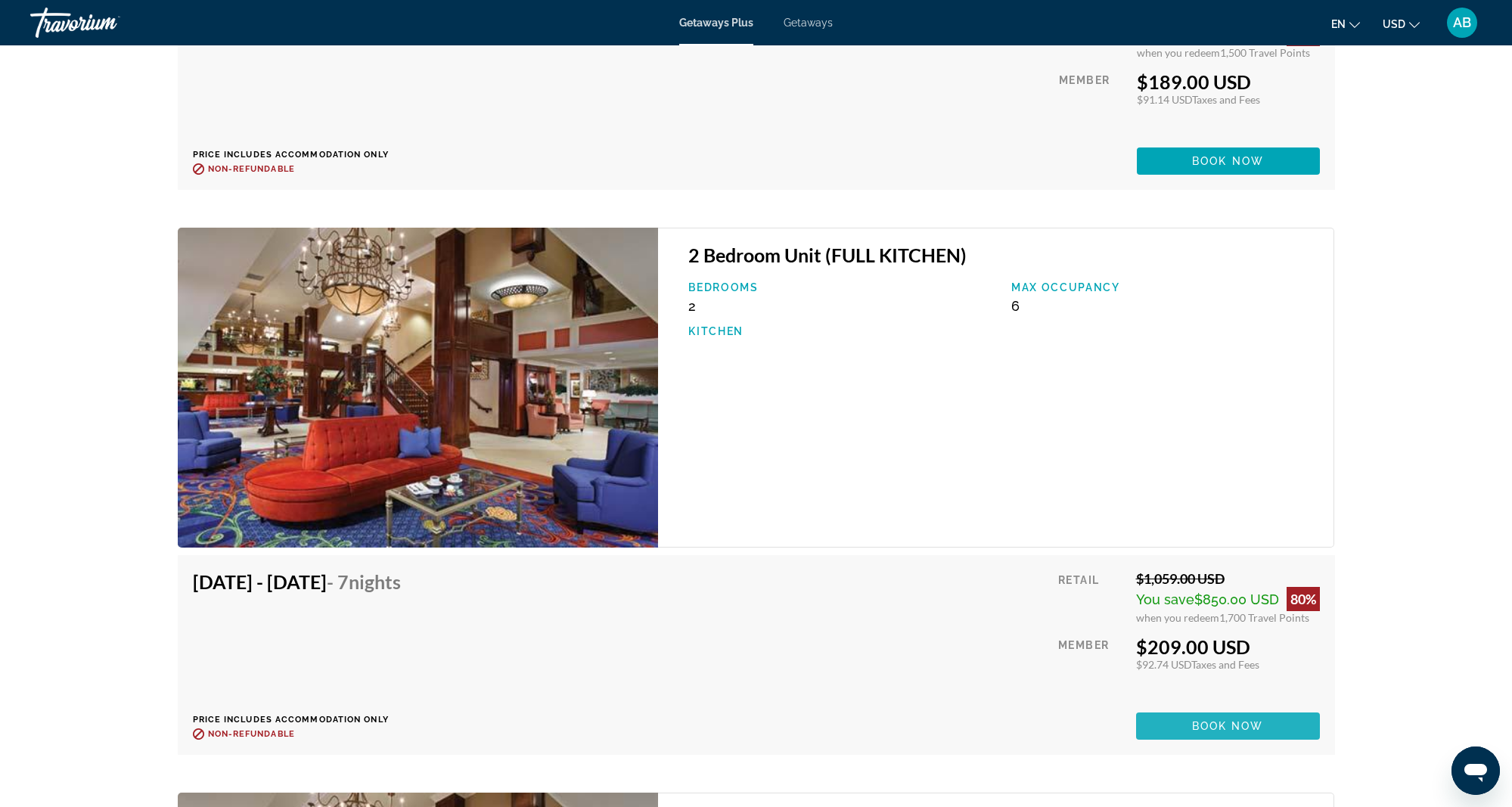
click at [1222, 720] on span "Book now" at bounding box center [1227, 725] width 72 height 12
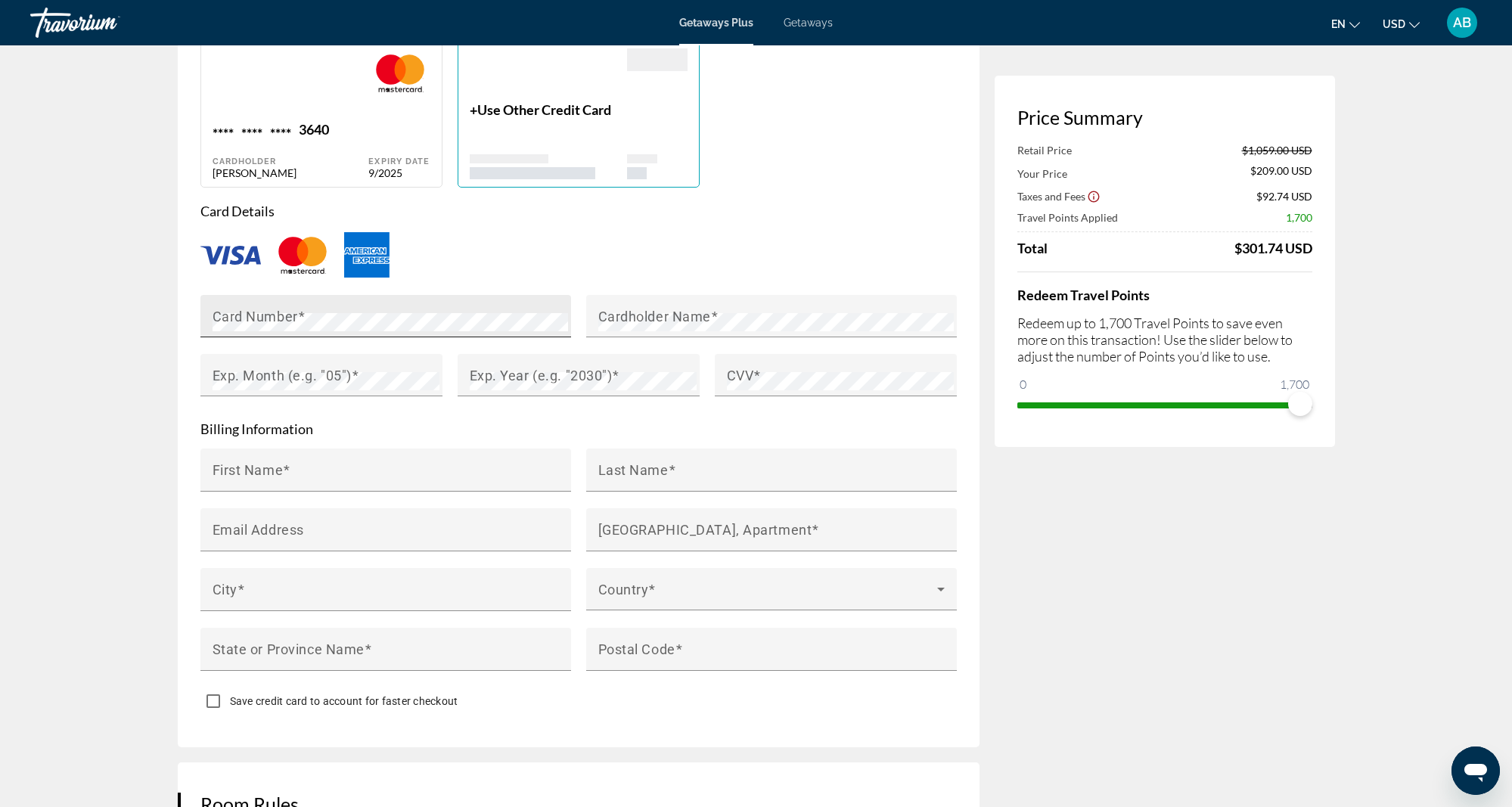
scroll to position [1141, 1]
click at [217, 316] on mat-label "Card Number" at bounding box center [255, 318] width 86 height 16
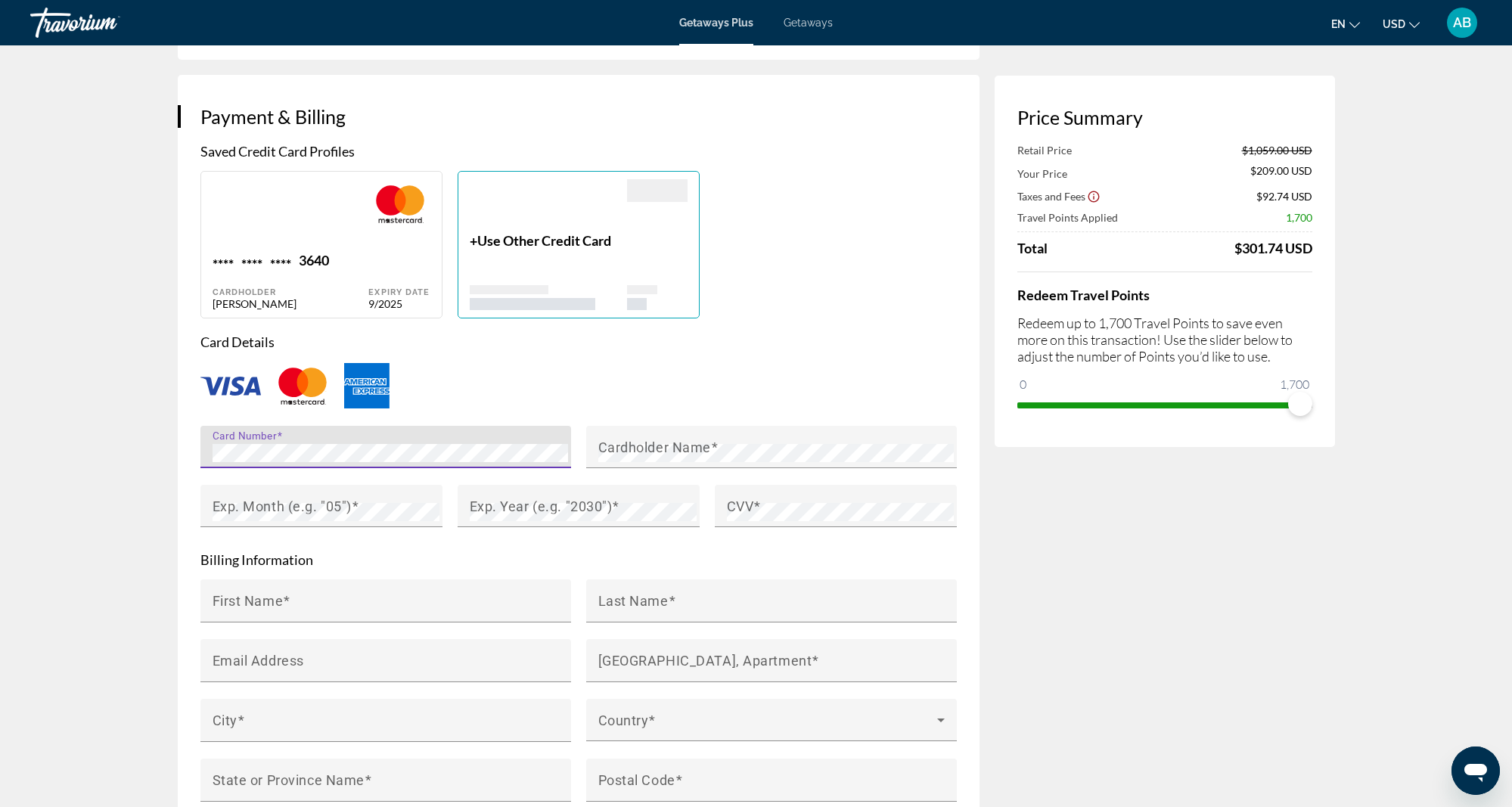
scroll to position [1015, 0]
click at [603, 439] on mat-label "Cardholder Name" at bounding box center [655, 445] width 113 height 16
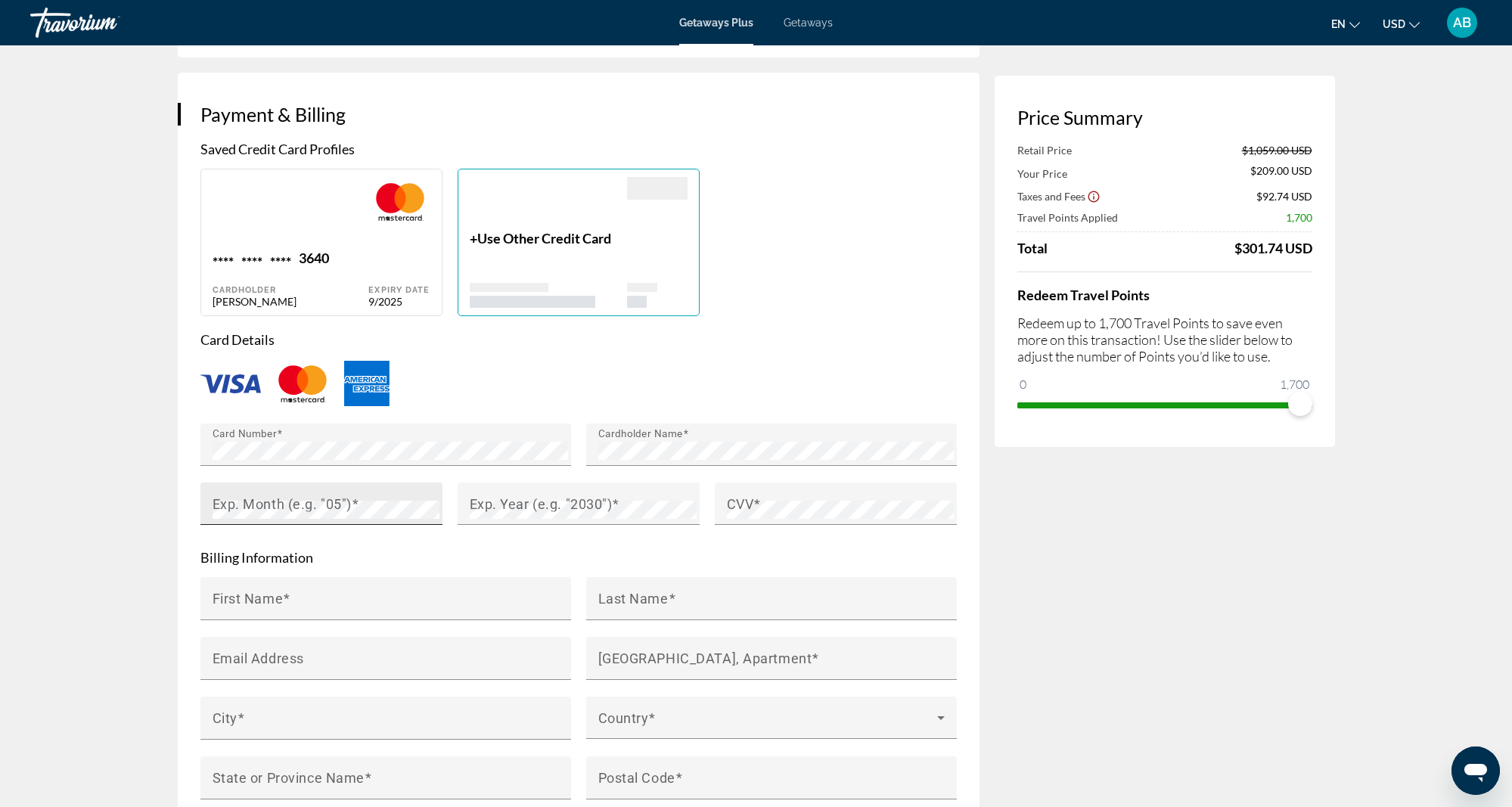
click at [211, 501] on div "Exp. Month (e.g. "05")" at bounding box center [321, 503] width 242 height 42
click at [493, 505] on mat-label "Exp. Year (e.g. "2030")" at bounding box center [542, 504] width 143 height 16
click at [729, 498] on mat-label "CVV" at bounding box center [740, 504] width 27 height 16
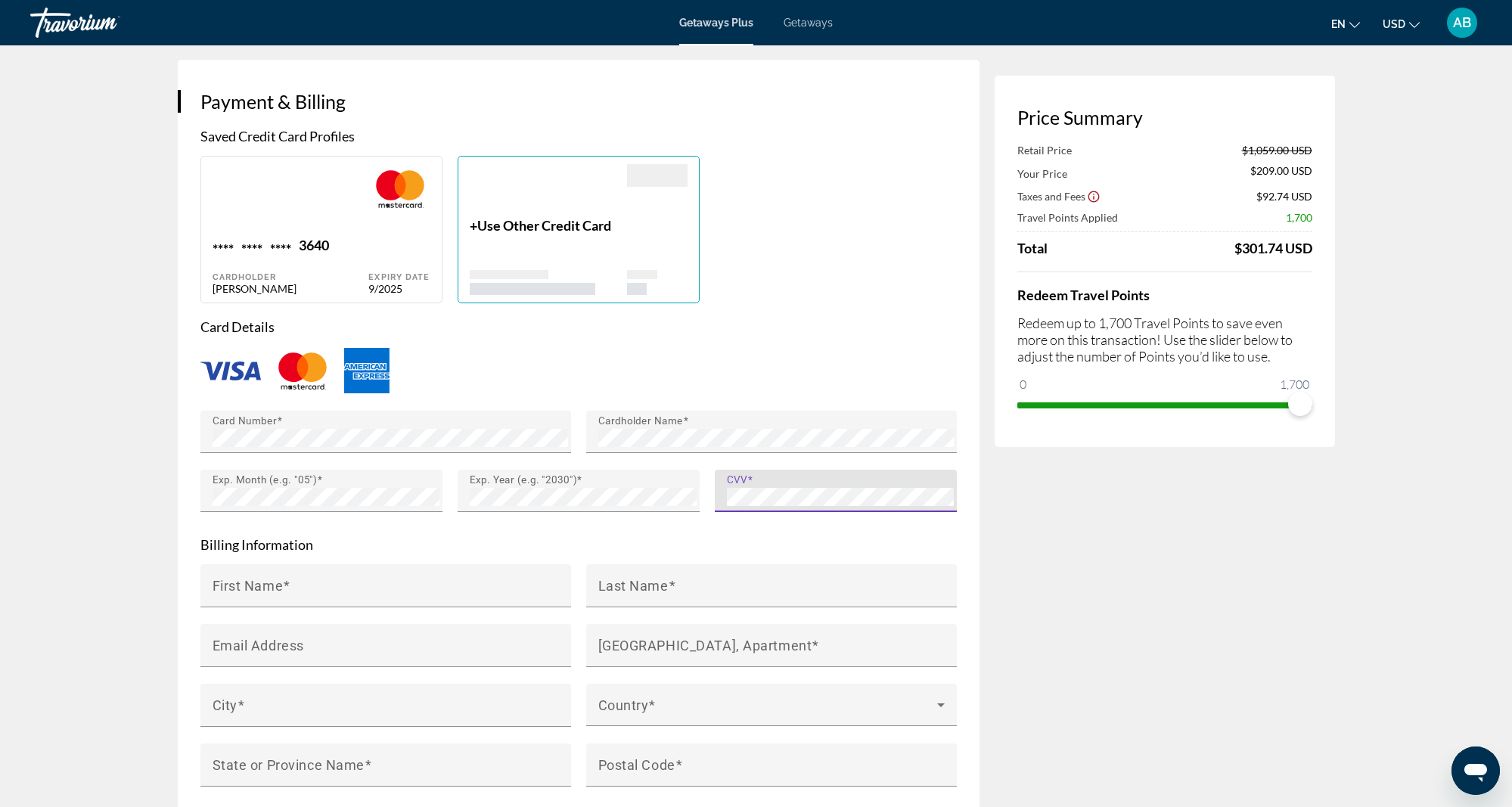
scroll to position [1039, 0]
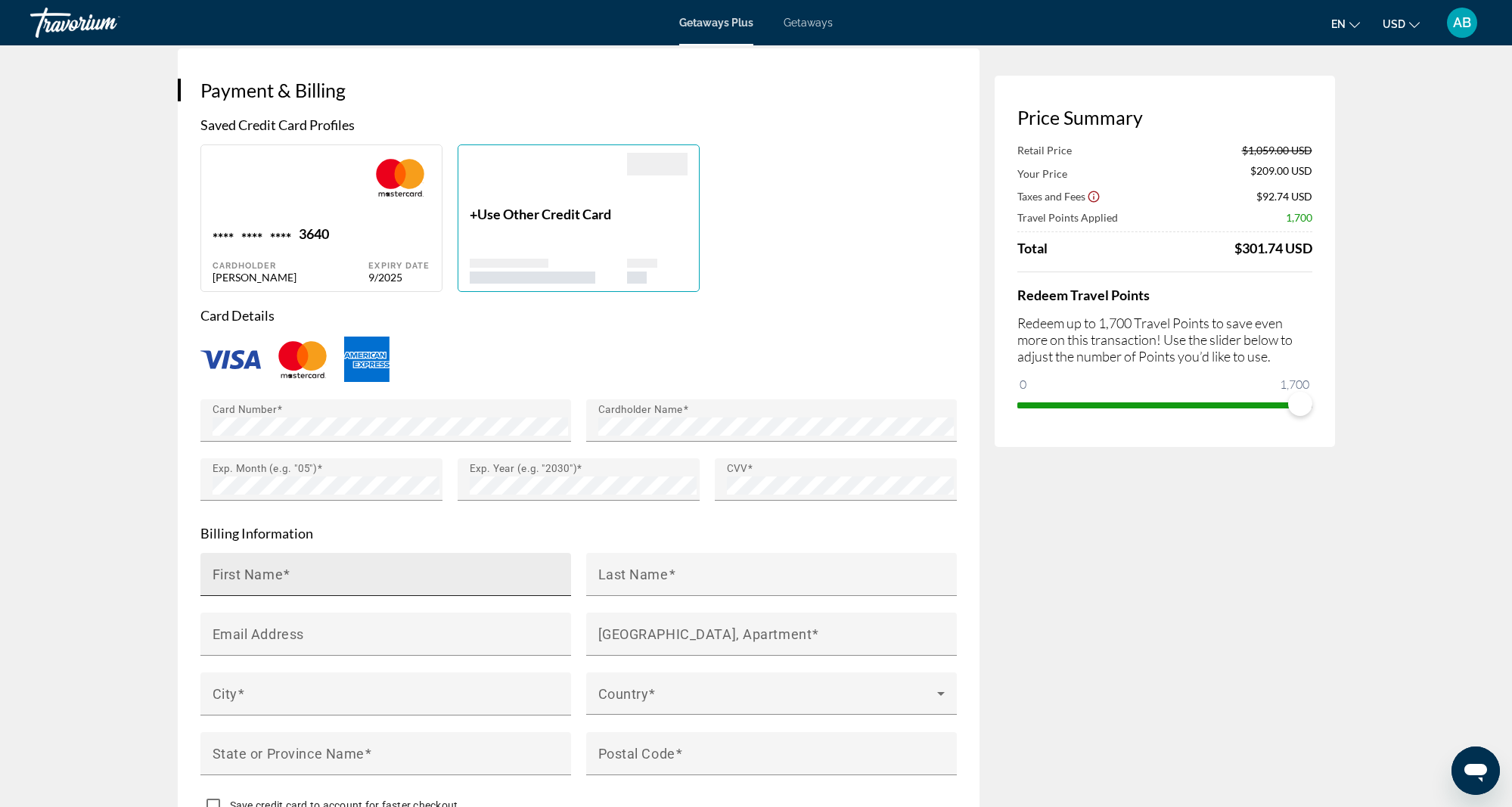
click at [217, 576] on mat-label "First Name" at bounding box center [248, 574] width 71 height 16
click at [217, 576] on input "First Name" at bounding box center [390, 580] width 356 height 18
type input "******"
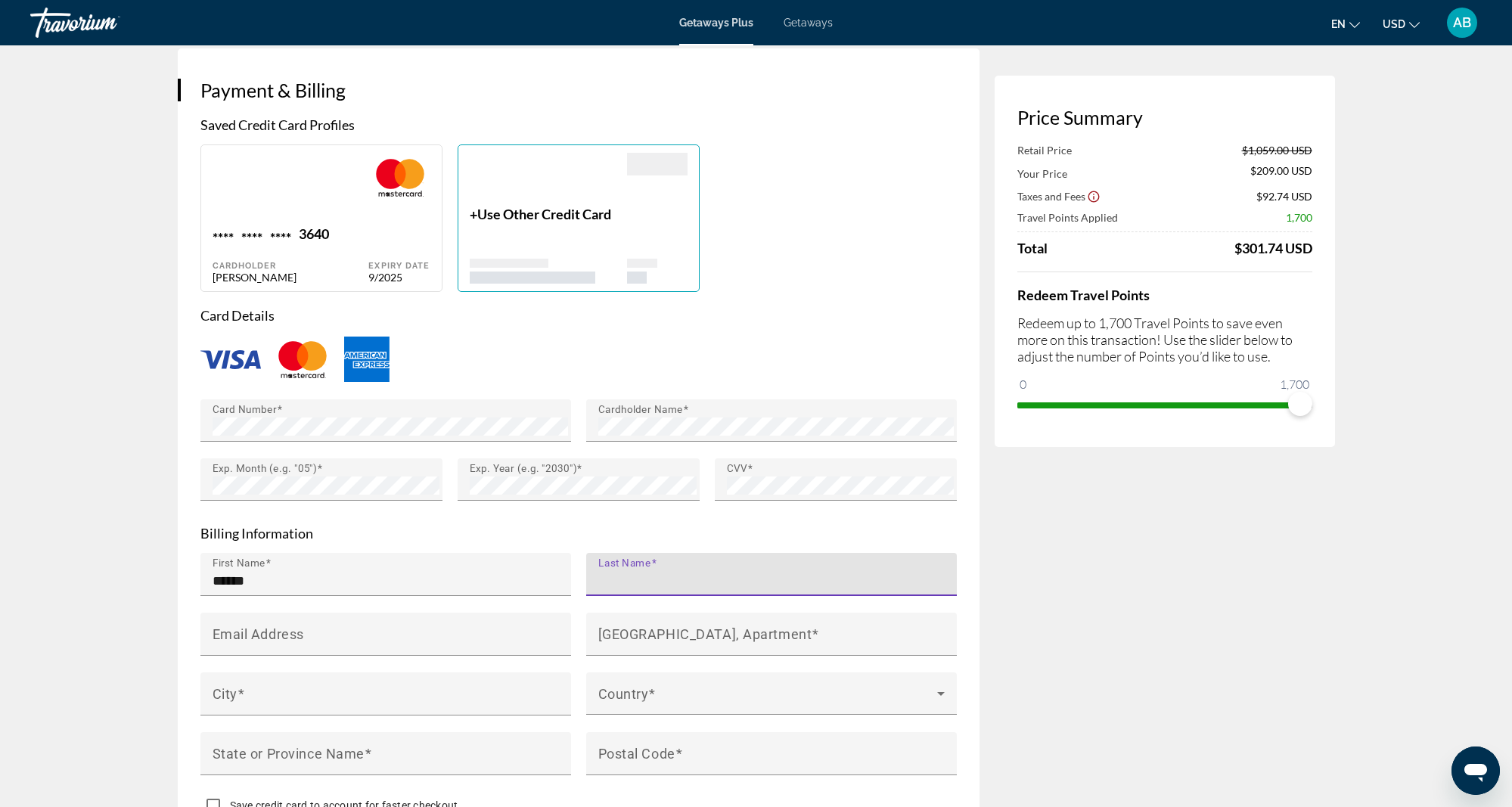
drag, startPoint x: 607, startPoint y: 579, endPoint x: 595, endPoint y: 576, distance: 12.4
type input "******"
drag, startPoint x: 215, startPoint y: 630, endPoint x: 145, endPoint y: 636, distance: 70.3
click at [215, 630] on mat-label "Email Address" at bounding box center [258, 633] width 91 height 16
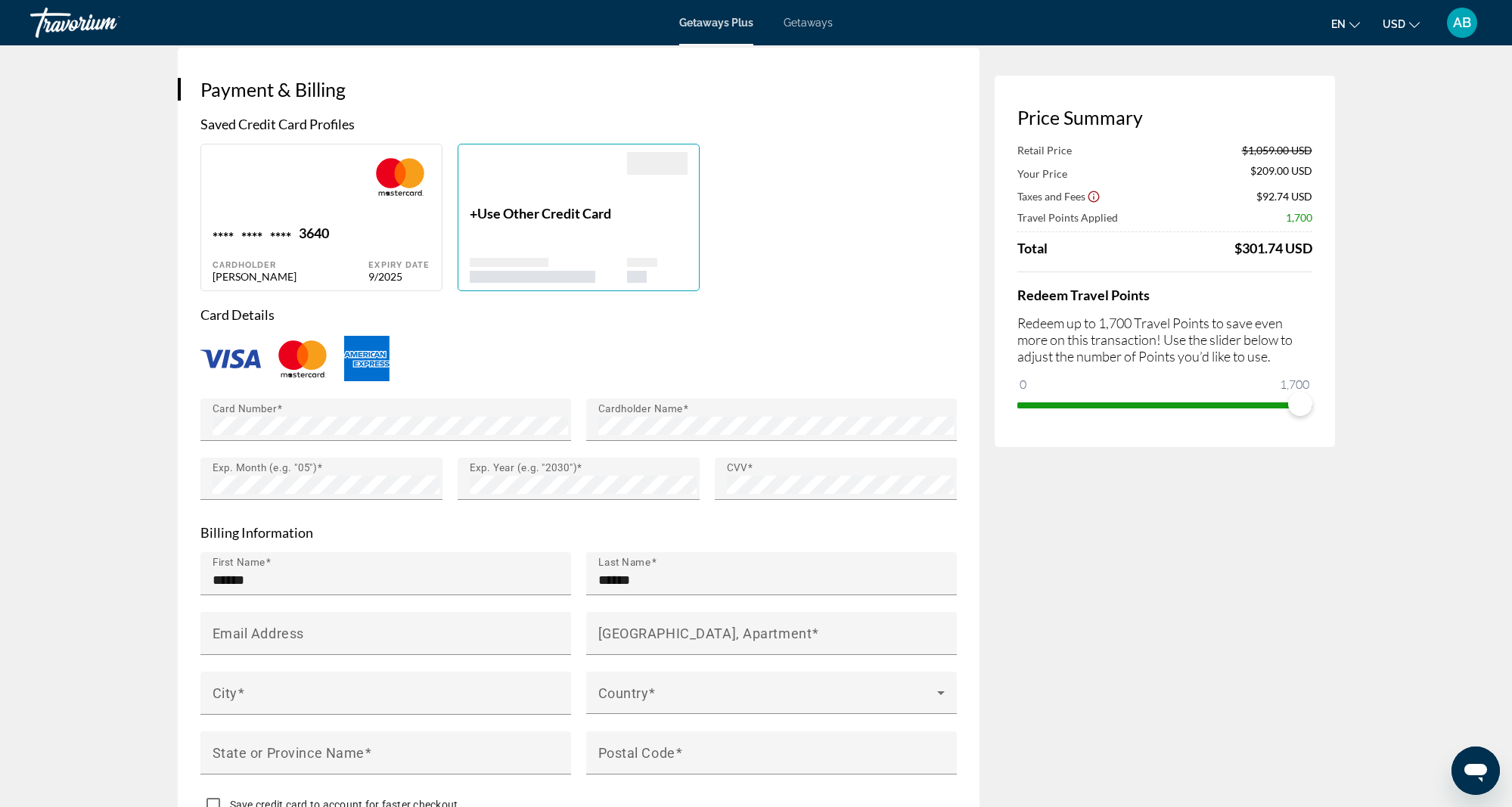
click at [215, 631] on input "Email Address" at bounding box center [390, 639] width 356 height 18
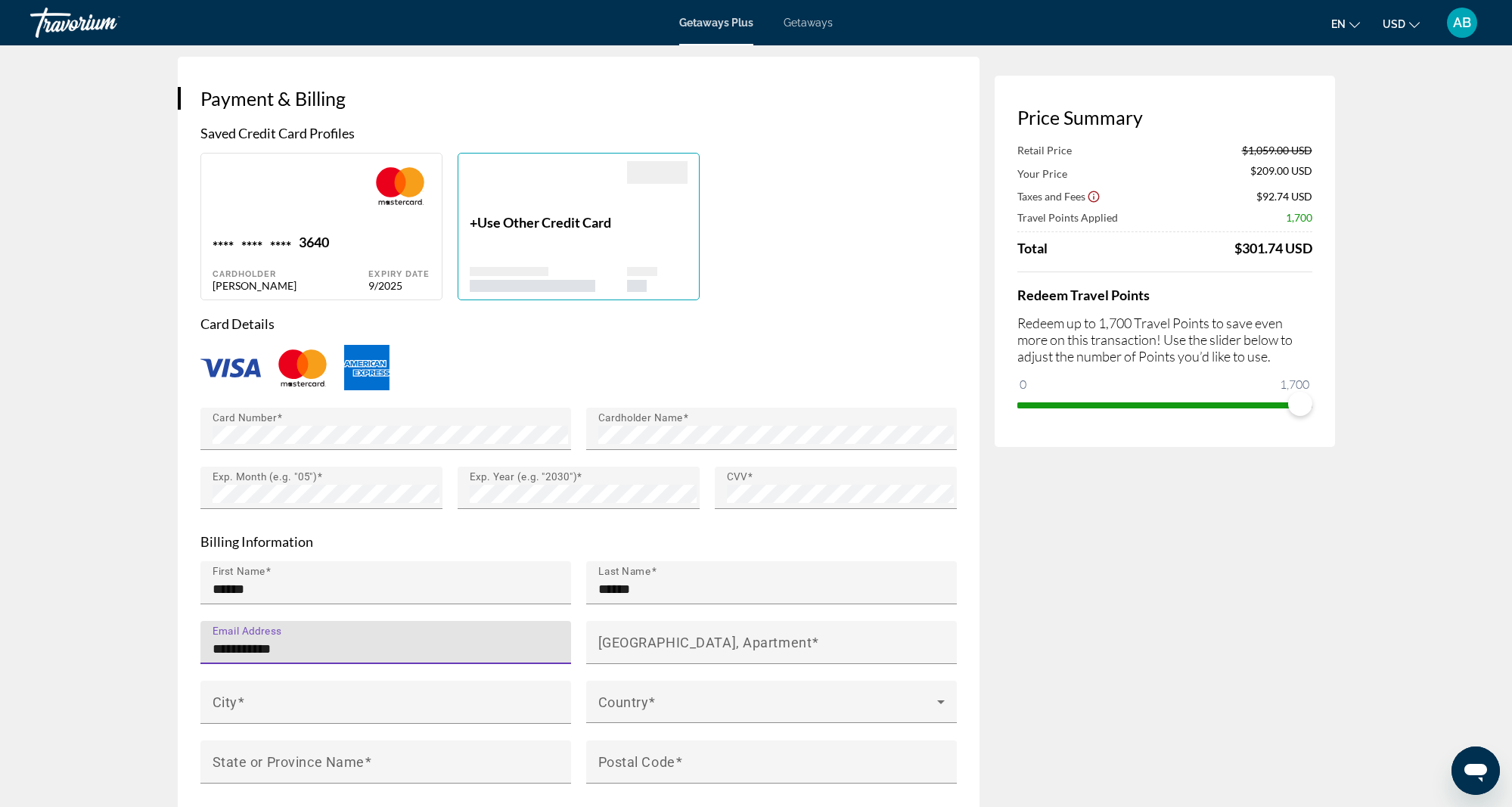
scroll to position [1030, 0]
type input "**********"
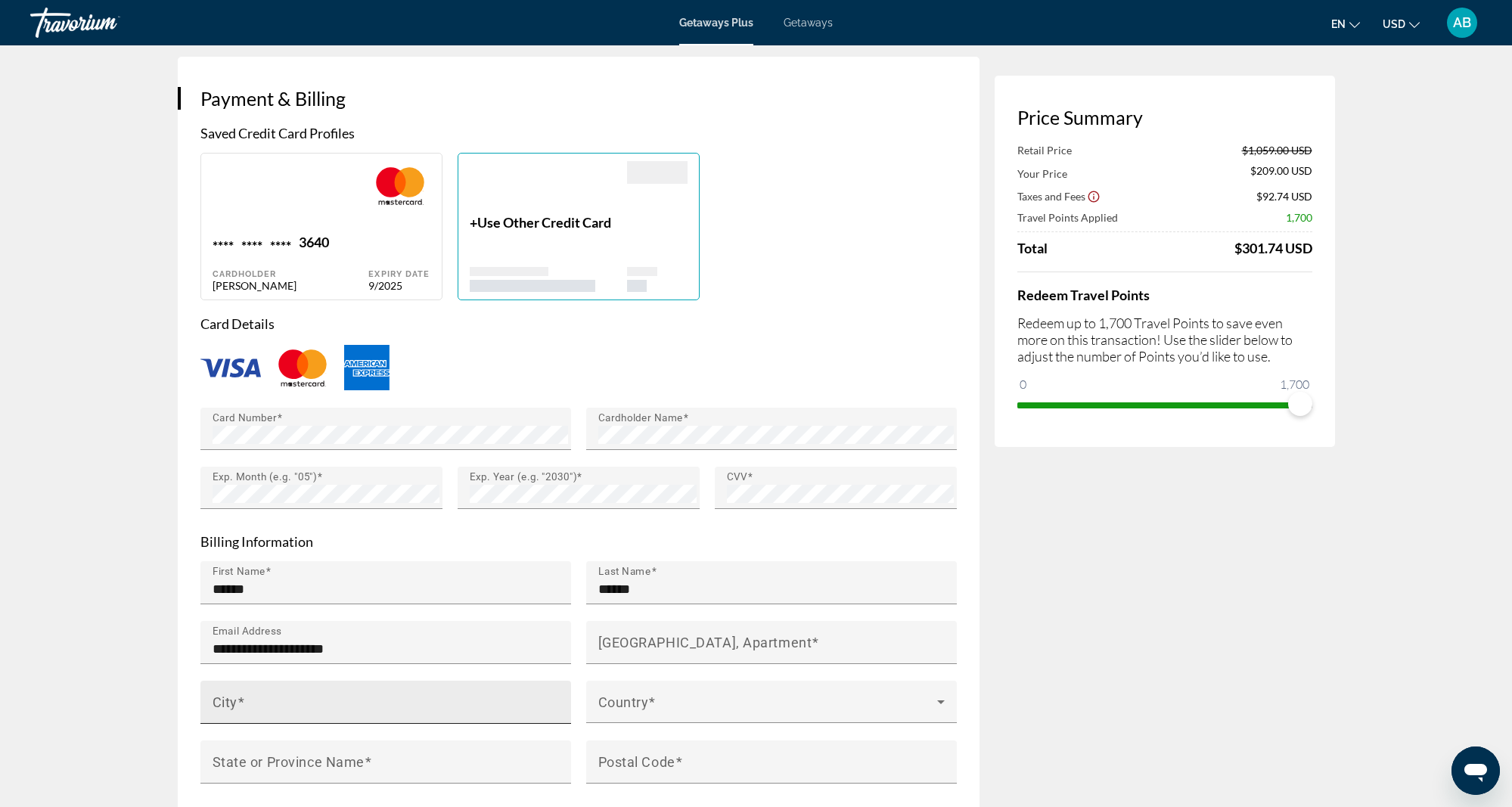
click at [215, 695] on mat-label "City" at bounding box center [224, 702] width 25 height 16
click at [215, 700] on input "City" at bounding box center [390, 708] width 356 height 18
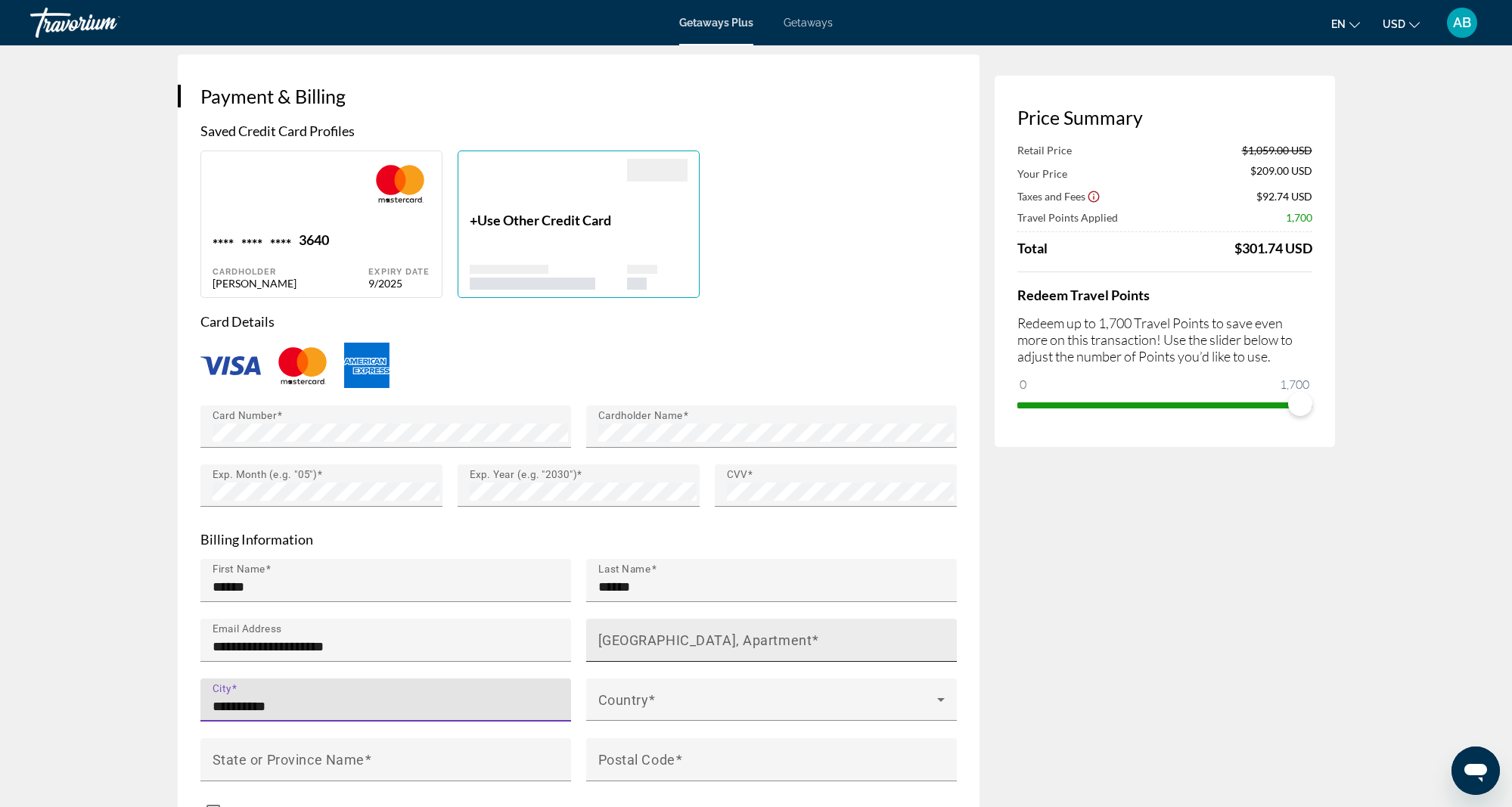
type input "**********"
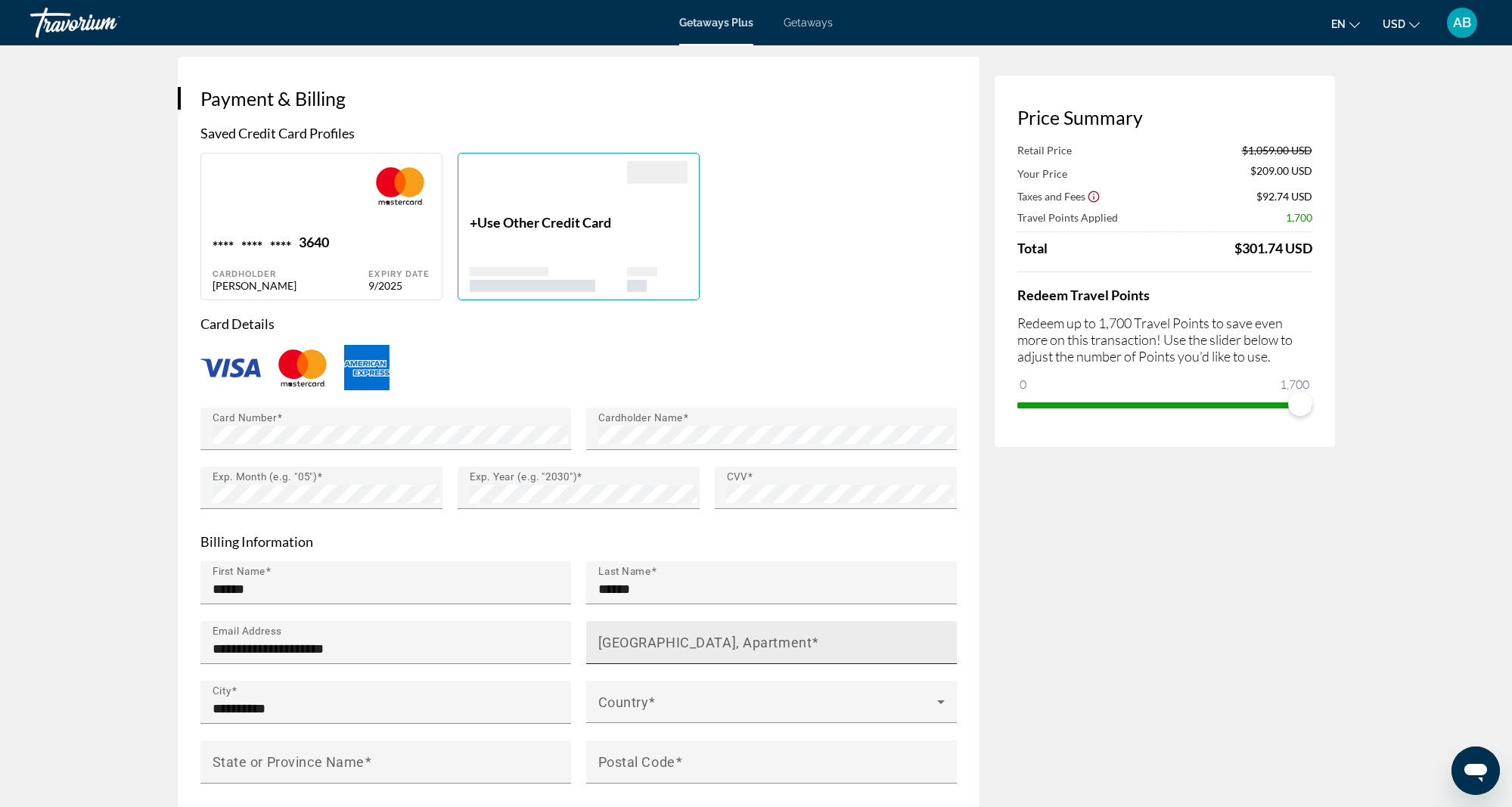
click at [603, 638] on mat-label "[GEOGRAPHIC_DATA], Apartment" at bounding box center [706, 642] width 214 height 16
click at [603, 639] on input "[GEOGRAPHIC_DATA], Apartment" at bounding box center [776, 648] width 356 height 18
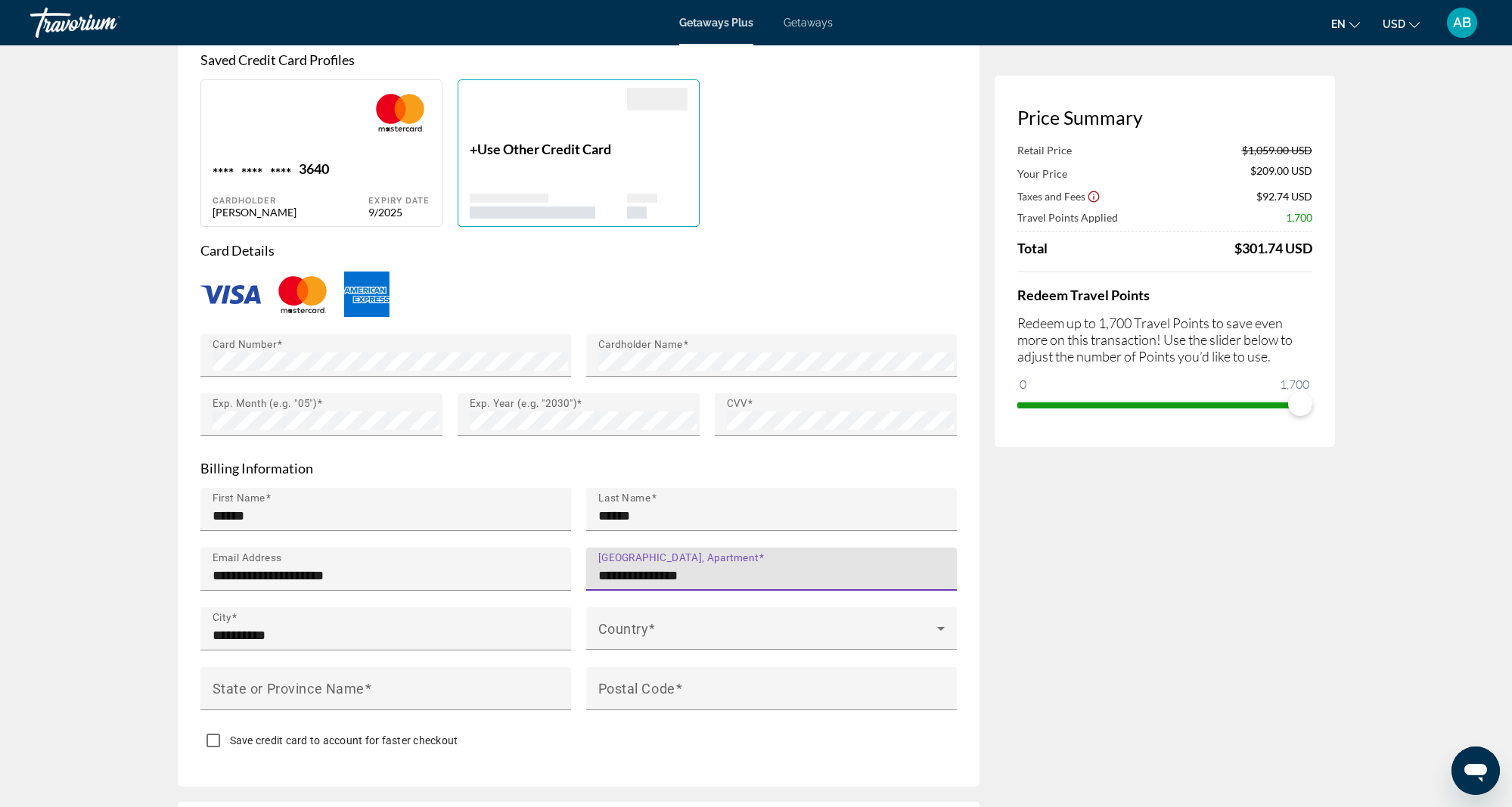
scroll to position [1117, 0]
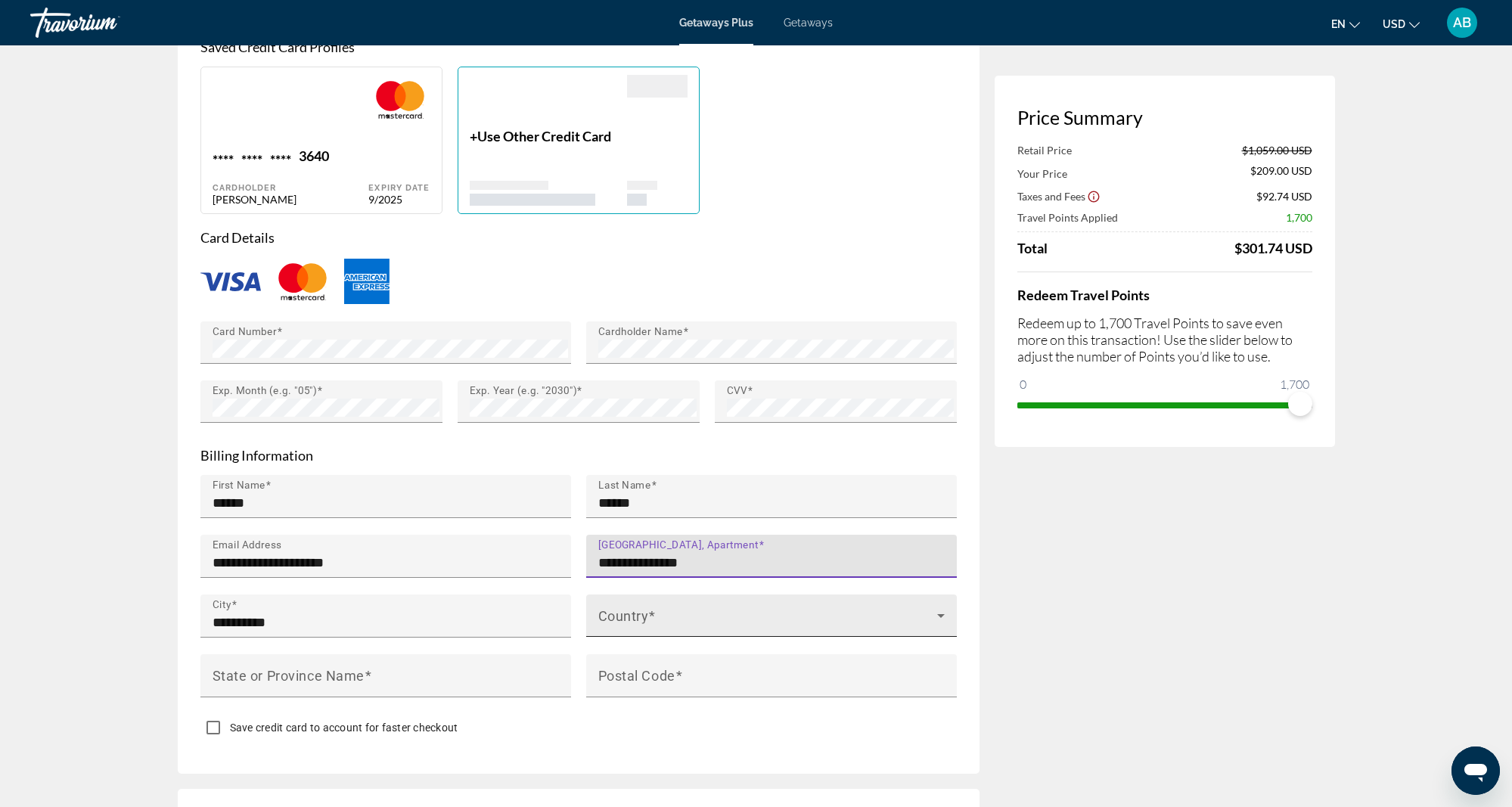
type input "**********"
click at [941, 610] on icon "Main content" at bounding box center [940, 615] width 18 height 18
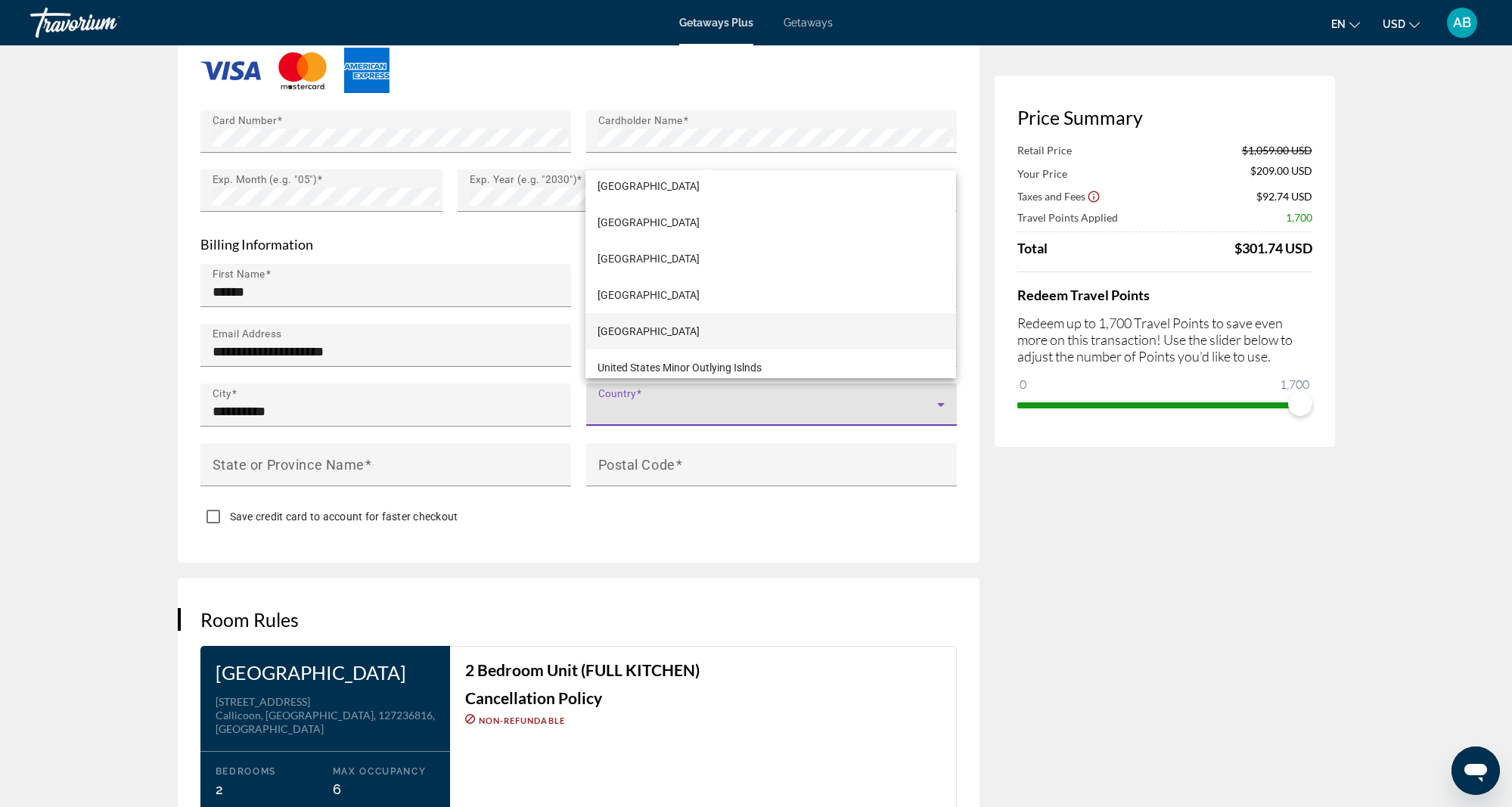
scroll to position [1325, 1]
click at [736, 338] on mat-option "[GEOGRAPHIC_DATA]" at bounding box center [771, 330] width 371 height 36
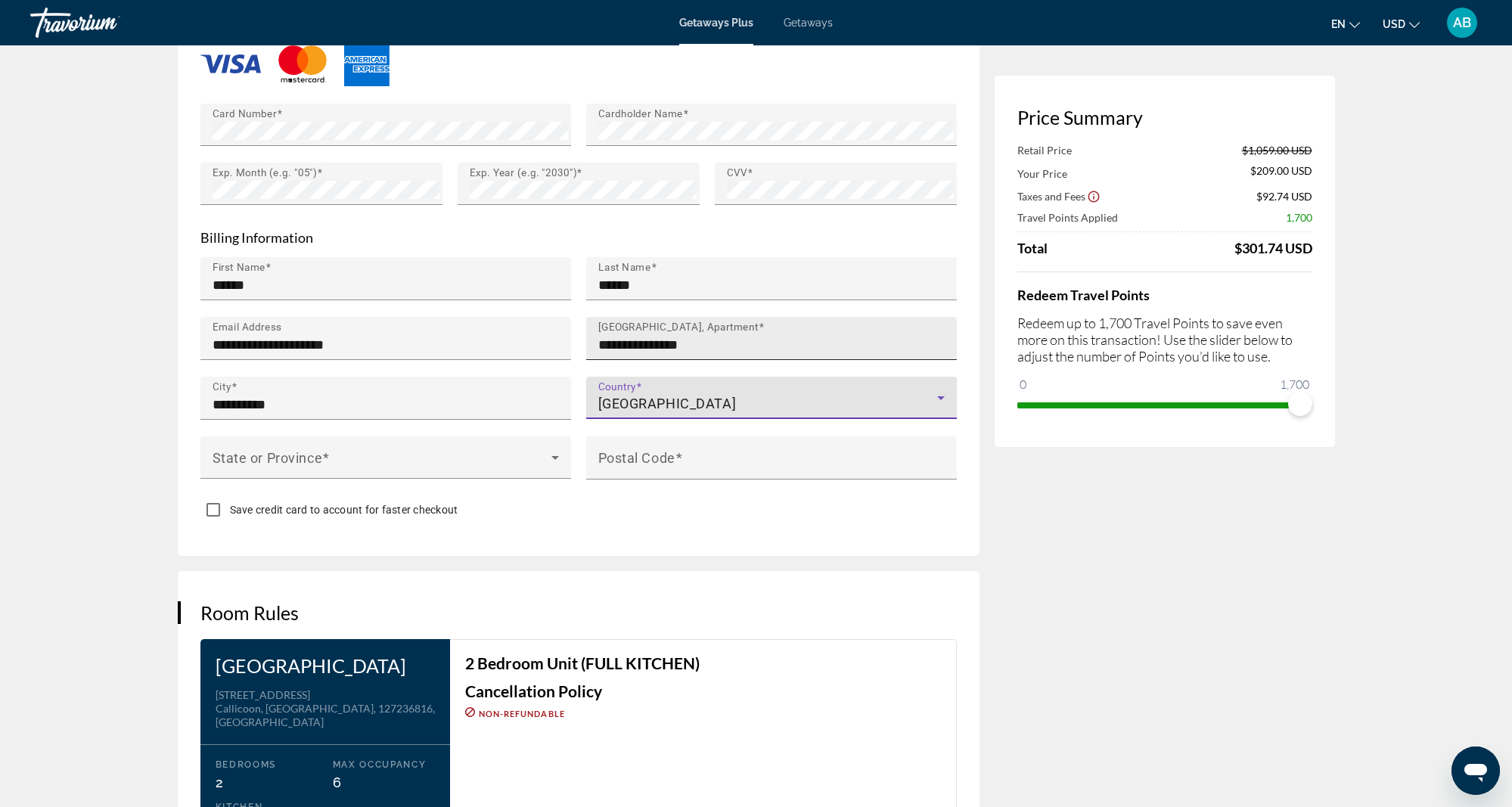
scroll to position [1338, 0]
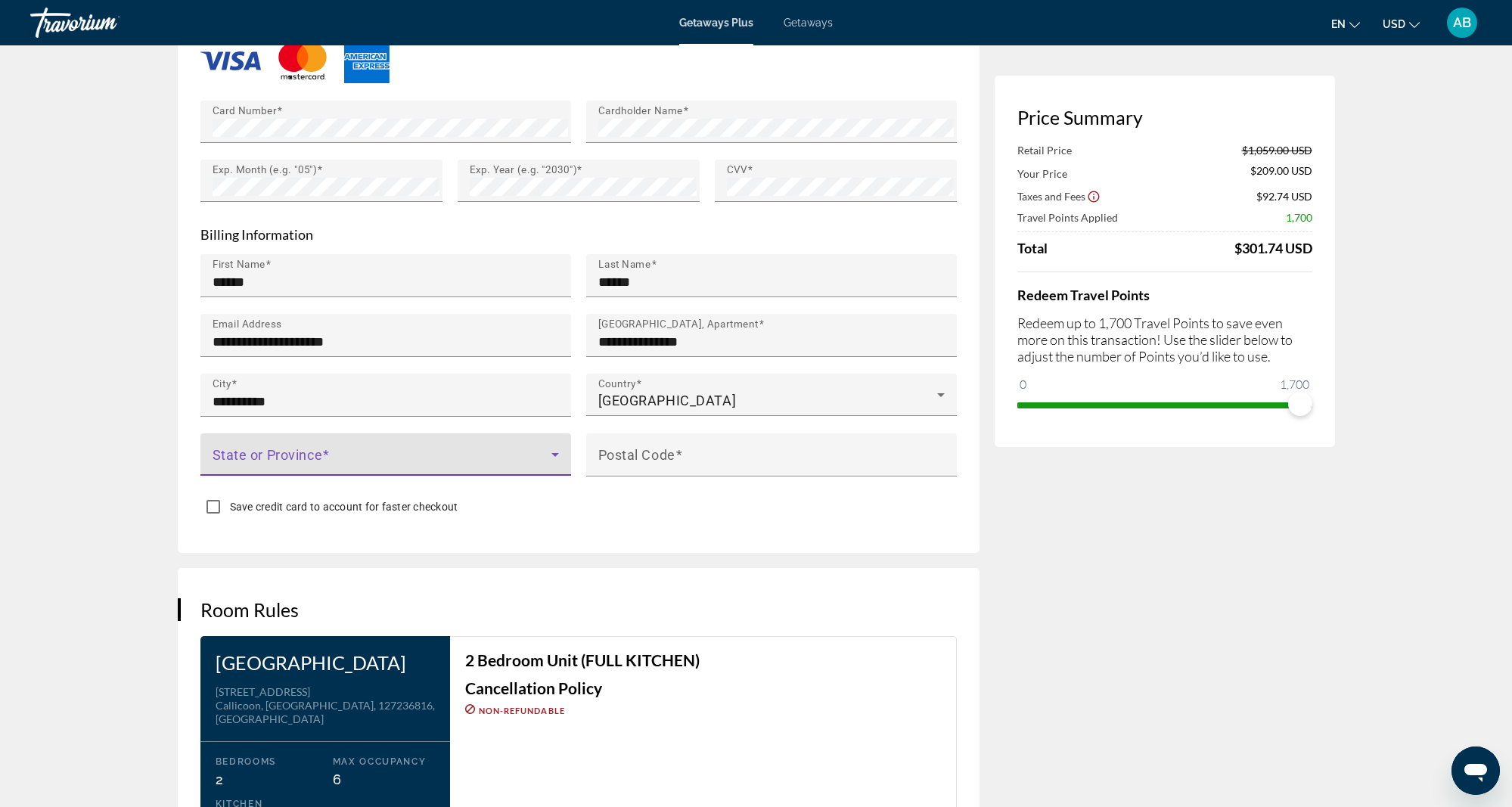
click at [558, 448] on icon "Main content" at bounding box center [555, 454] width 18 height 18
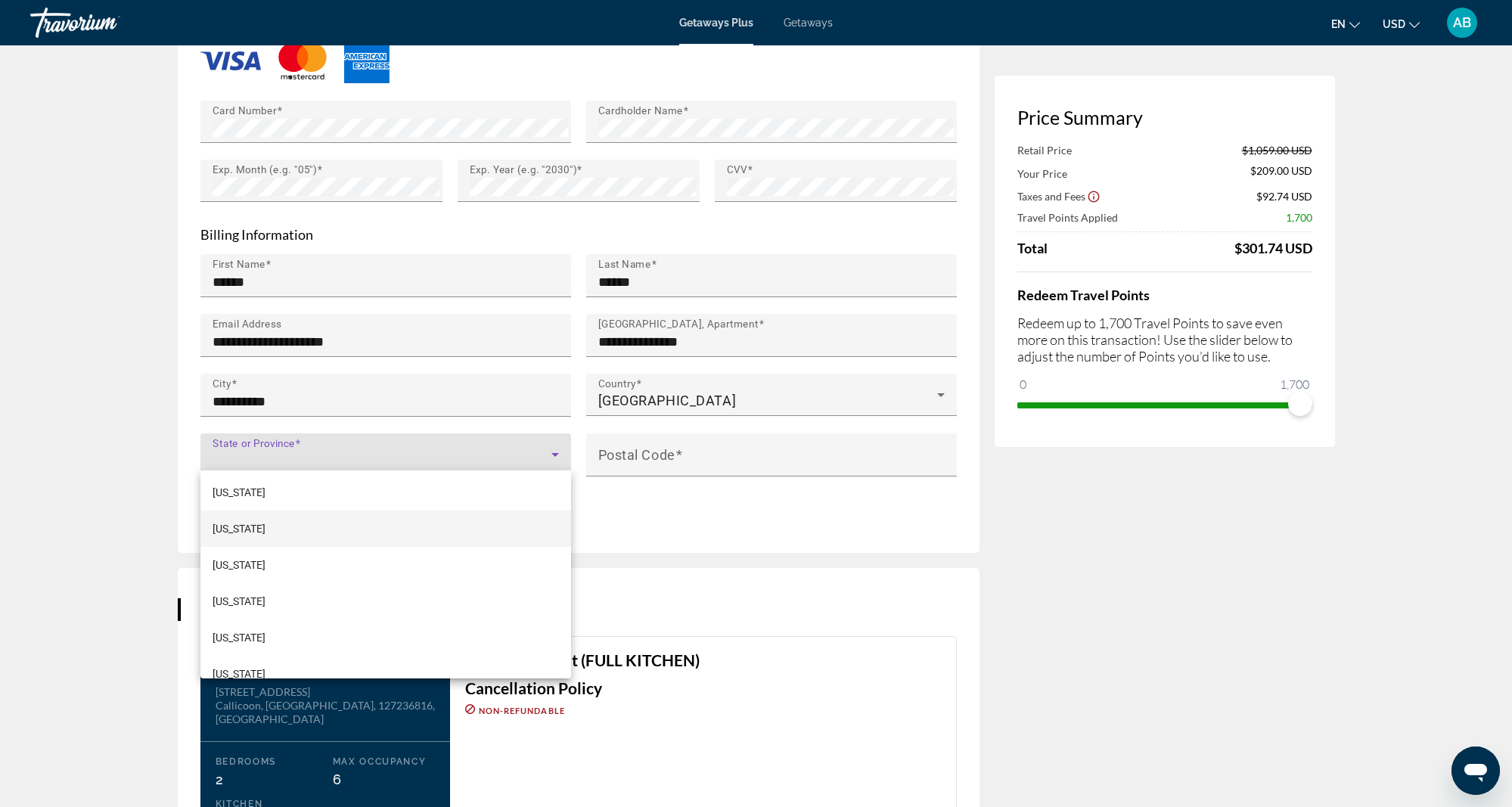
scroll to position [1094, 0]
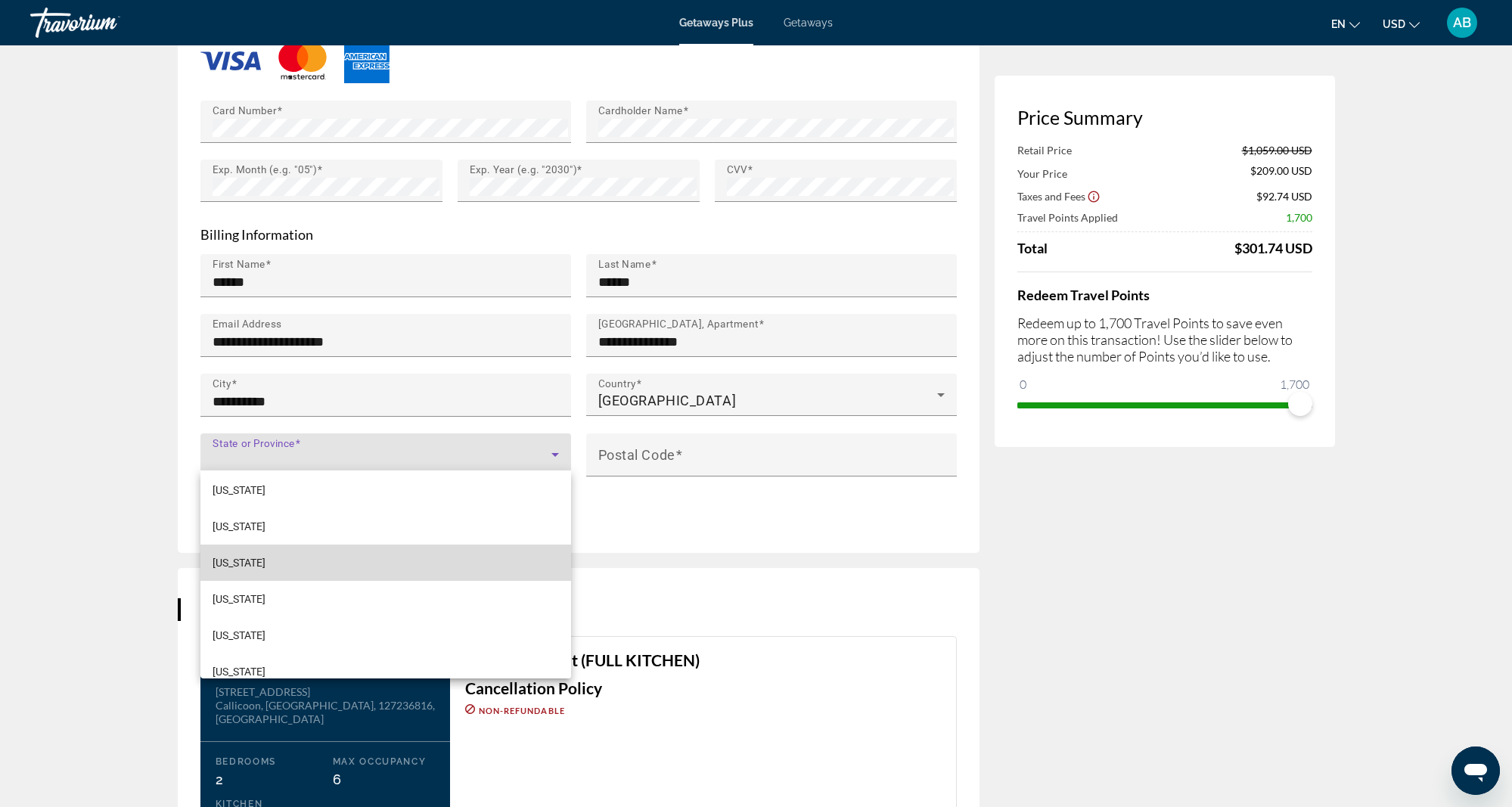
click at [413, 553] on mat-option "[US_STATE]" at bounding box center [385, 562] width 371 height 36
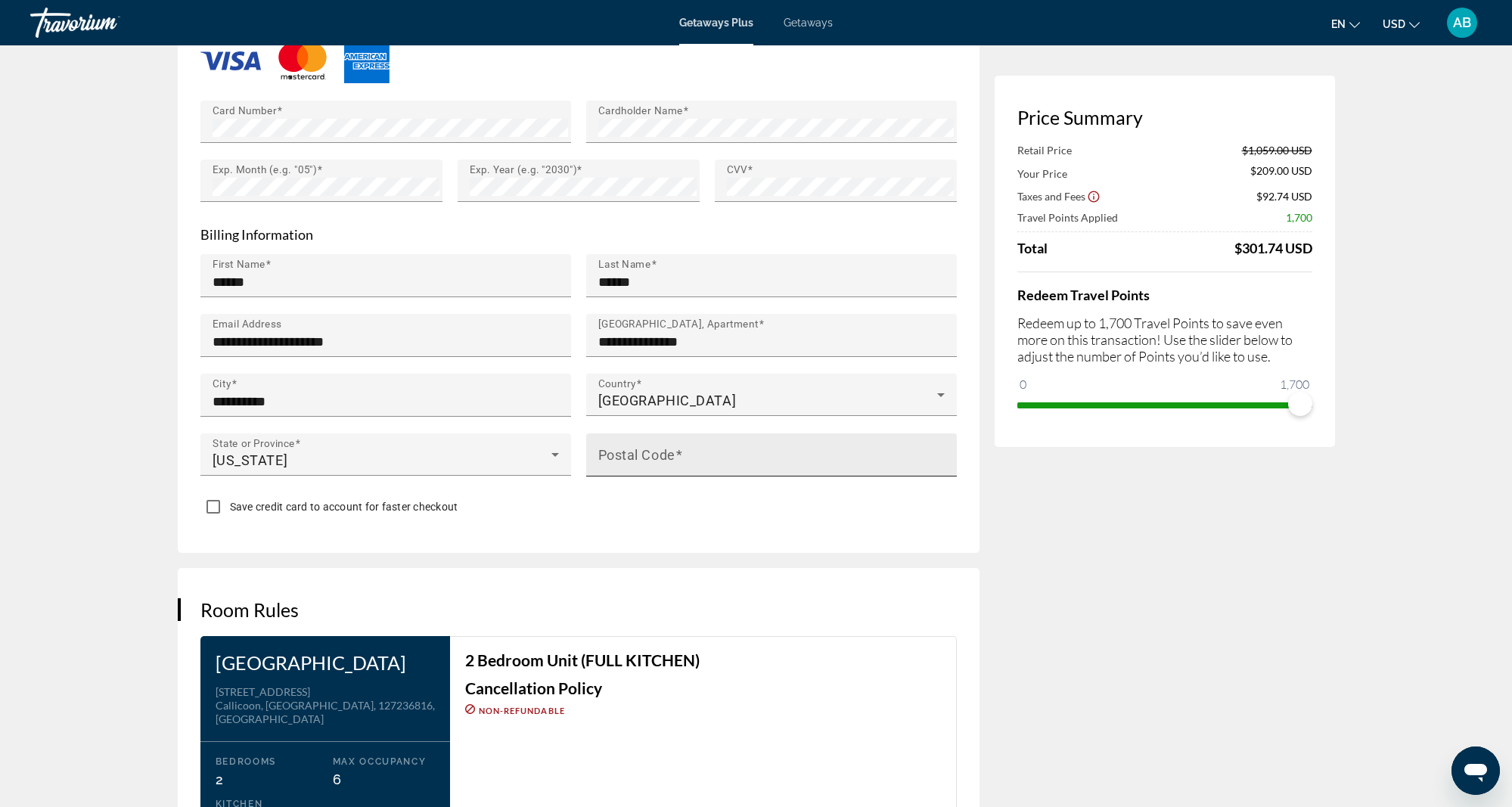
click at [608, 450] on mat-label "Postal Code" at bounding box center [637, 454] width 77 height 16
click at [608, 452] on input "Postal Code" at bounding box center [776, 461] width 356 height 18
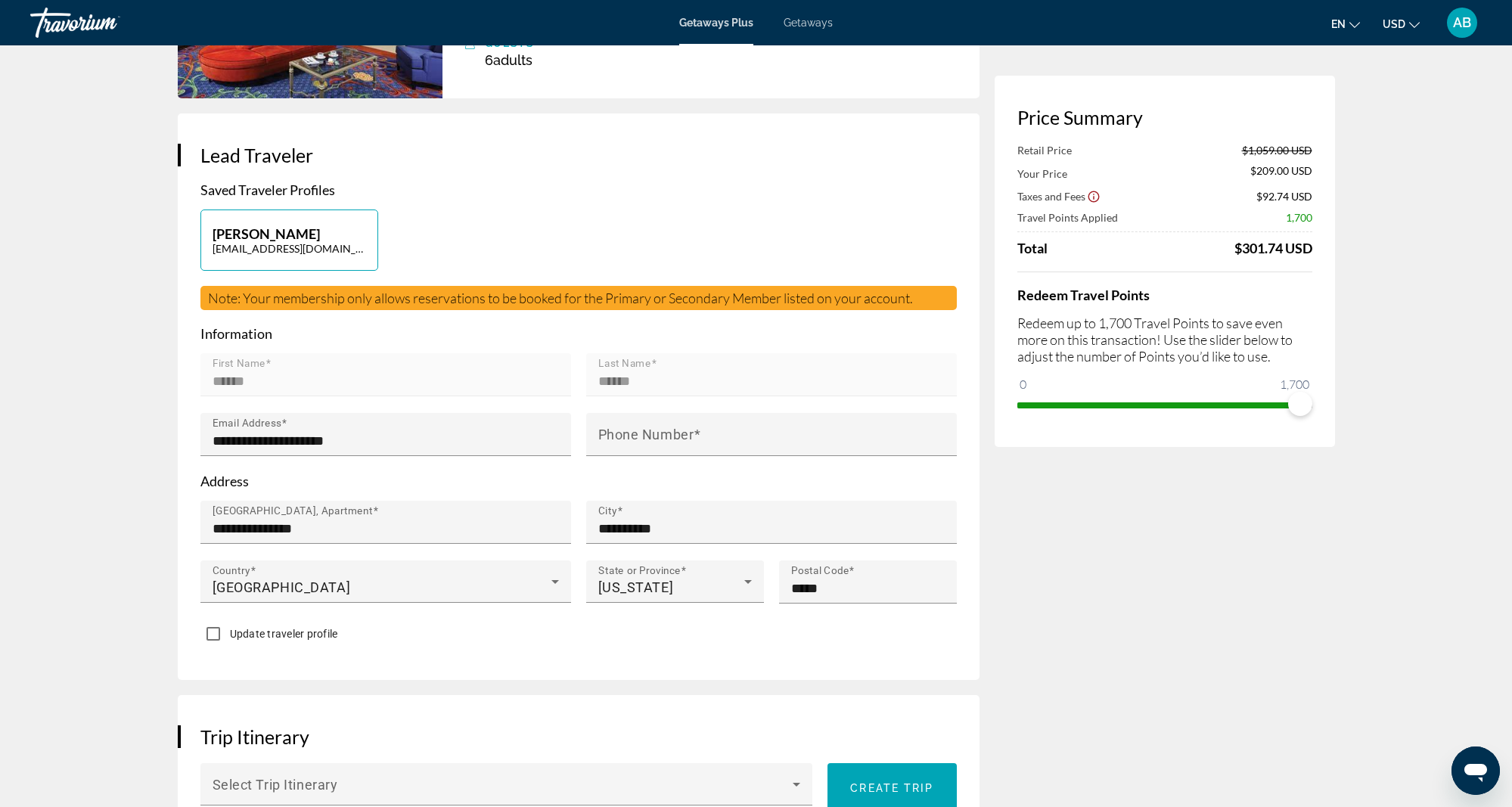
scroll to position [220, 0]
type input "*****"
click at [604, 434] on mat-label "Phone Number" at bounding box center [646, 435] width 96 height 16
click at [604, 434] on input "Phone Number" at bounding box center [776, 441] width 356 height 18
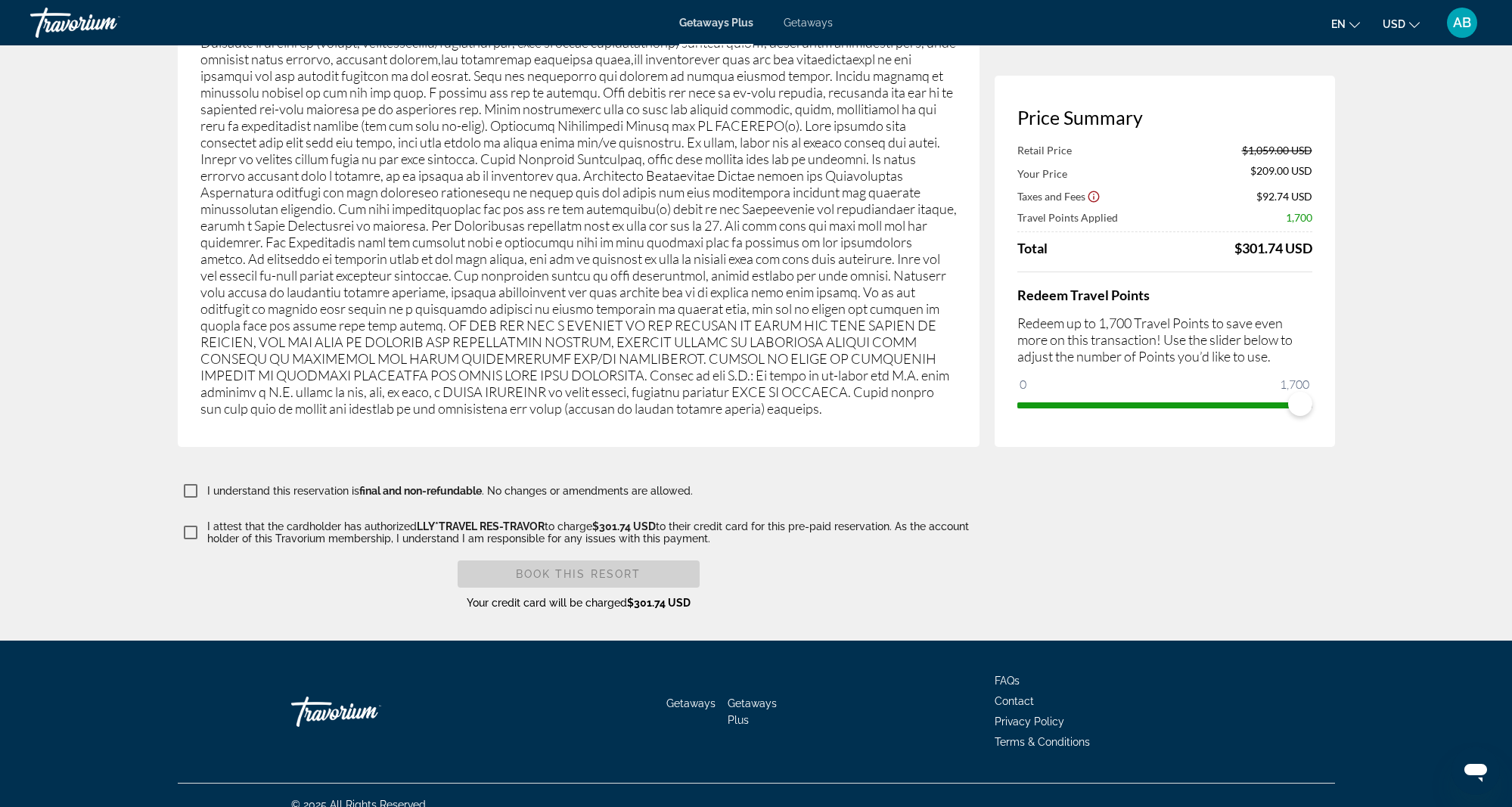
scroll to position [2288, 0]
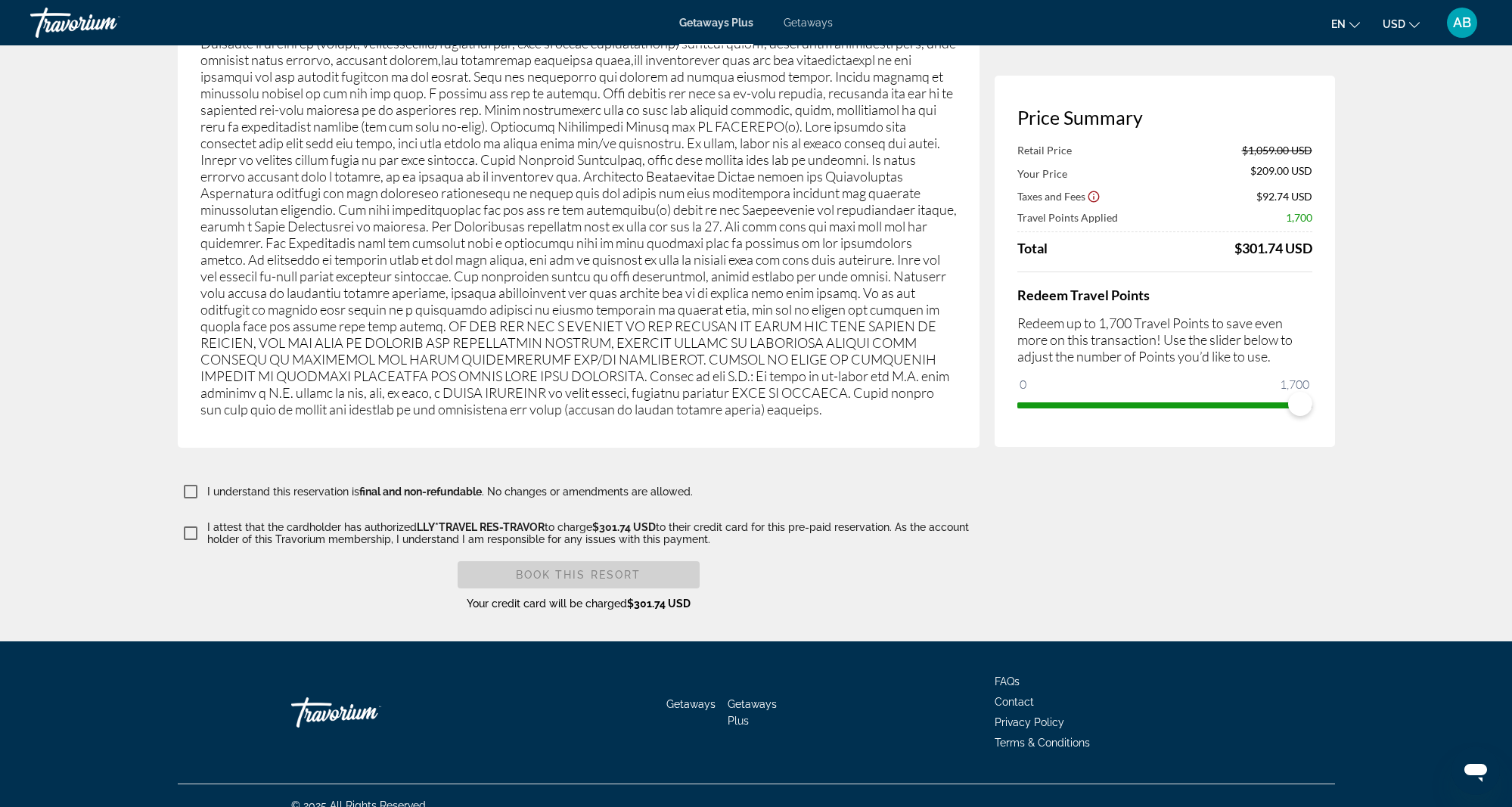
type input "**********"
click at [562, 569] on span "Book this Resort" at bounding box center [578, 574] width 126 height 12
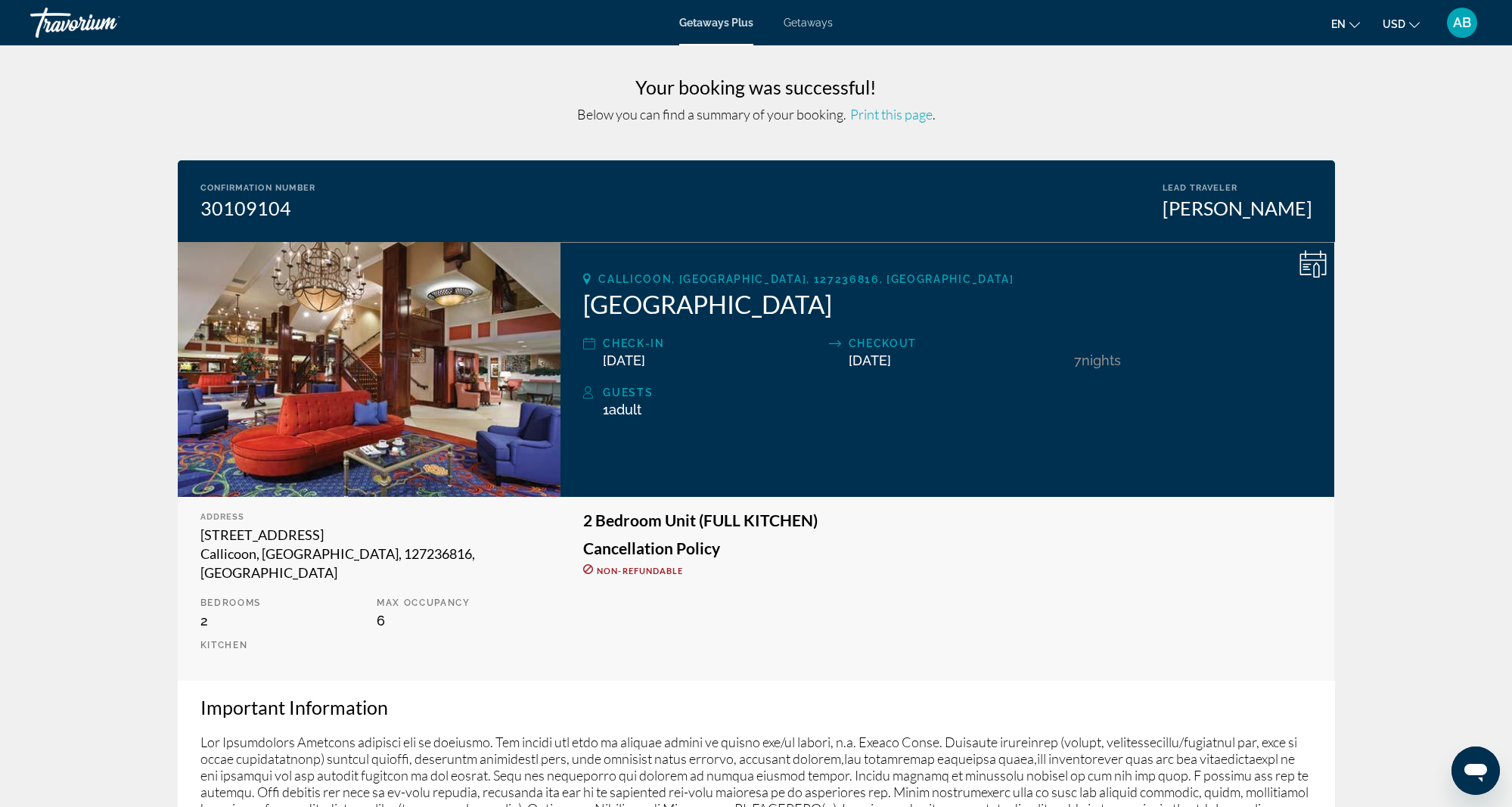
click at [1463, 21] on span "AB" at bounding box center [1462, 22] width 18 height 15
click at [1384, 168] on button "Sign Out" at bounding box center [1360, 169] width 59 height 20
